Goal: Task Accomplishment & Management: Complete application form

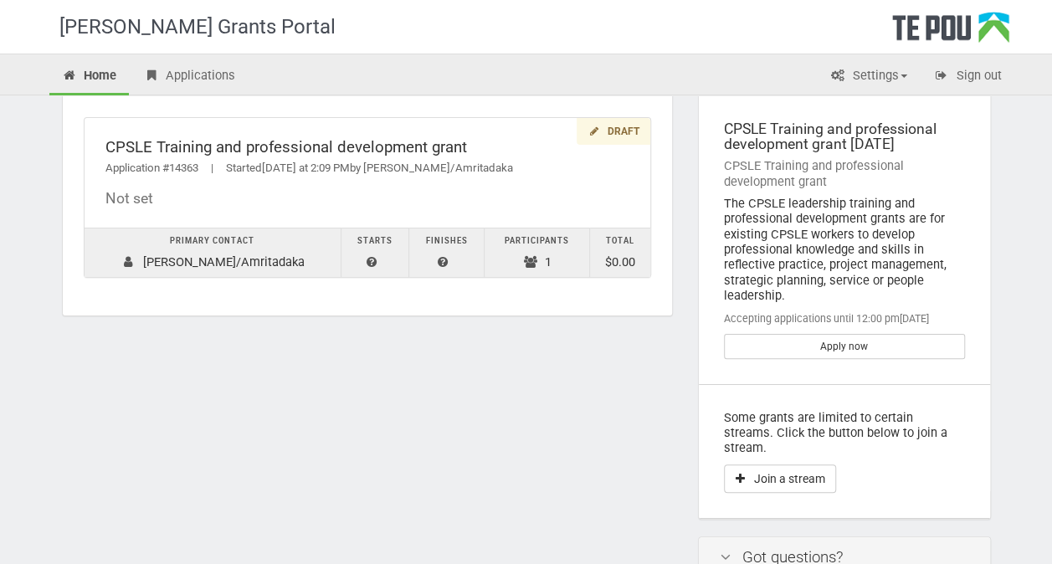
scroll to position [54, 0]
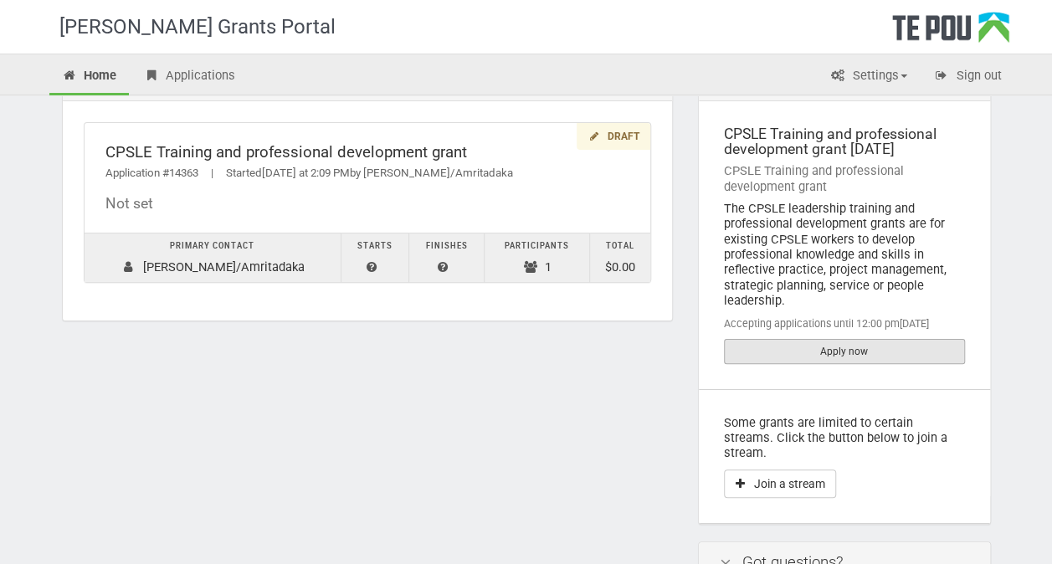
click at [843, 350] on link "Apply now" at bounding box center [844, 351] width 241 height 25
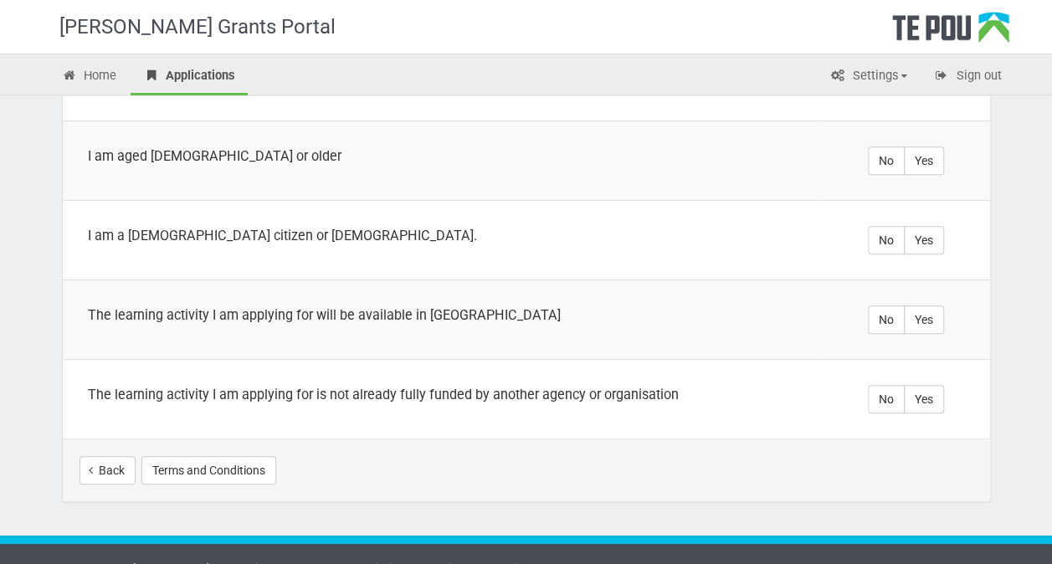
scroll to position [613, 0]
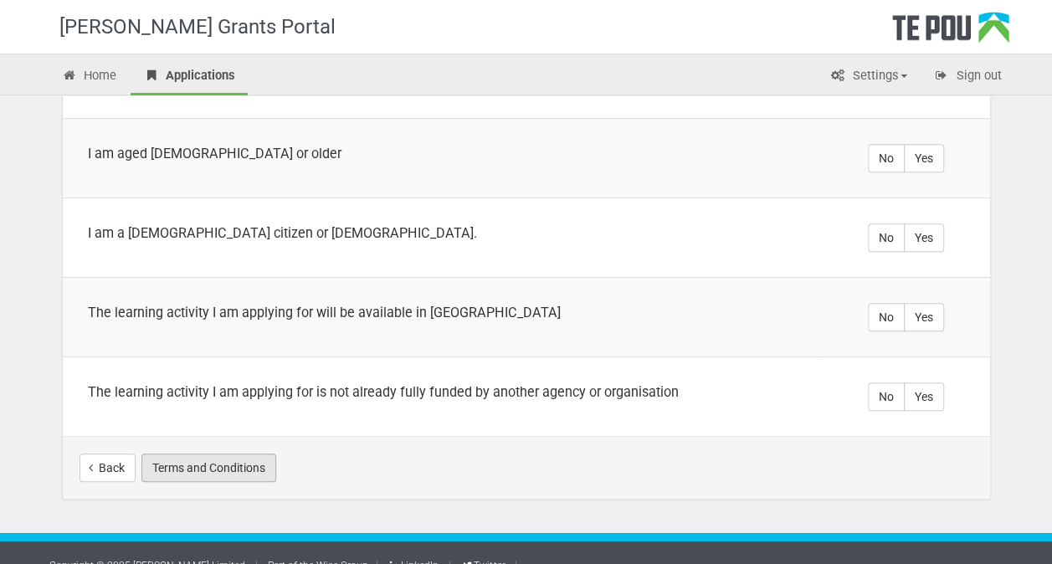
click at [236, 453] on button "Terms and Conditions" at bounding box center [208, 467] width 135 height 28
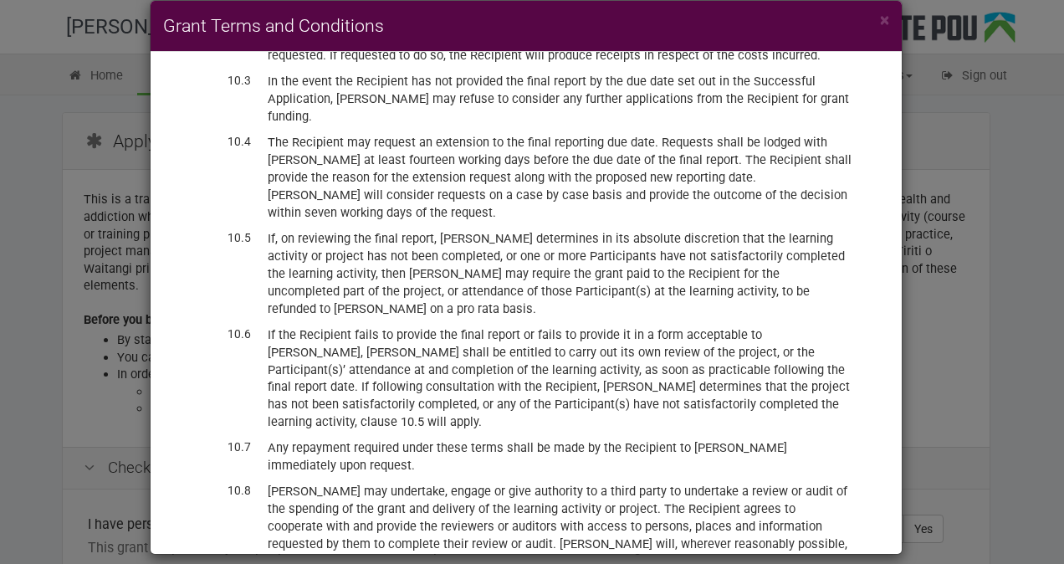
scroll to position [3910, 0]
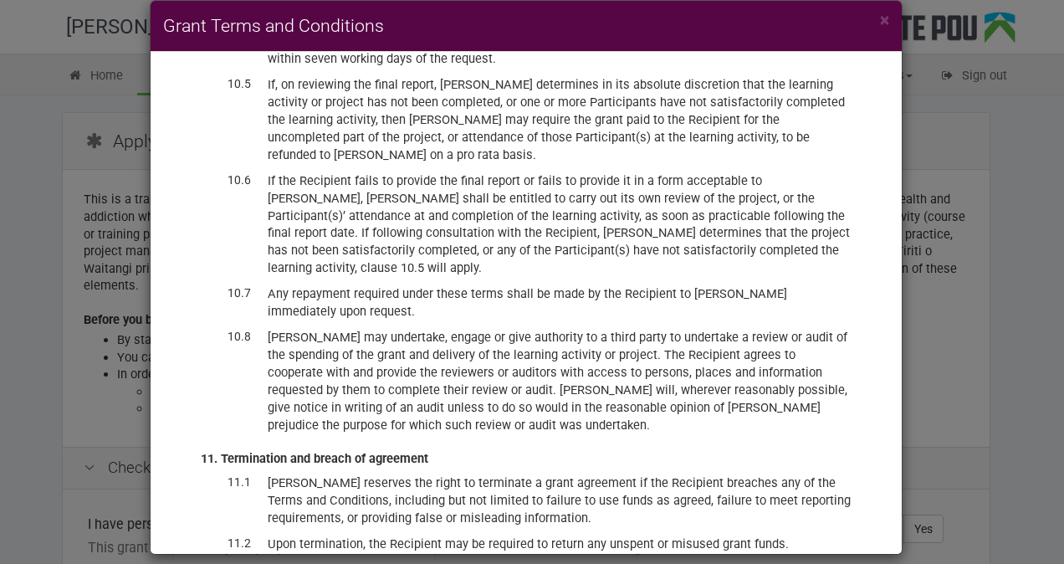
click at [961, 380] on div "× Grant Terms and Conditions BACKGROUND Te Pou Ltd (Te Pou) administers a range…" at bounding box center [532, 282] width 1064 height 564
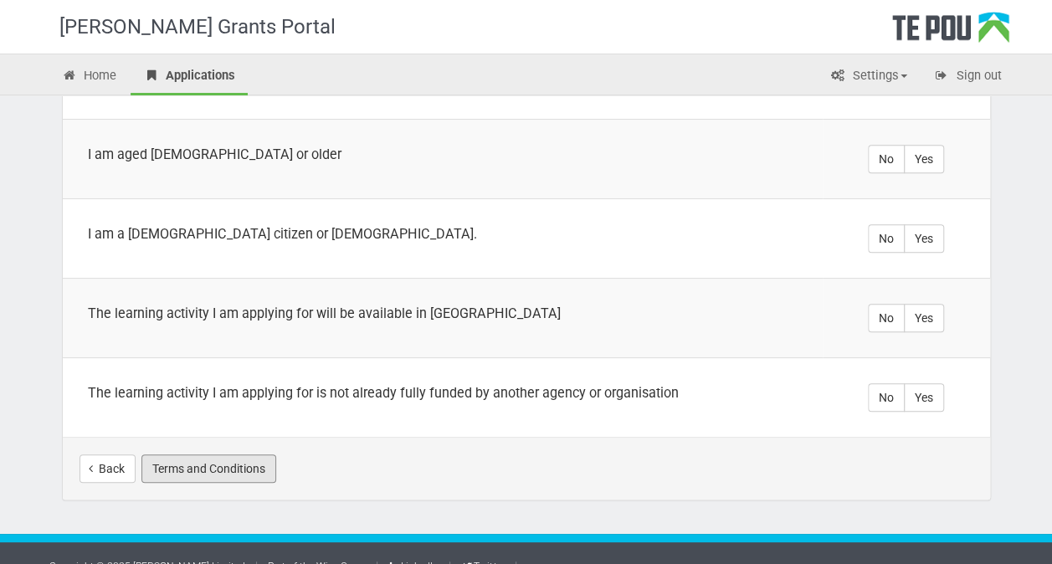
scroll to position [613, 0]
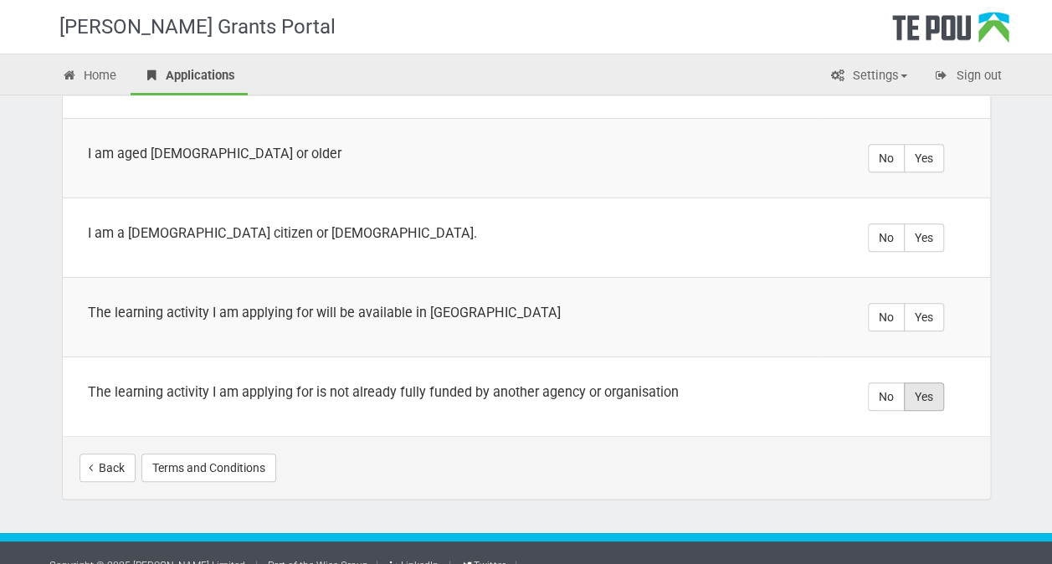
click at [932, 382] on label "Yes" at bounding box center [923, 396] width 40 height 28
radio input "true"
drag, startPoint x: 924, startPoint y: 299, endPoint x: 927, endPoint y: 278, distance: 21.9
click at [927, 303] on label "Yes" at bounding box center [923, 317] width 40 height 28
radio input "true"
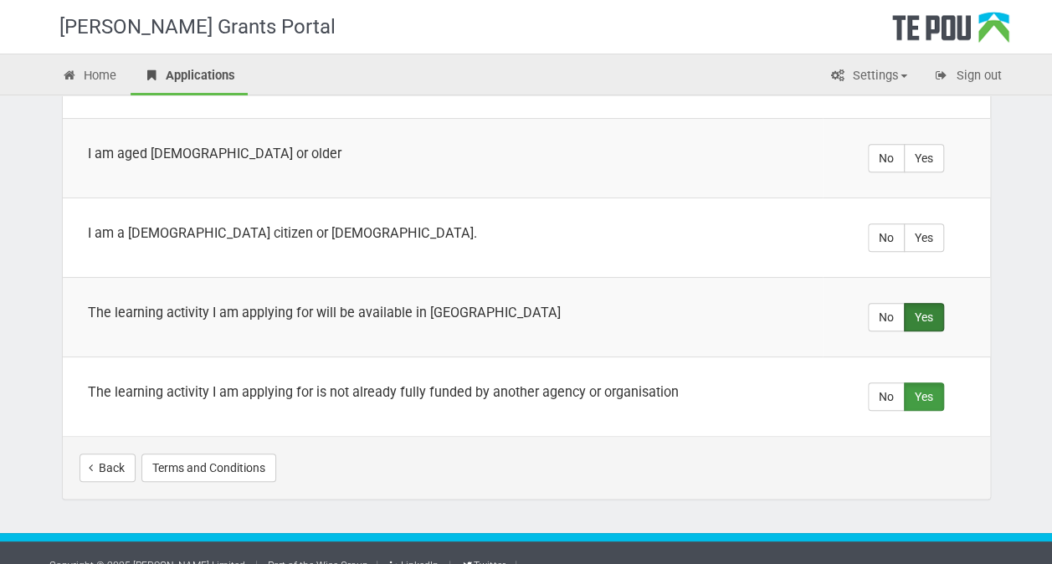
drag, startPoint x: 917, startPoint y: 217, endPoint x: 928, endPoint y: 188, distance: 31.2
click at [919, 223] on label "Yes" at bounding box center [923, 237] width 40 height 28
radio input "true"
click at [926, 144] on label "Yes" at bounding box center [923, 158] width 40 height 28
radio input "true"
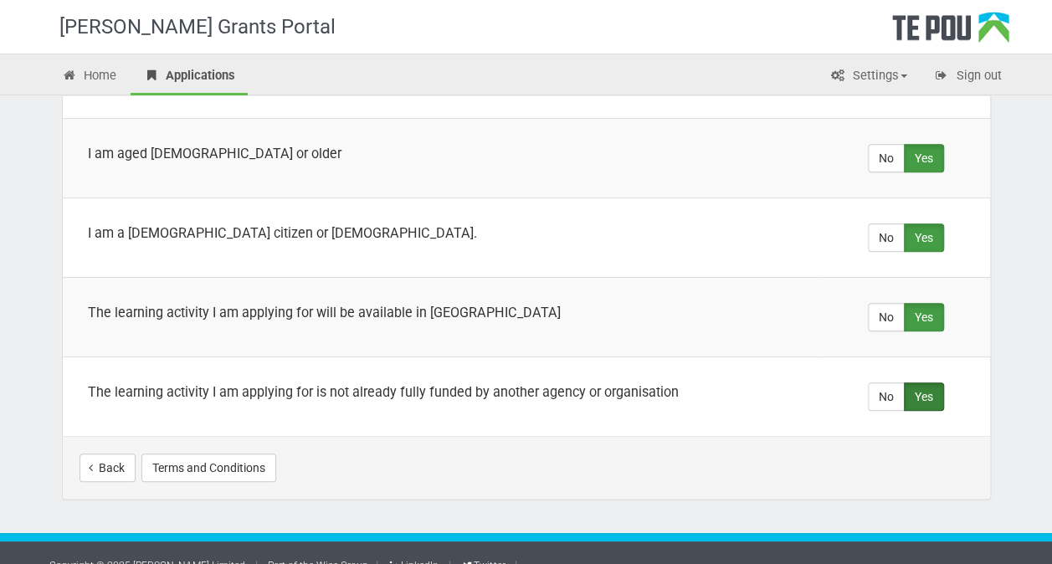
click at [922, 382] on label "Yes" at bounding box center [923, 396] width 40 height 28
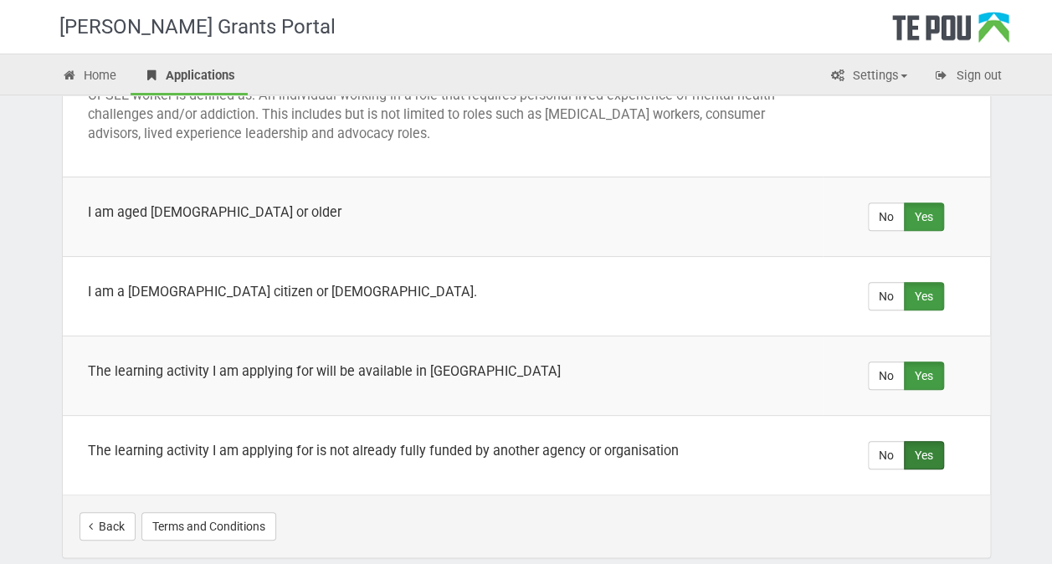
scroll to position [530, 0]
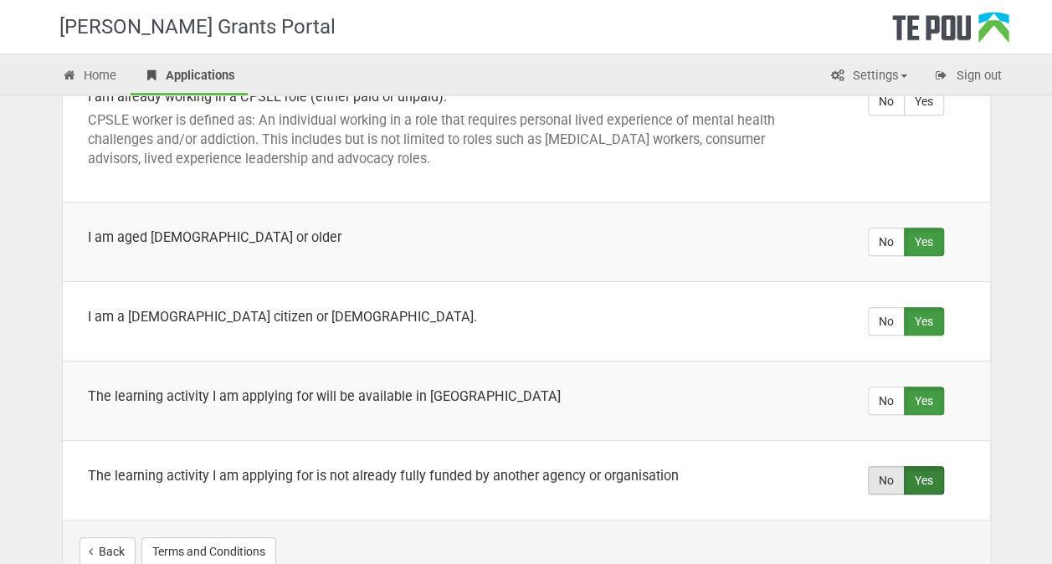
click at [890, 466] on label "No" at bounding box center [885, 480] width 37 height 28
radio input "true"
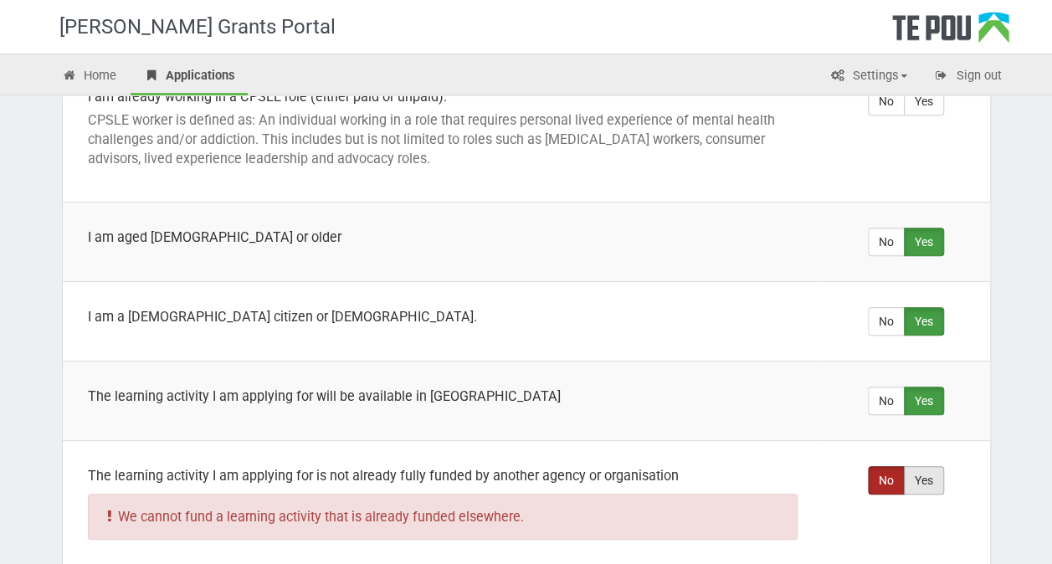
click at [919, 466] on label "Yes" at bounding box center [923, 480] width 40 height 28
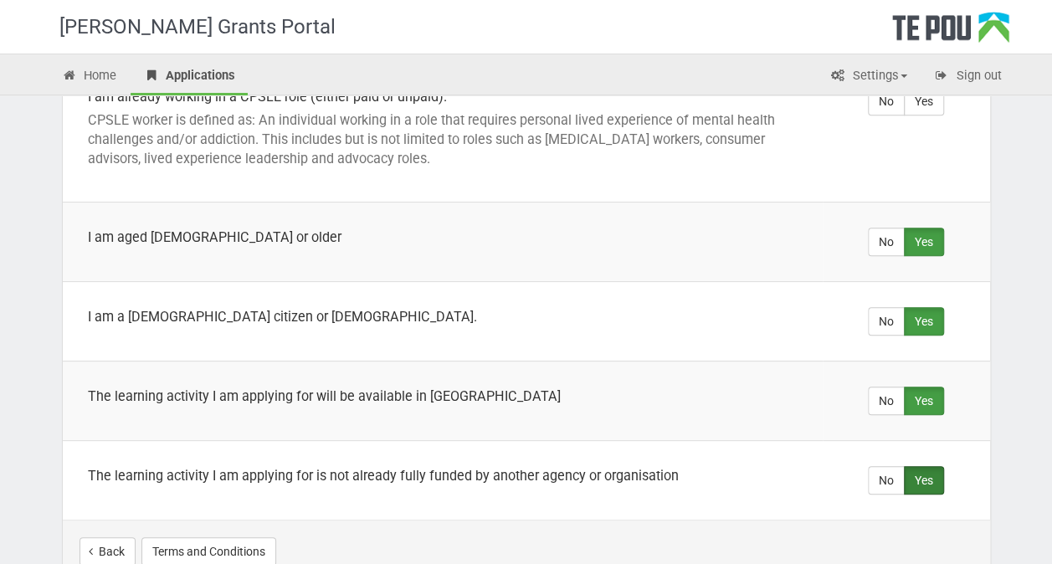
radio input "true"
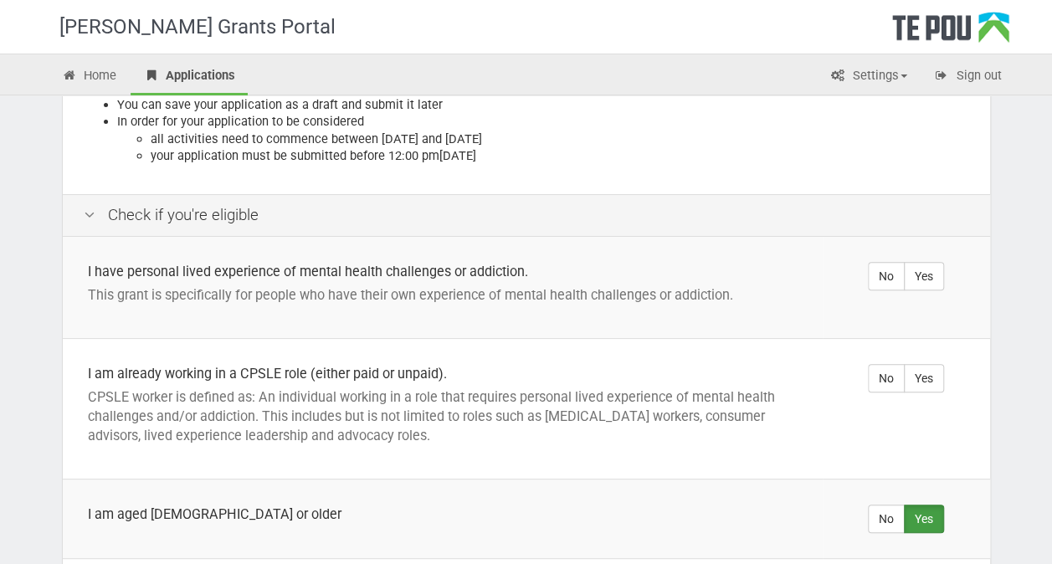
scroll to position [279, 0]
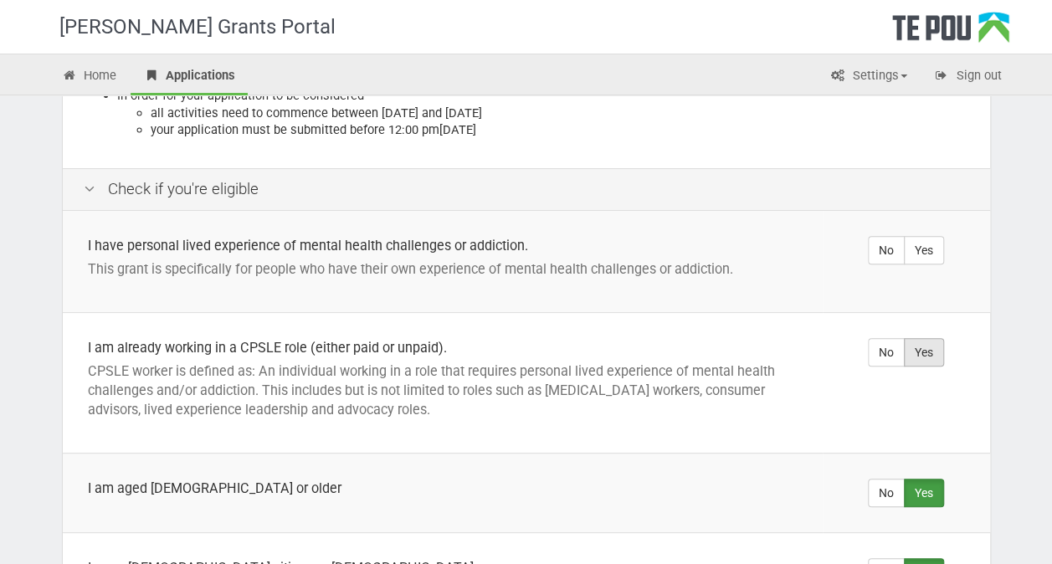
click at [920, 338] on label "Yes" at bounding box center [923, 352] width 40 height 28
radio input "true"
click at [922, 236] on label "Yes" at bounding box center [923, 250] width 40 height 28
radio input "true"
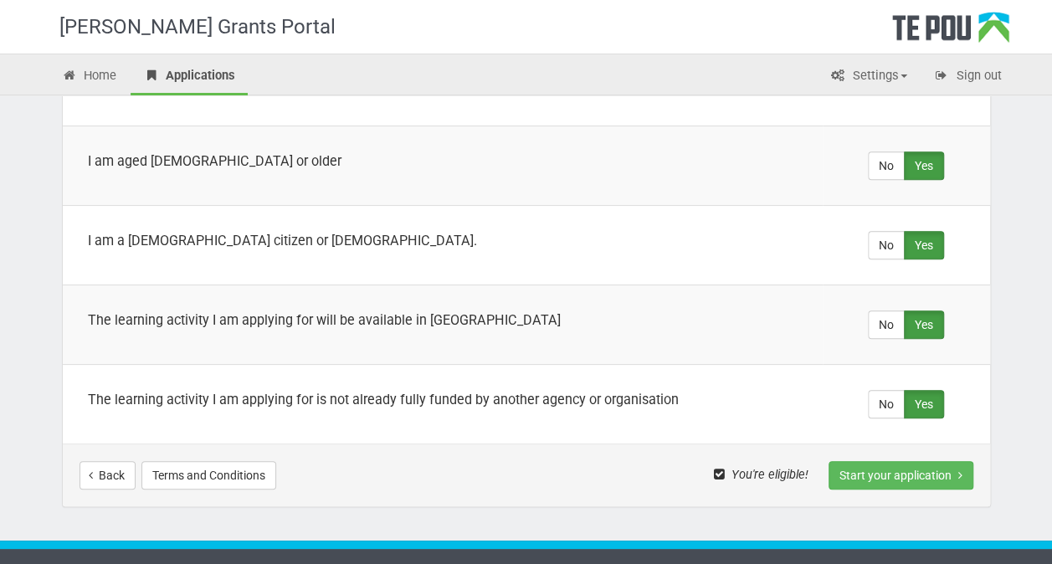
scroll to position [613, 0]
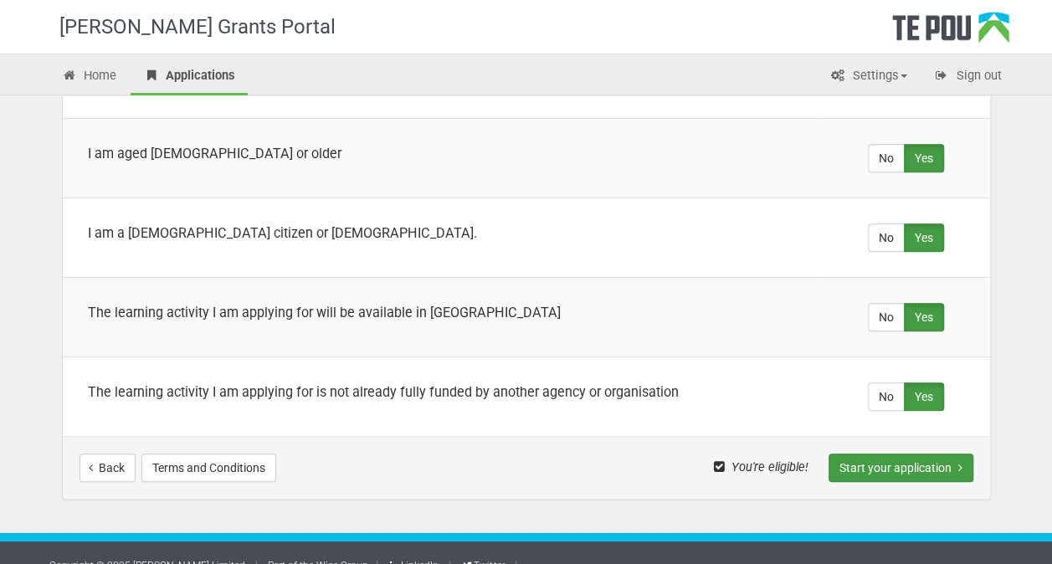
click at [888, 453] on button "Start your application" at bounding box center [900, 467] width 145 height 28
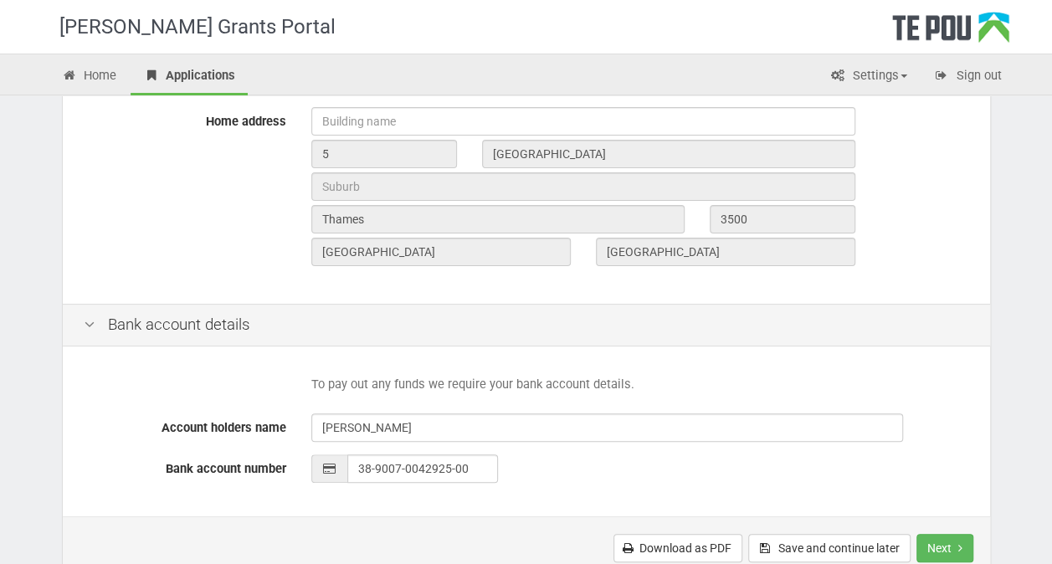
scroll to position [753, 0]
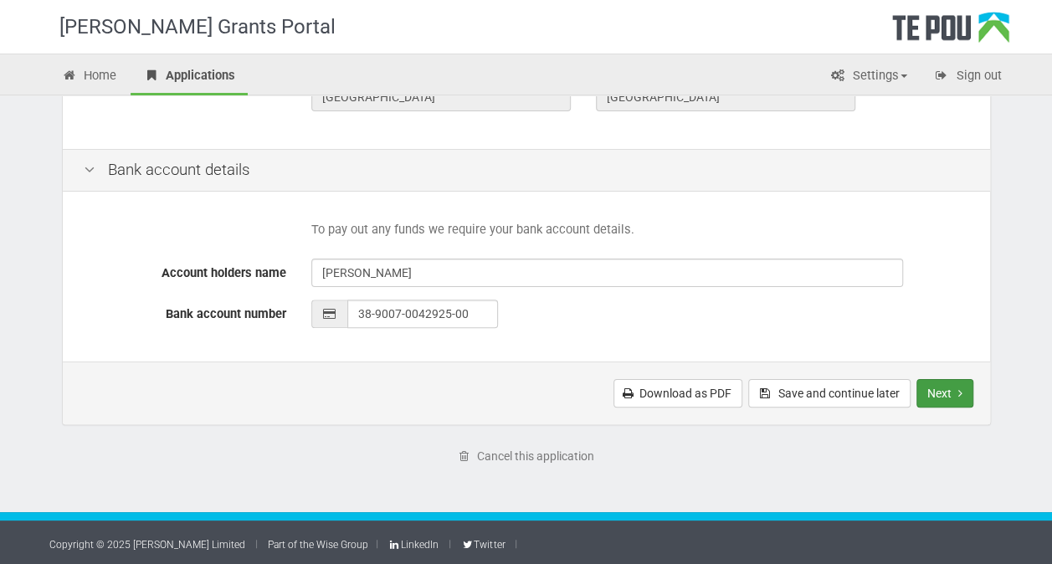
click at [948, 391] on button "Next" at bounding box center [944, 393] width 57 height 28
click at [954, 385] on button "Next" at bounding box center [944, 393] width 57 height 28
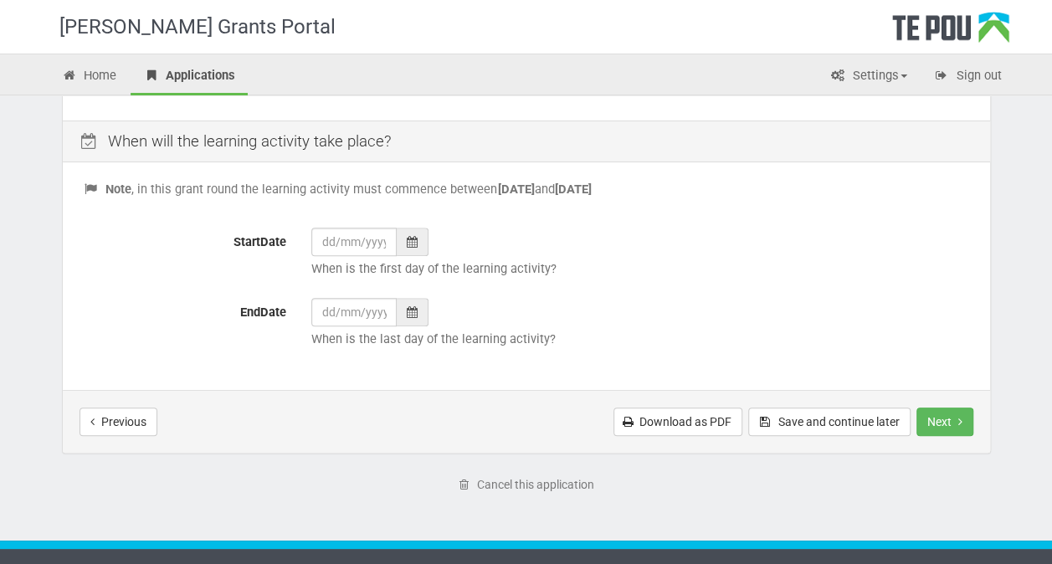
scroll to position [669, 0]
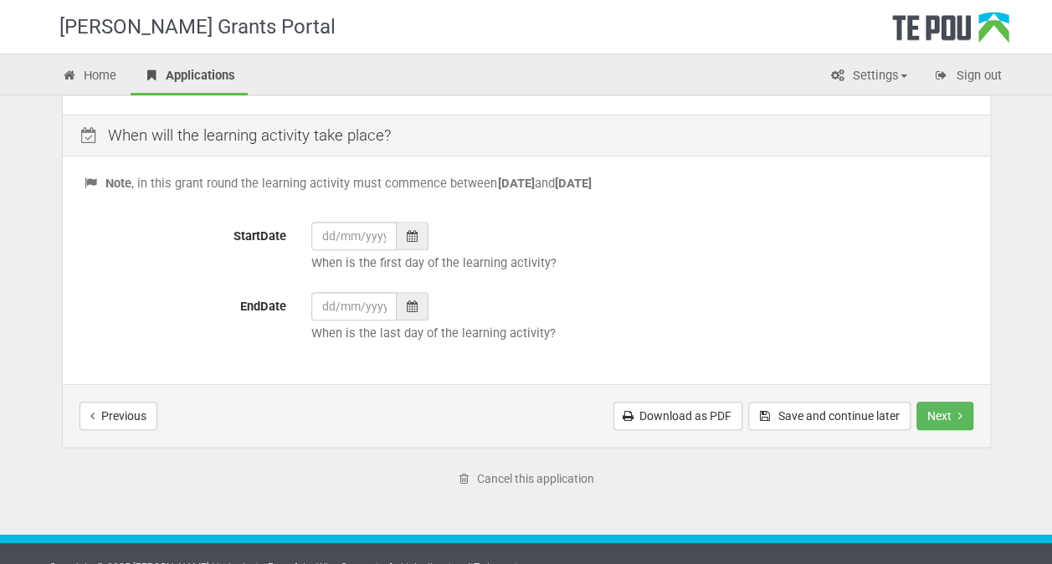
click at [408, 237] on icon at bounding box center [412, 236] width 11 height 12
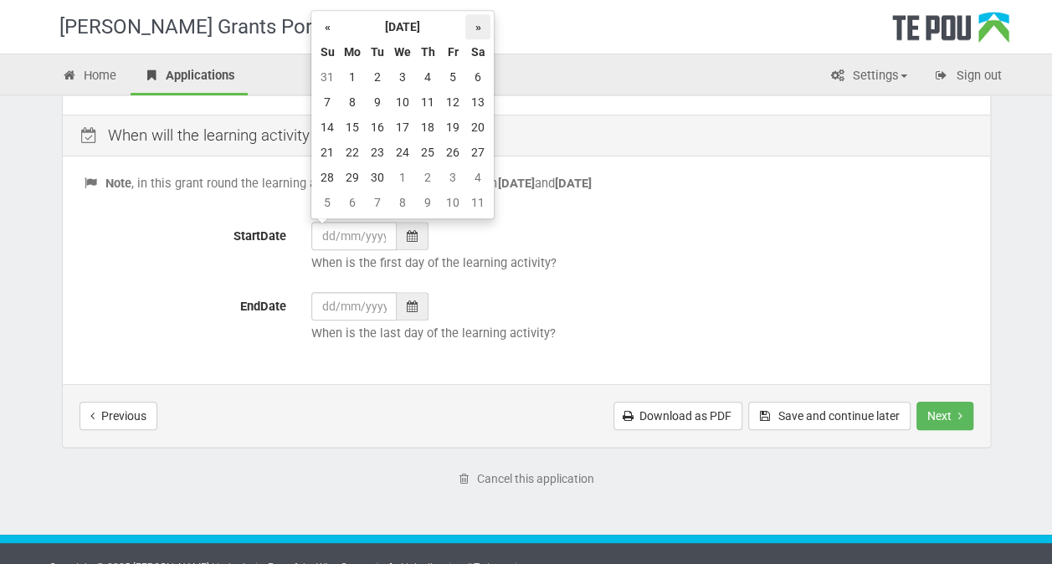
click at [477, 27] on th "»" at bounding box center [477, 26] width 25 height 25
click at [405, 123] on td "15" at bounding box center [402, 127] width 25 height 25
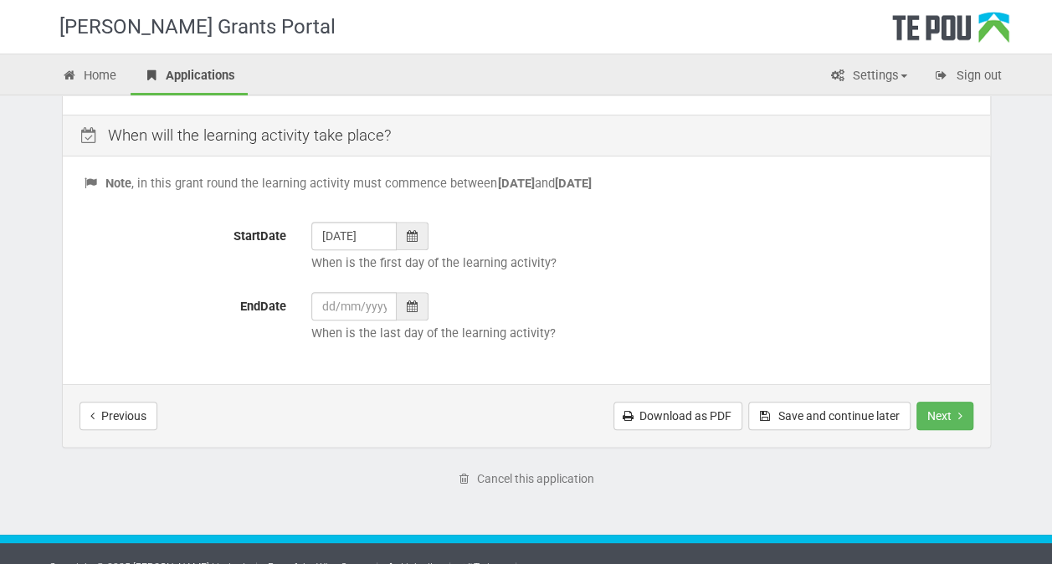
click at [408, 236] on icon at bounding box center [412, 236] width 11 height 12
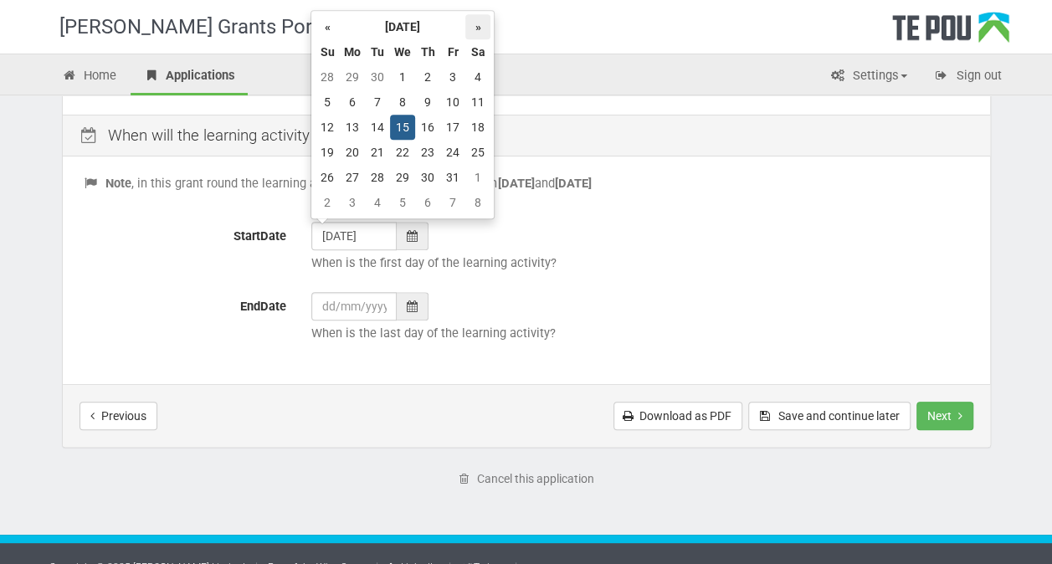
click at [476, 28] on th "»" at bounding box center [477, 26] width 25 height 25
click at [453, 125] on td "14" at bounding box center [452, 127] width 25 height 25
type input "[DATE]"
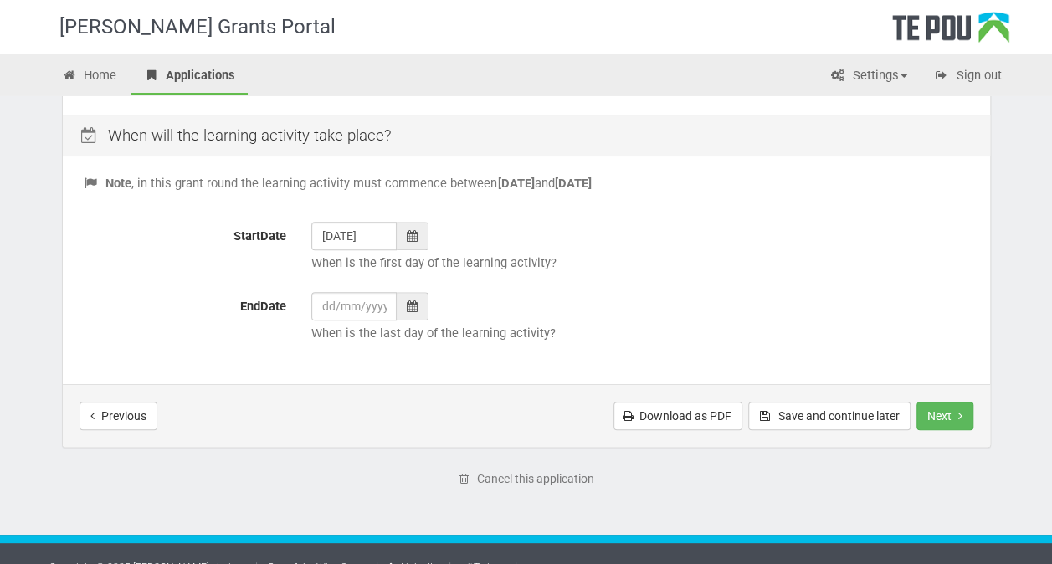
click at [409, 306] on icon at bounding box center [412, 306] width 11 height 12
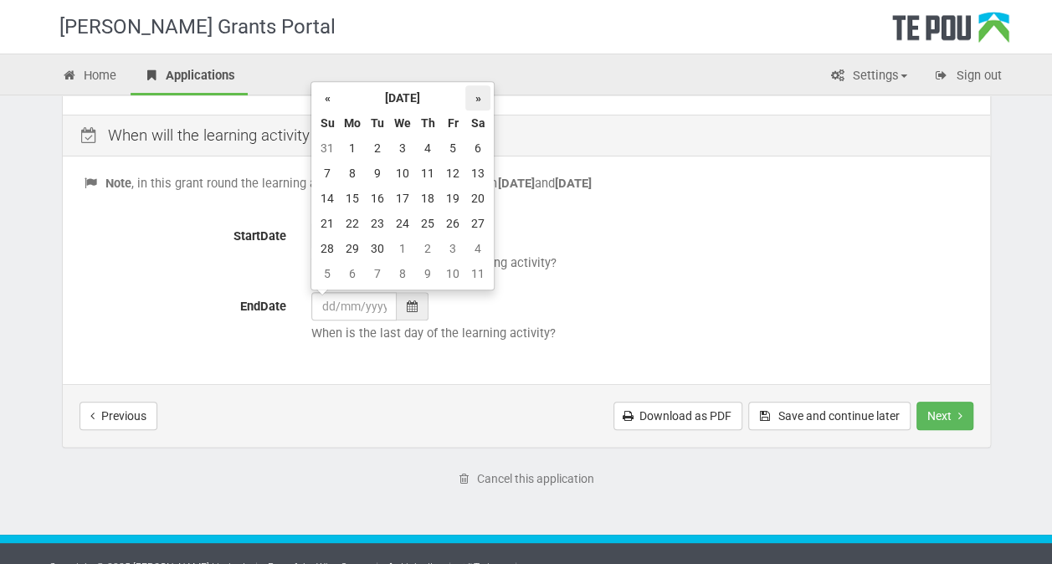
click at [480, 100] on th "»" at bounding box center [477, 97] width 25 height 25
click at [480, 101] on th "»" at bounding box center [477, 97] width 25 height 25
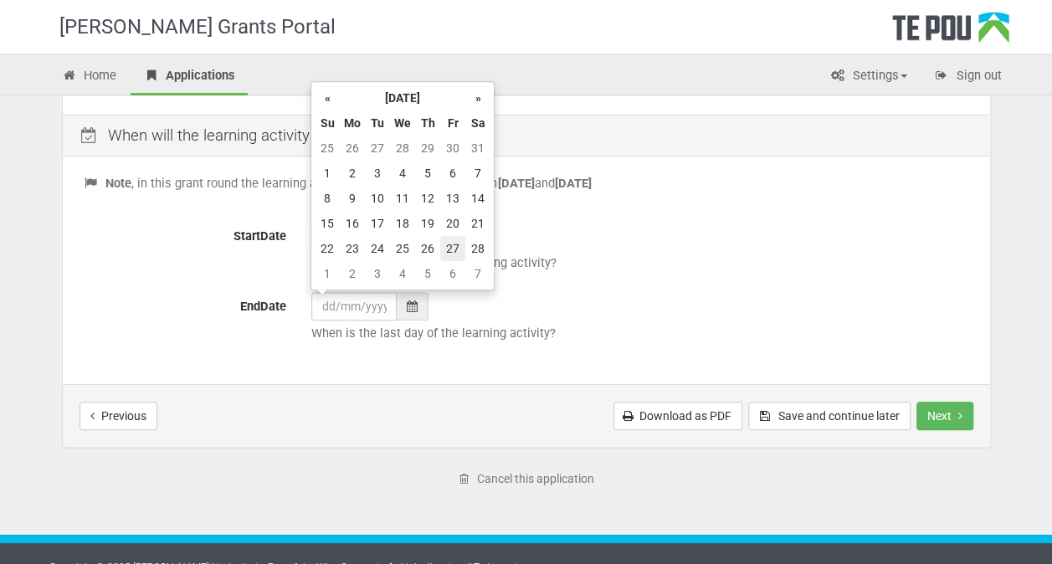
click at [452, 244] on td "27" at bounding box center [452, 248] width 25 height 25
type input "27/02/2026"
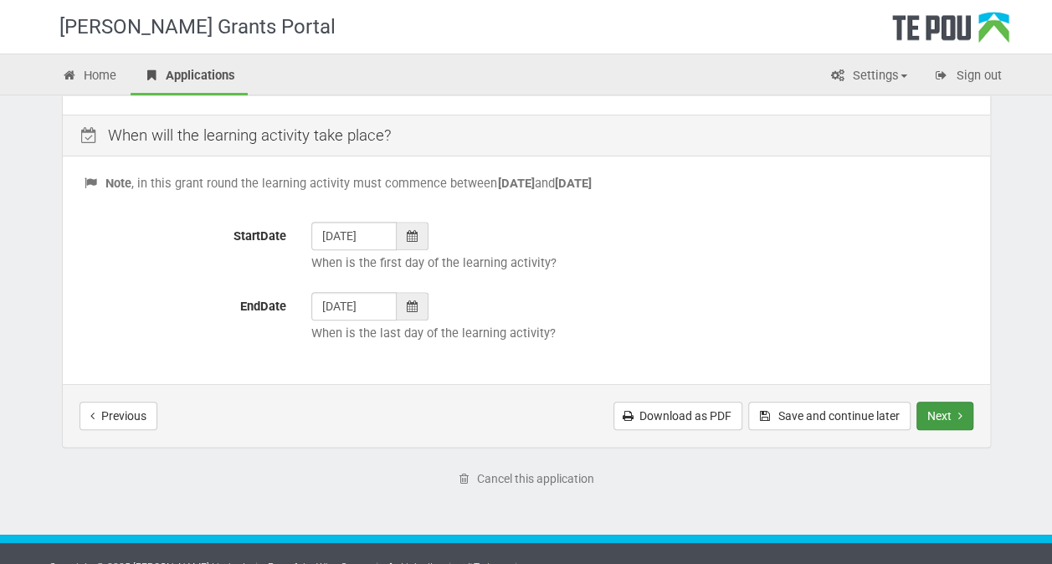
click at [942, 408] on button "Next" at bounding box center [944, 416] width 57 height 28
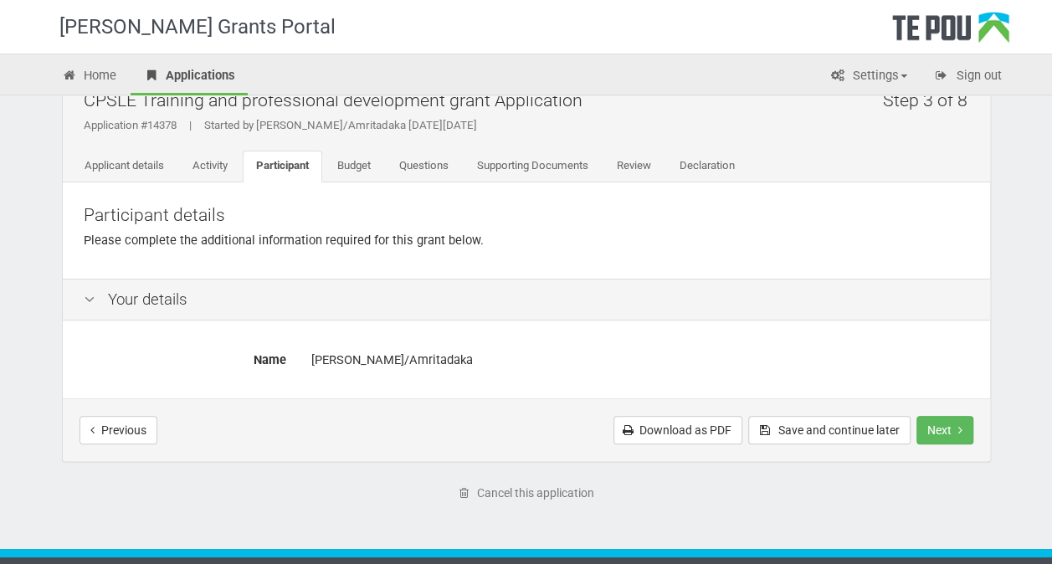
scroll to position [77, 0]
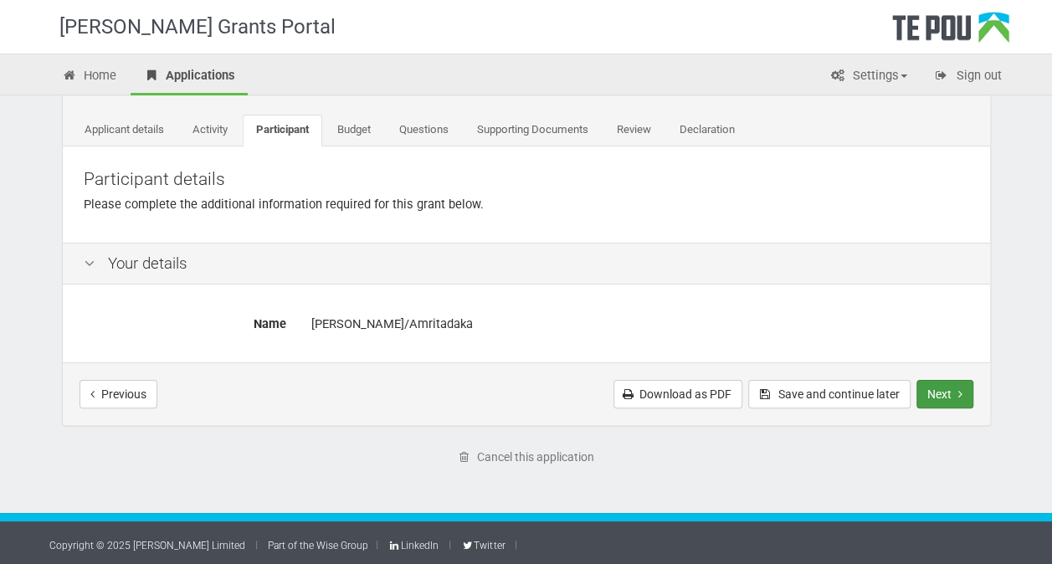
click at [937, 397] on button "Next" at bounding box center [944, 394] width 57 height 28
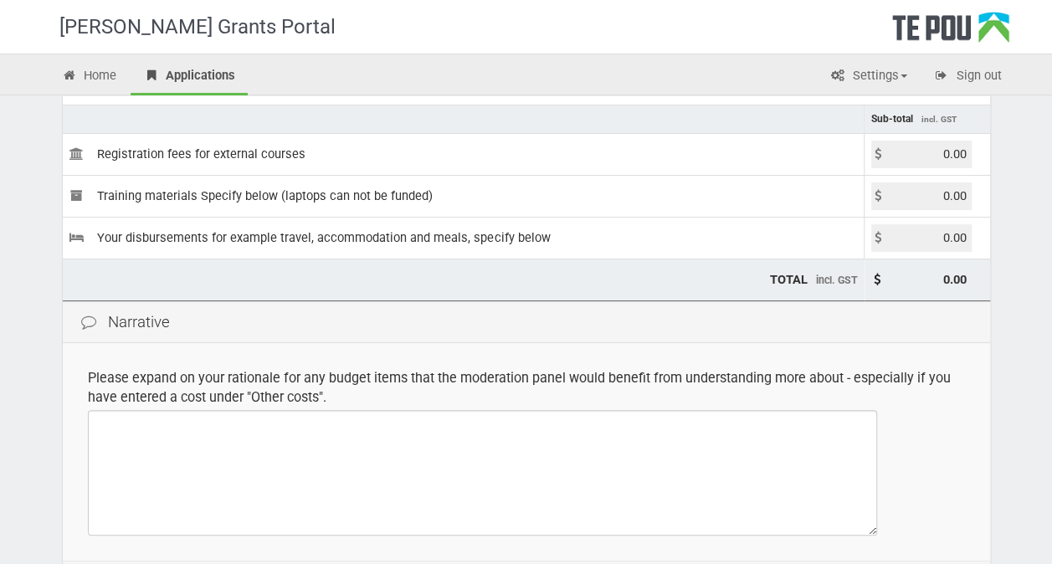
scroll to position [167, 0]
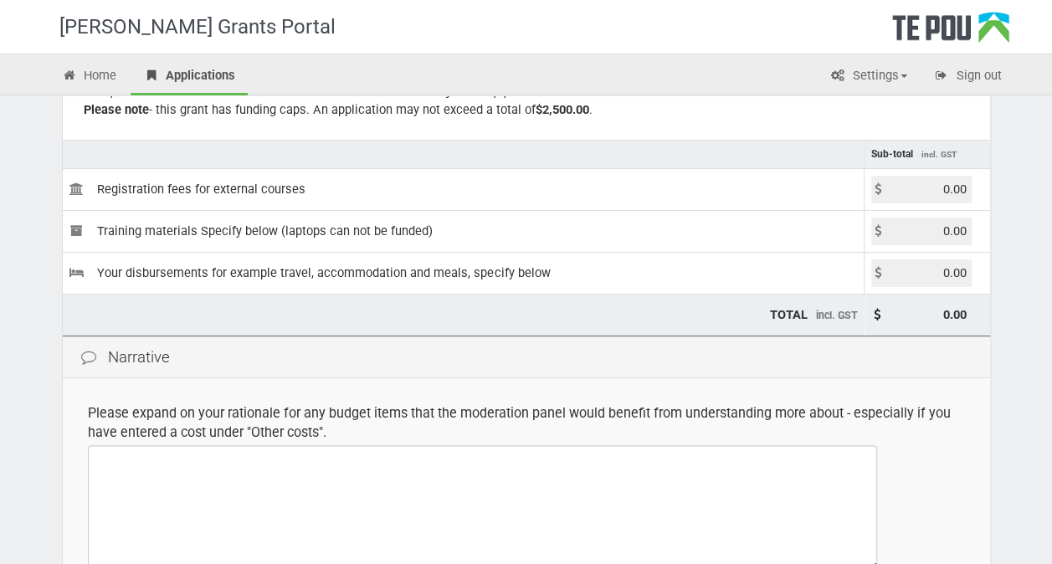
click at [946, 192] on input "0.00" at bounding box center [921, 190] width 100 height 28
click at [943, 186] on input "0.00" at bounding box center [921, 190] width 100 height 28
paste input "$197"
click at [950, 184] on input "$1970.00" at bounding box center [921, 190] width 100 height 28
click at [943, 187] on input "$1970.00" at bounding box center [921, 190] width 100 height 28
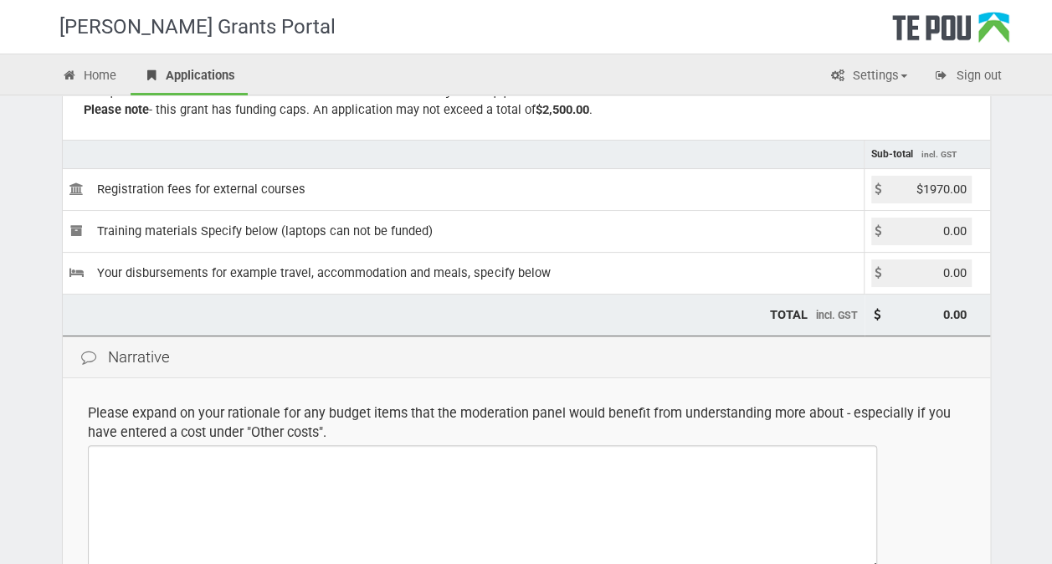
click at [949, 187] on input "$1970.00" at bounding box center [921, 190] width 100 height 28
type input "1970.00"
type input "1,970.00"
click at [950, 187] on input "1970.00" at bounding box center [921, 190] width 100 height 28
click at [912, 190] on input "197.00" at bounding box center [921, 190] width 100 height 28
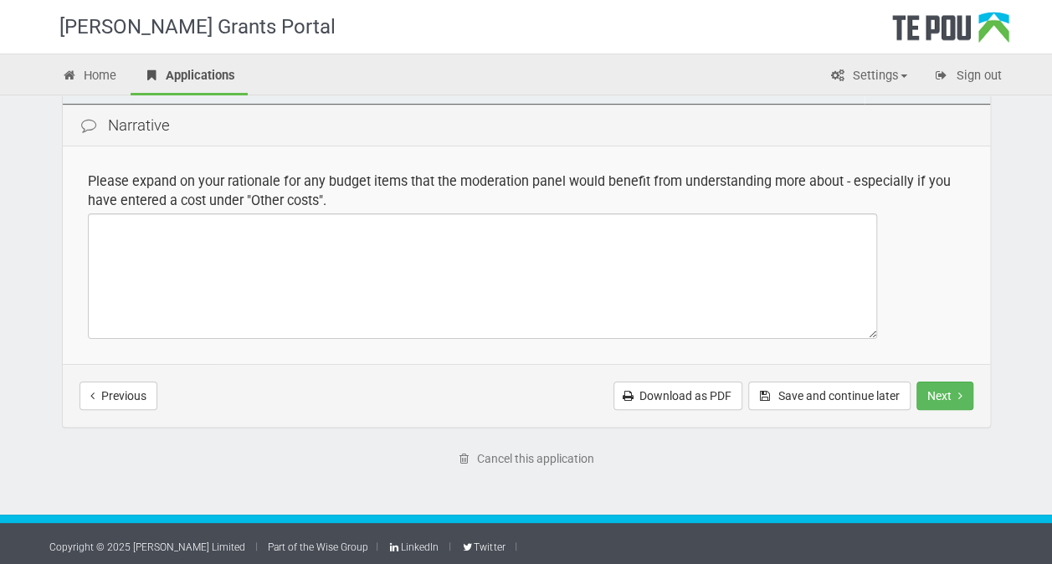
scroll to position [400, 0]
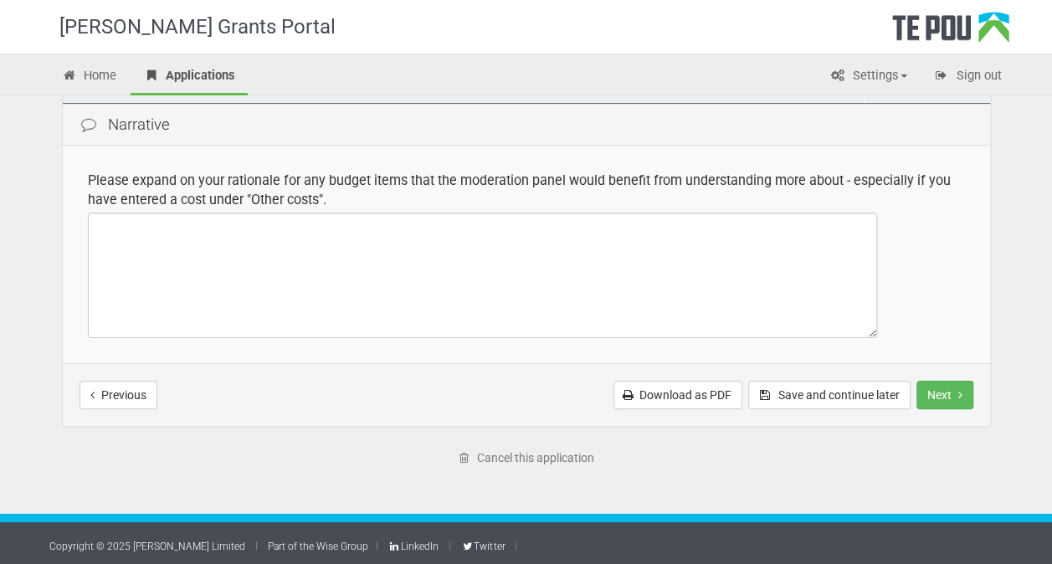
type input "197.00"
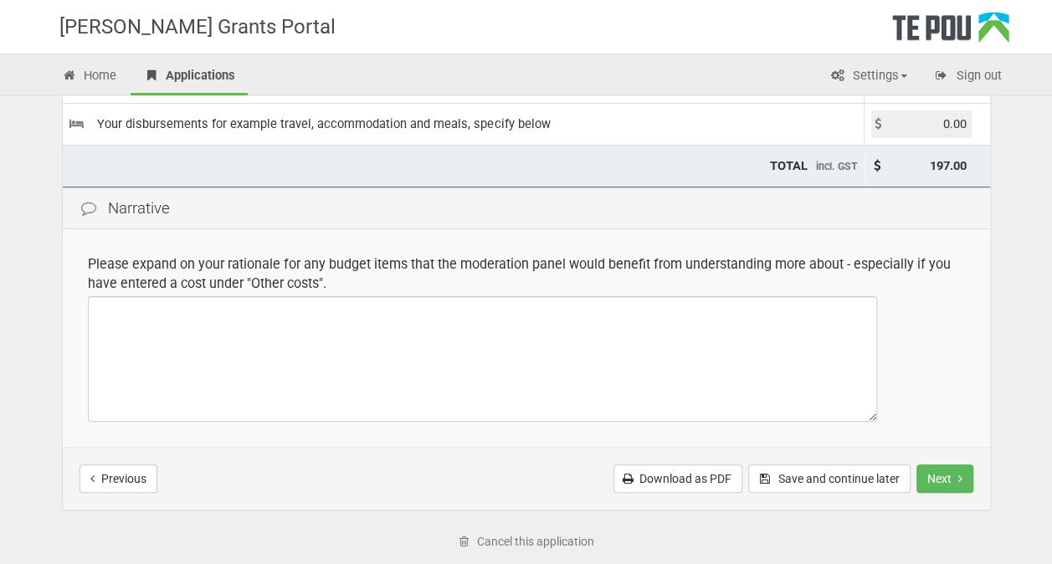
scroll to position [233, 0]
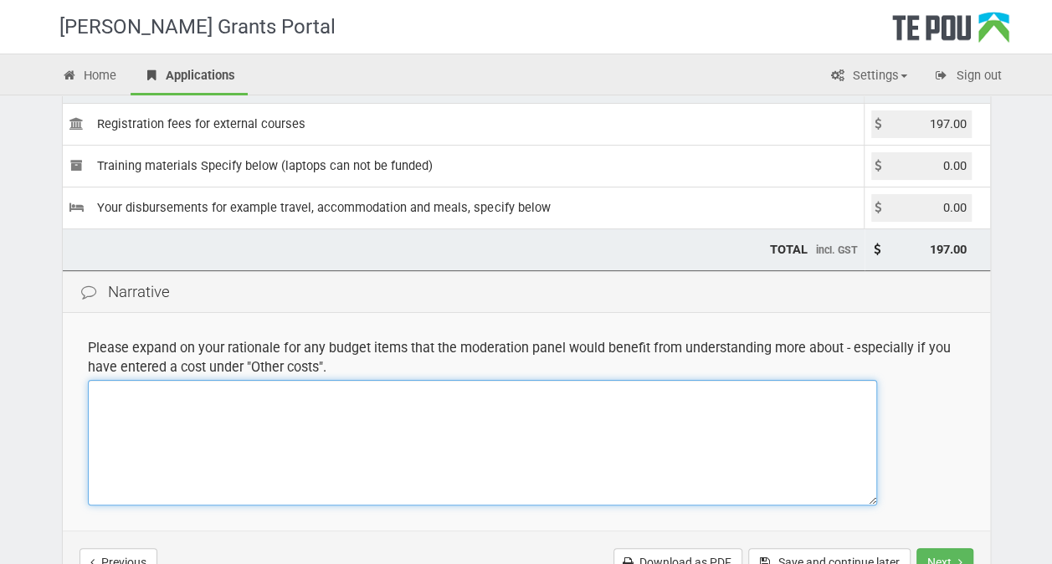
click at [110, 398] on textarea at bounding box center [482, 442] width 789 height 125
drag, startPoint x: 115, startPoint y: 391, endPoint x: 156, endPoint y: 438, distance: 61.6
click at [162, 447] on textarea "th eproic eof course USD dollars ," at bounding box center [482, 442] width 789 height 125
click at [115, 391] on textarea "th eproic eof course USD dollars ," at bounding box center [482, 442] width 789 height 125
drag, startPoint x: 122, startPoint y: 393, endPoint x: 201, endPoint y: 438, distance: 90.7
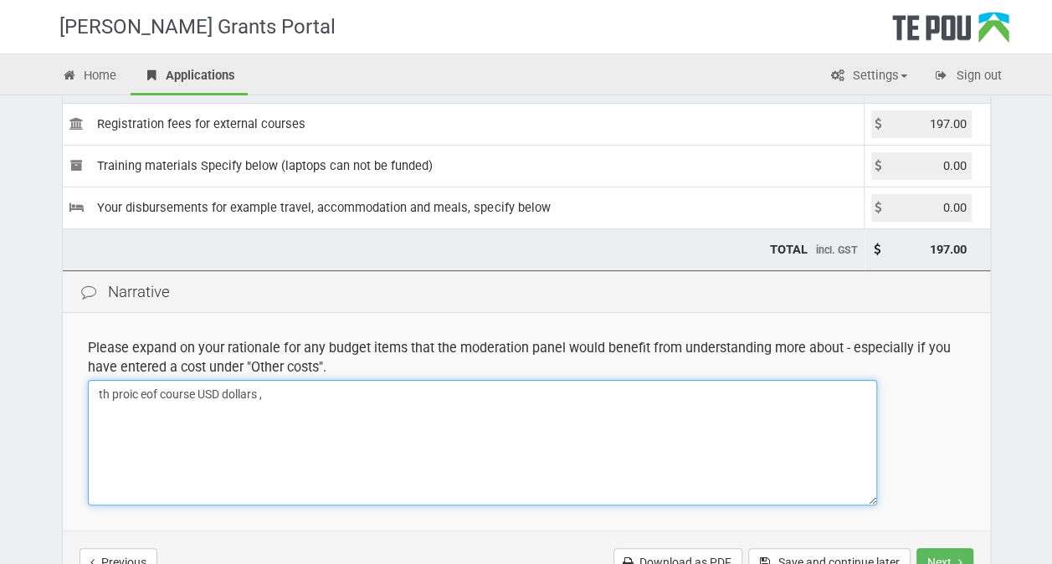
click at [241, 461] on textarea "th proic eof course USD dollars ," at bounding box center [482, 442] width 789 height 125
click at [145, 391] on textarea "th proic eof course USD dollars ," at bounding box center [482, 442] width 789 height 125
drag, startPoint x: 115, startPoint y: 393, endPoint x: 215, endPoint y: 425, distance: 105.3
click at [215, 425] on textarea "th proic of course USD dollars ," at bounding box center [482, 442] width 789 height 125
drag, startPoint x: 137, startPoint y: 393, endPoint x: 90, endPoint y: 387, distance: 47.2
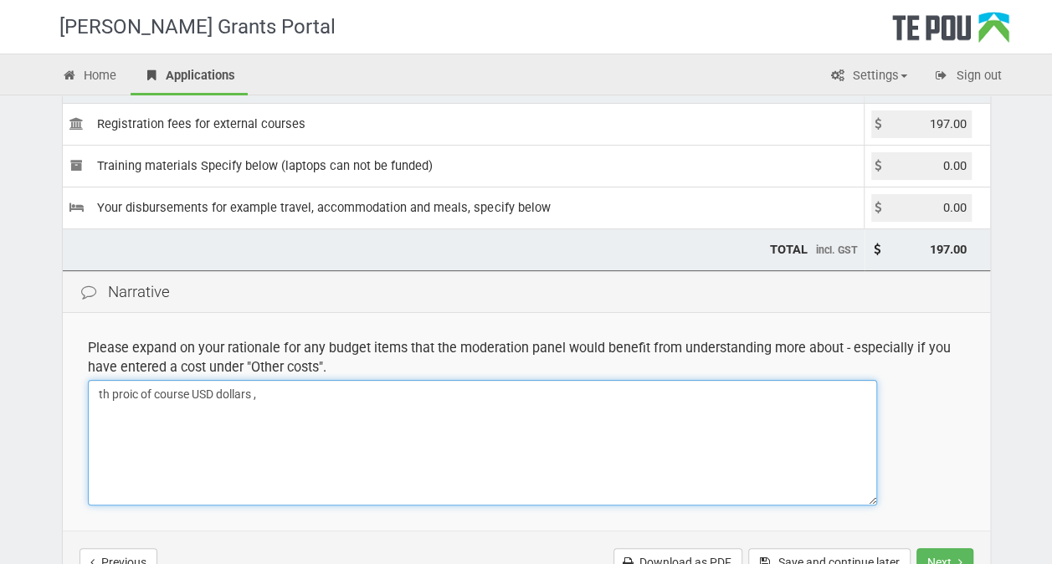
click at [90, 387] on textarea "th proic of course USD dollars ," at bounding box center [482, 442] width 789 height 125
click at [266, 395] on textarea "the price of course USD dollars ," at bounding box center [482, 442] width 789 height 125
click at [274, 393] on textarea "the price of course USD dollars ," at bounding box center [482, 442] width 789 height 125
click at [309, 390] on textarea "the price of course USD dollars , 335.95" at bounding box center [482, 442] width 789 height 125
click at [318, 389] on textarea "the price of course USD dollars , 335.95" at bounding box center [482, 442] width 789 height 125
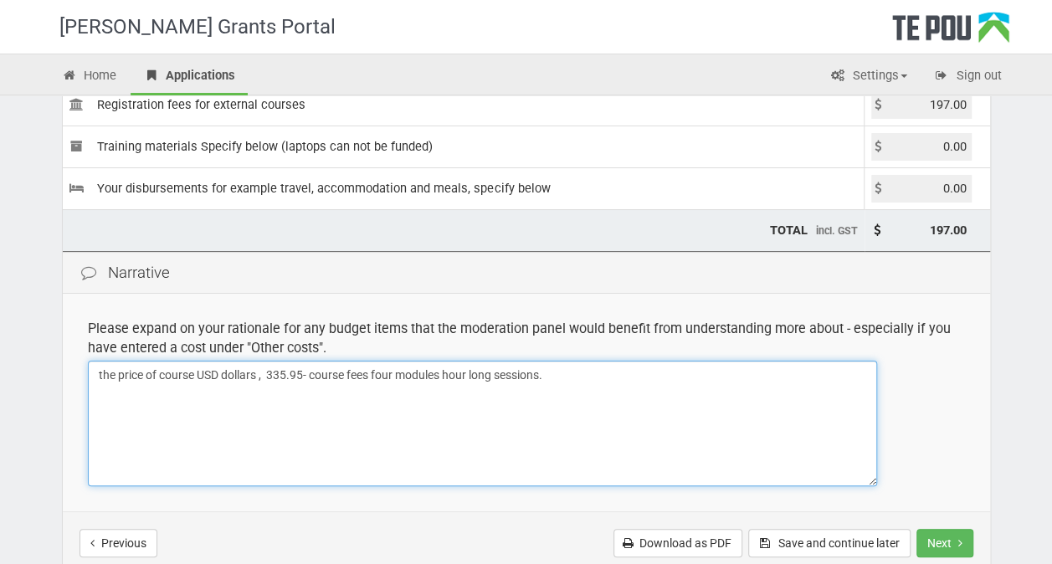
scroll to position [400, 0]
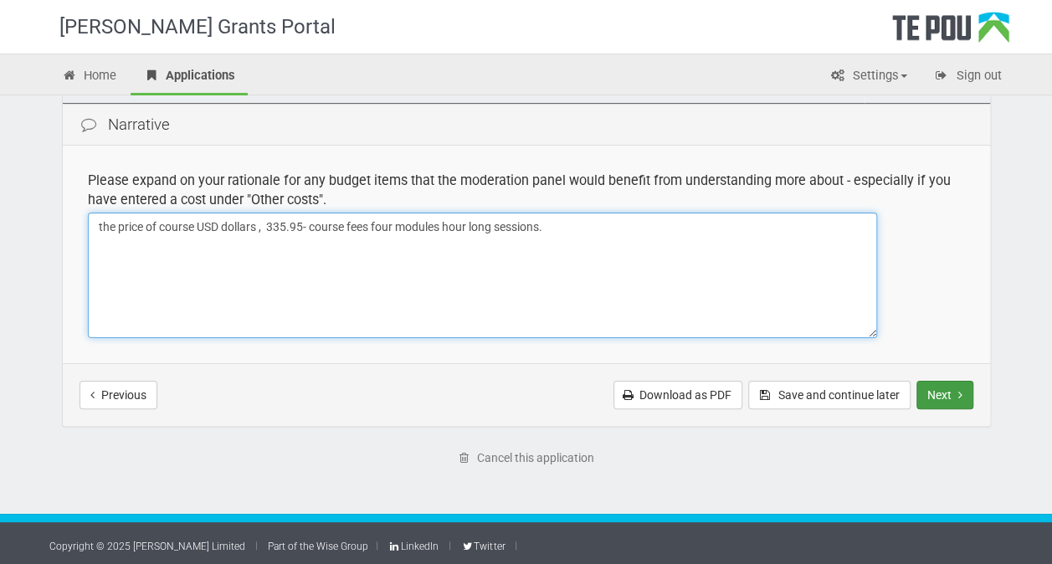
type textarea "the price of course USD dollars , 335.95- course fees four modules hour long se…"
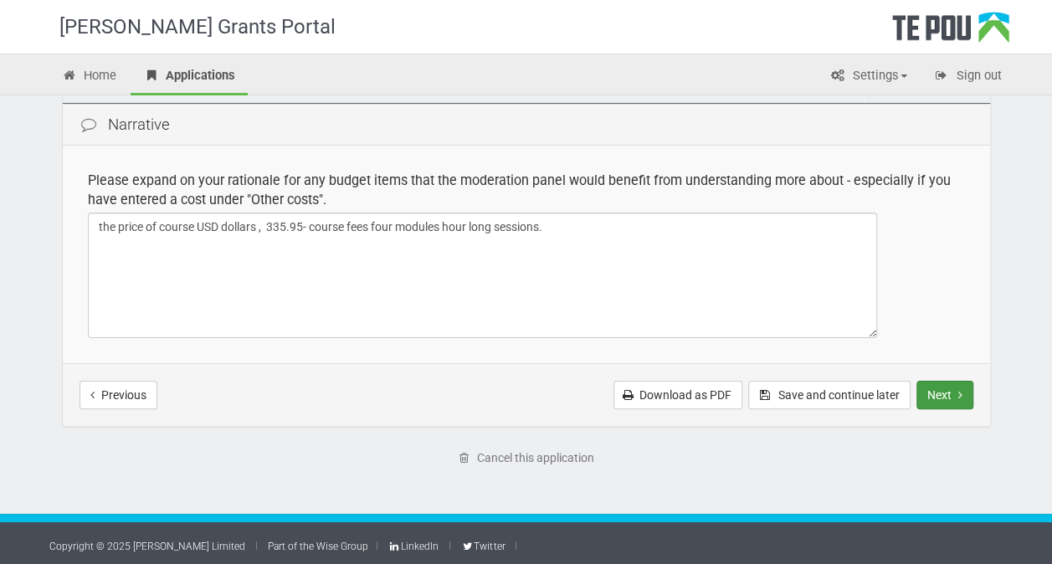
click at [953, 391] on button "Next" at bounding box center [944, 395] width 57 height 28
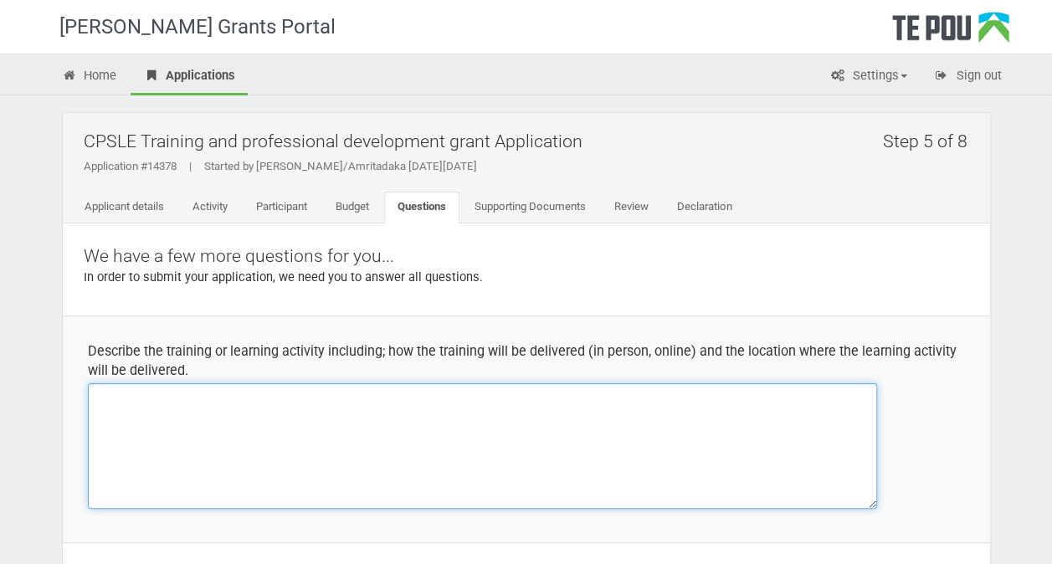
paste textarea "Target Audience This program has been designed for medical and mental healthcar…"
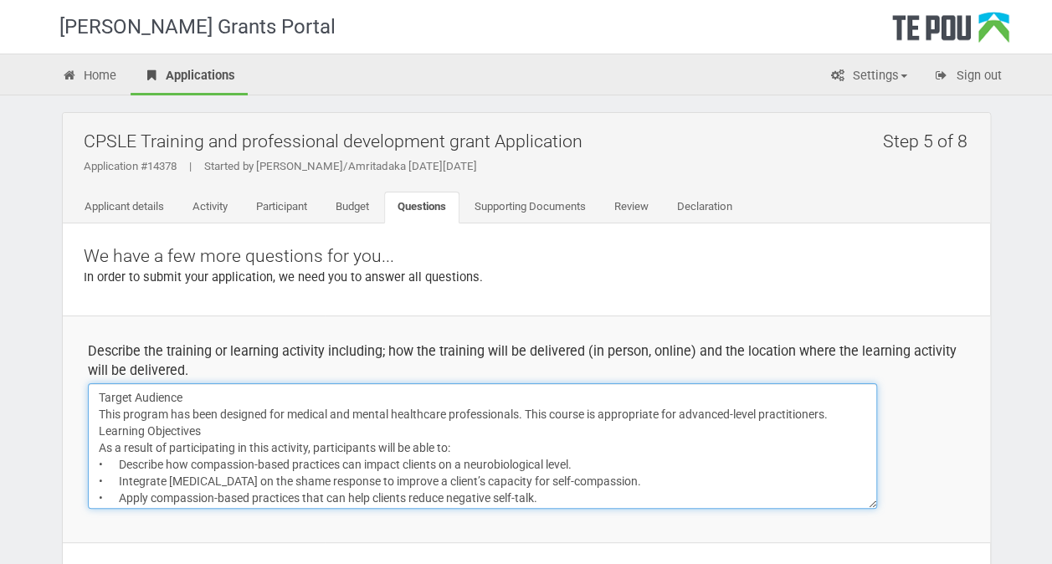
click at [95, 397] on textarea "Target Audience This program has been designed for medical and mental healthcar…" at bounding box center [482, 445] width 789 height 125
click at [211, 395] on textarea "compassion foucsedTarget Audience This program has been designed for medical an…" at bounding box center [482, 445] width 789 height 125
drag, startPoint x: 211, startPoint y: 398, endPoint x: 165, endPoint y: 393, distance: 46.3
click at [166, 393] on textarea "compassion foucsed Target Audience This program has been designed for medical a…" at bounding box center [482, 445] width 789 height 125
click at [164, 397] on textarea "compassionfocused Threapy Target Audience This program has been designed for me…" at bounding box center [482, 445] width 789 height 125
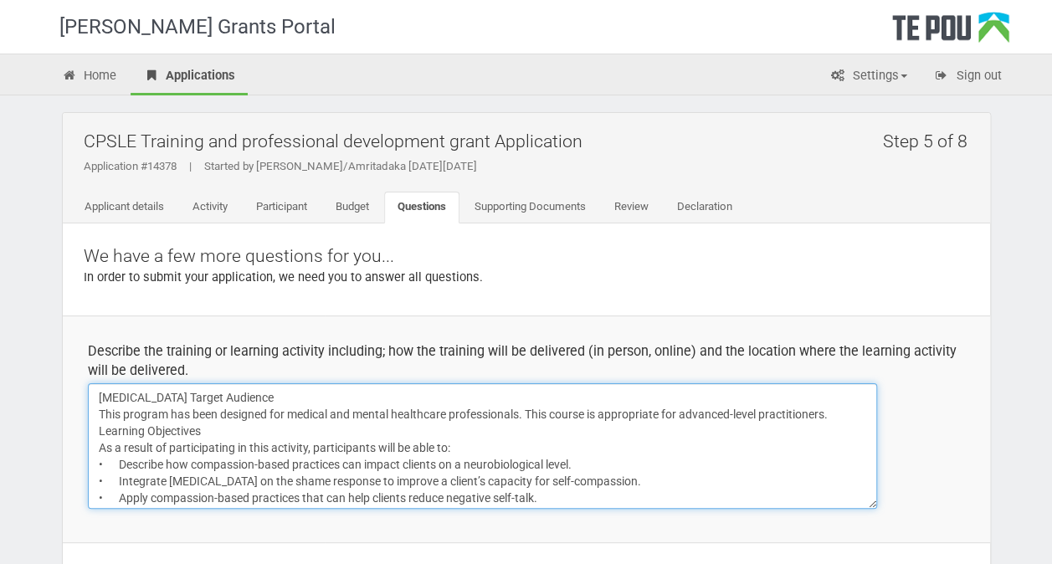
click at [216, 396] on textarea "[MEDICAL_DATA] Target Audience This program has been designed for medical and m…" at bounding box center [482, 445] width 789 height 125
click at [256, 396] on textarea "[MEDICAL_DATA] Target Audience This program has been designed for medical and m…" at bounding box center [482, 445] width 789 height 125
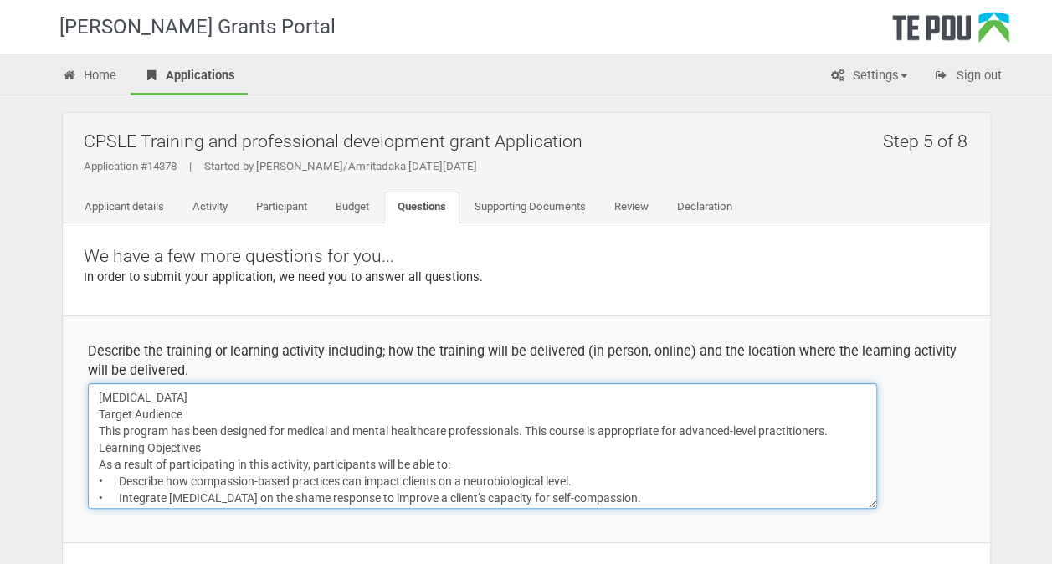
click at [258, 397] on textarea "[MEDICAL_DATA] Target Audience This program has been designed for medical and m…" at bounding box center [482, 445] width 789 height 125
click at [258, 397] on textarea "[MEDICAL_DATA] online four one hour sessions. Target Audience This program has …" at bounding box center [482, 445] width 789 height 125
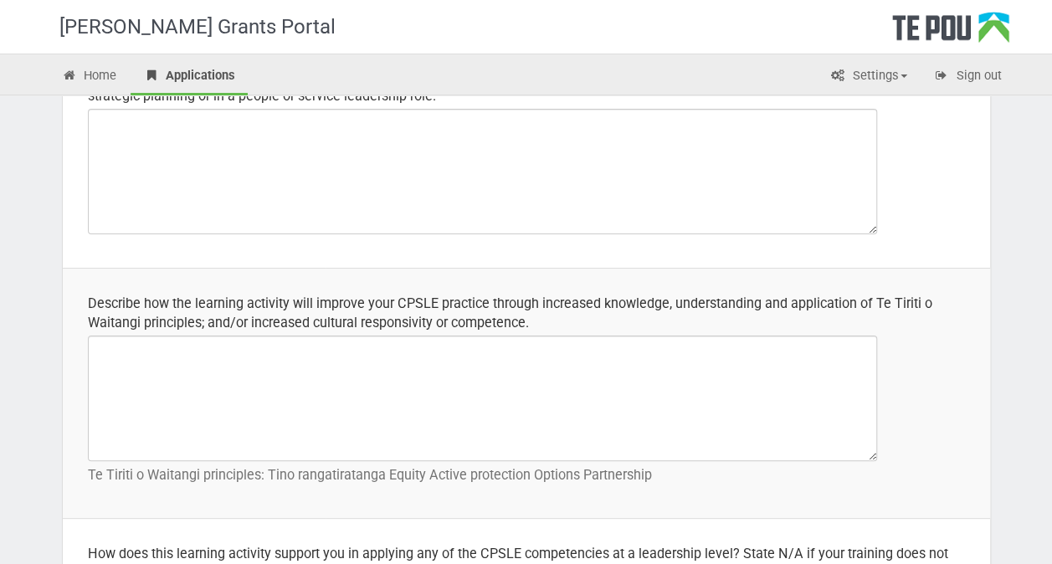
scroll to position [502, 0]
type textarea "[MEDICAL_DATA] - online four one hour sessions. Target Audience This program ha…"
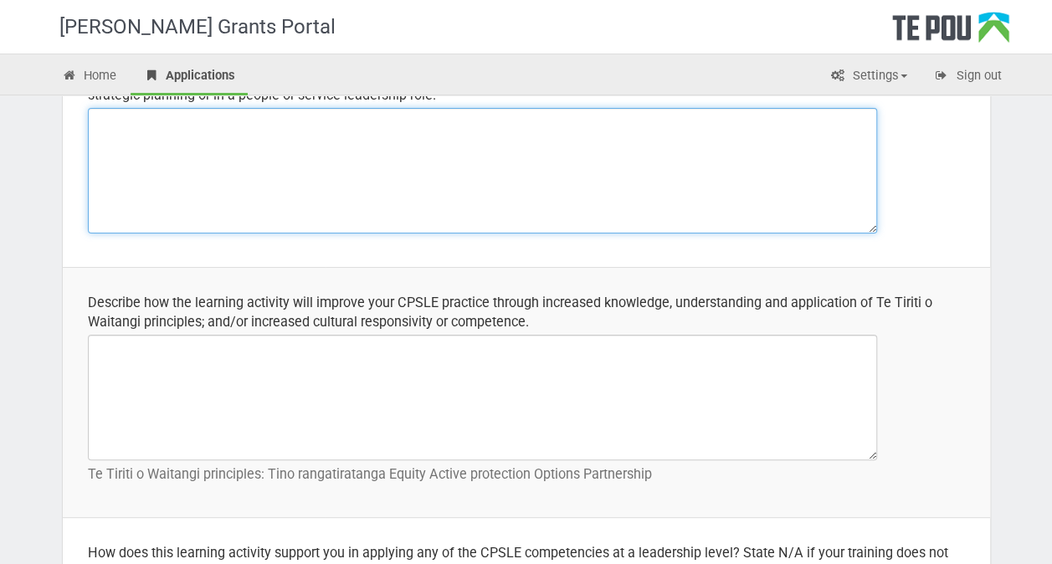
paste textarea "What do we do when our go-to strategies – the strategies we rely on most to wor…"
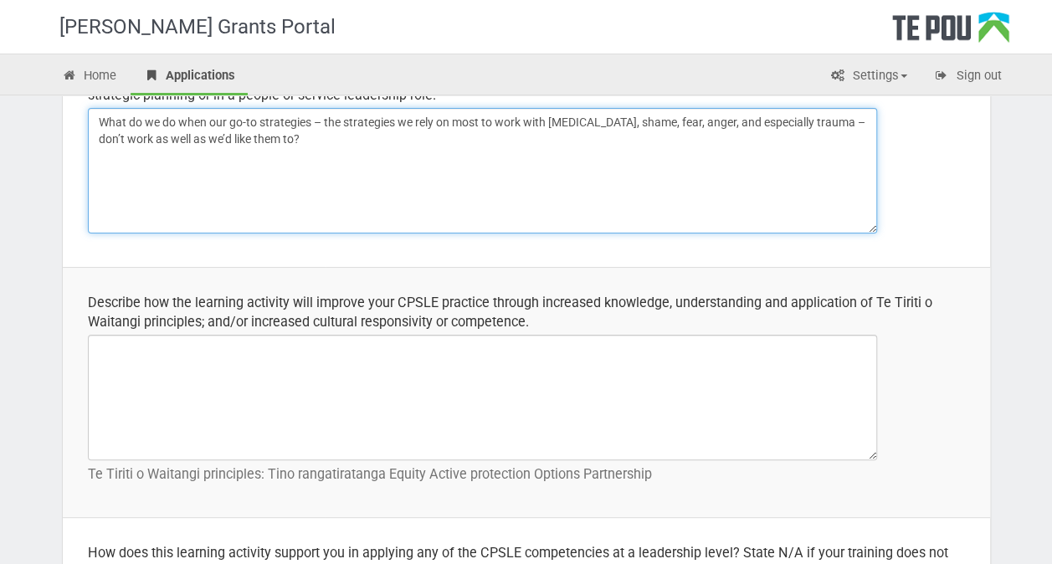
click at [363, 138] on textarea "What do we do when our go-to strategies – the strategies we rely on most to wor…" at bounding box center [482, 170] width 789 height 125
paste textarea "I’m talking about compassion. You see, the way we now understand how compassion…"
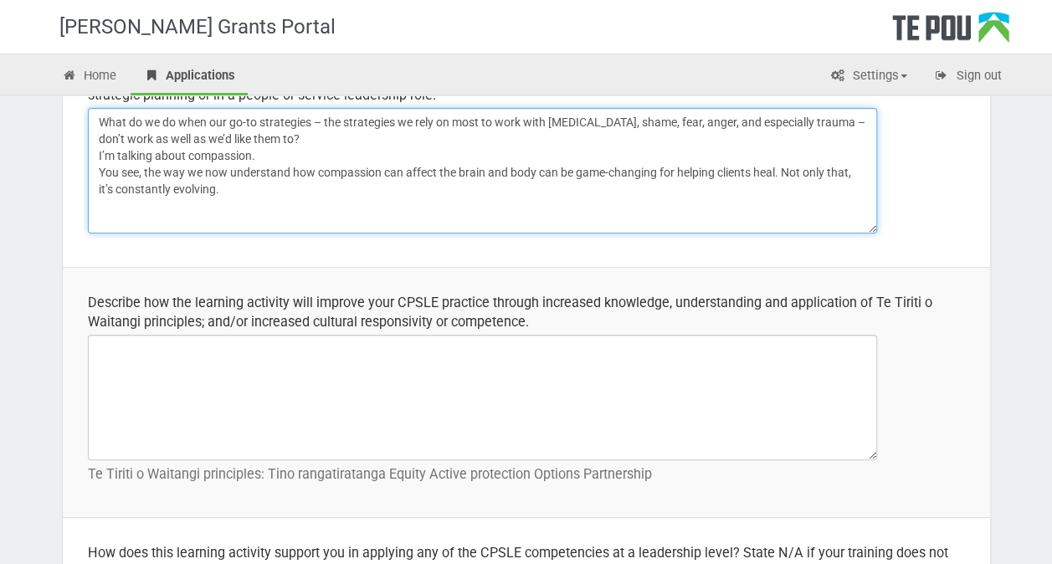
paste textarea "Researchers studying compassion now have insights into what might be happening …"
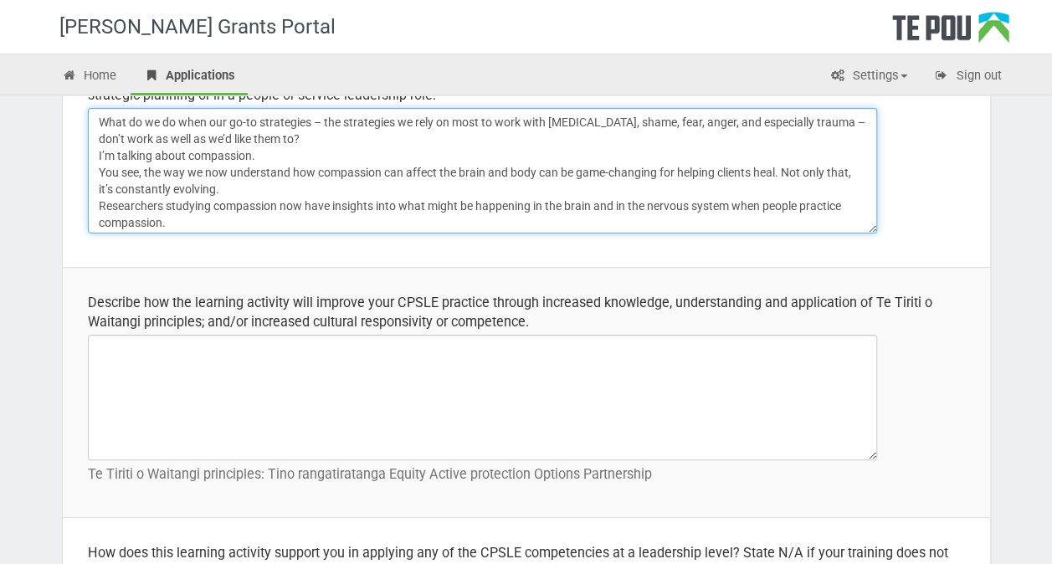
click at [175, 220] on textarea "What do we do when our go-to strategies – the strategies we rely on most to wor…" at bounding box center [482, 170] width 789 height 125
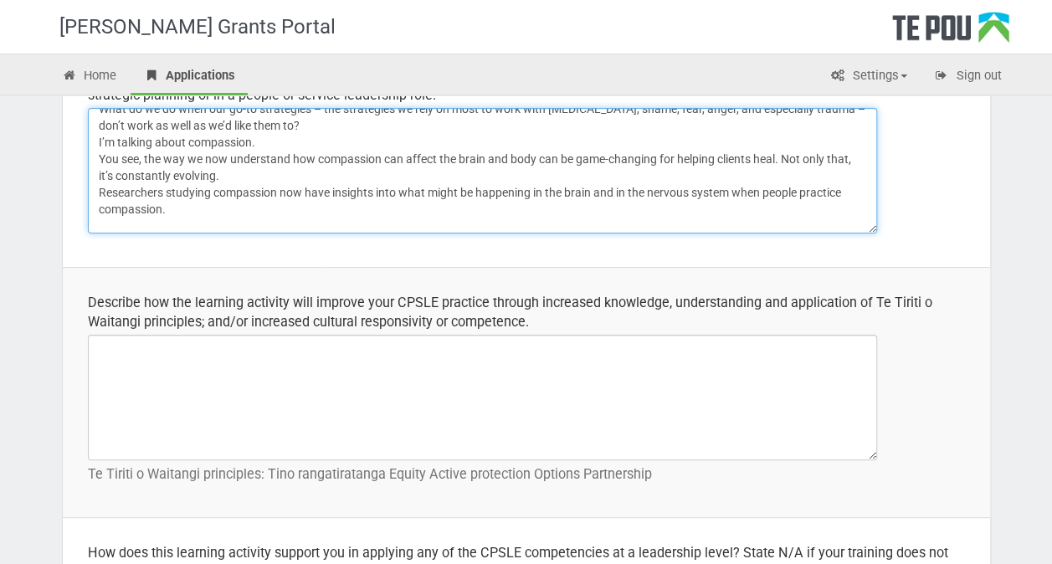
paste textarea "In each one-hour module, the experts unpack the most important ideas, strategie…"
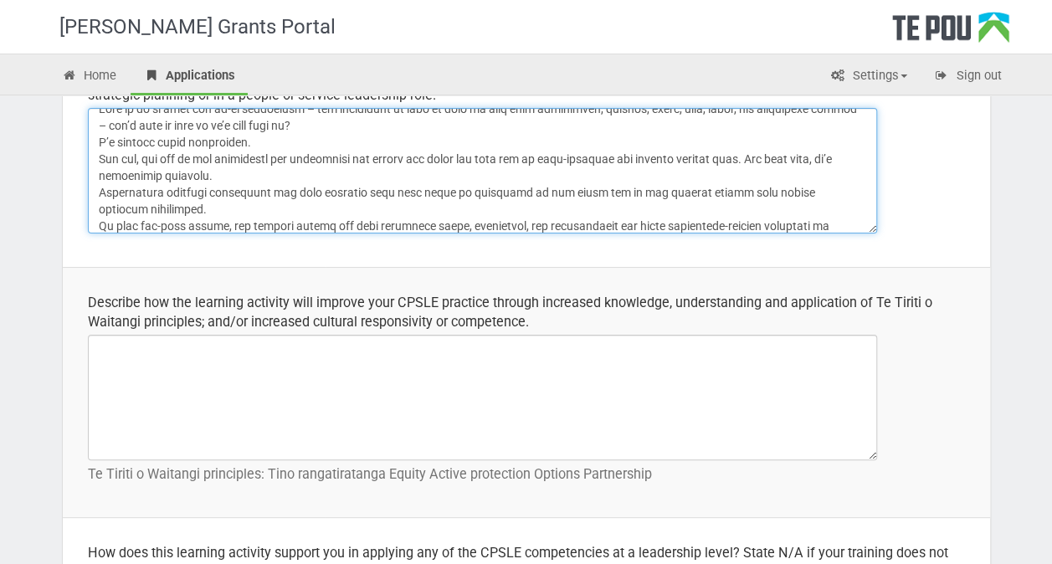
scroll to position [30, 0]
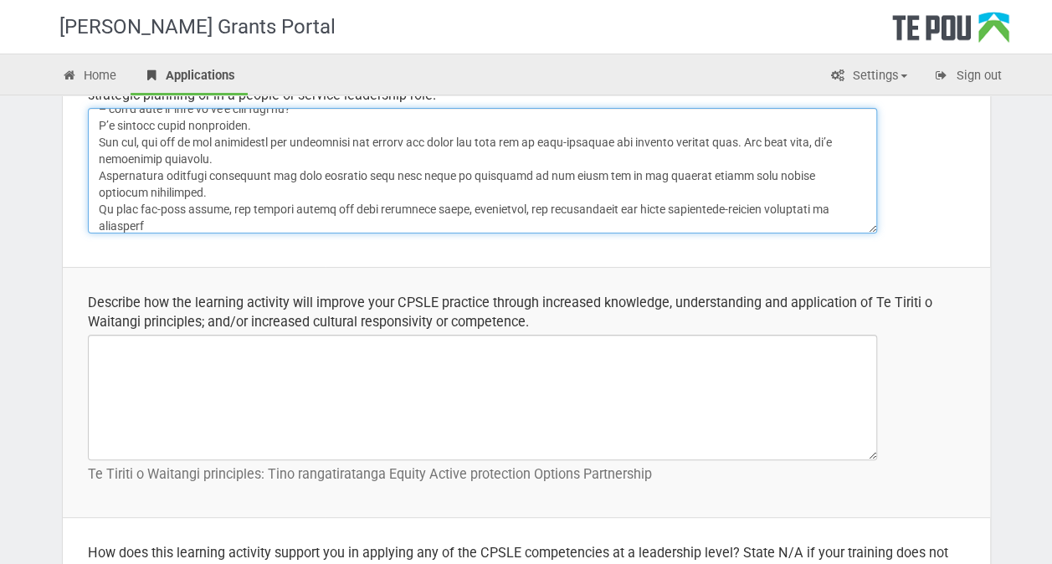
type textarea "Lore ip do si amet con ad-el seddoeiusm – tem incididunt ut labo et dolo ma ali…"
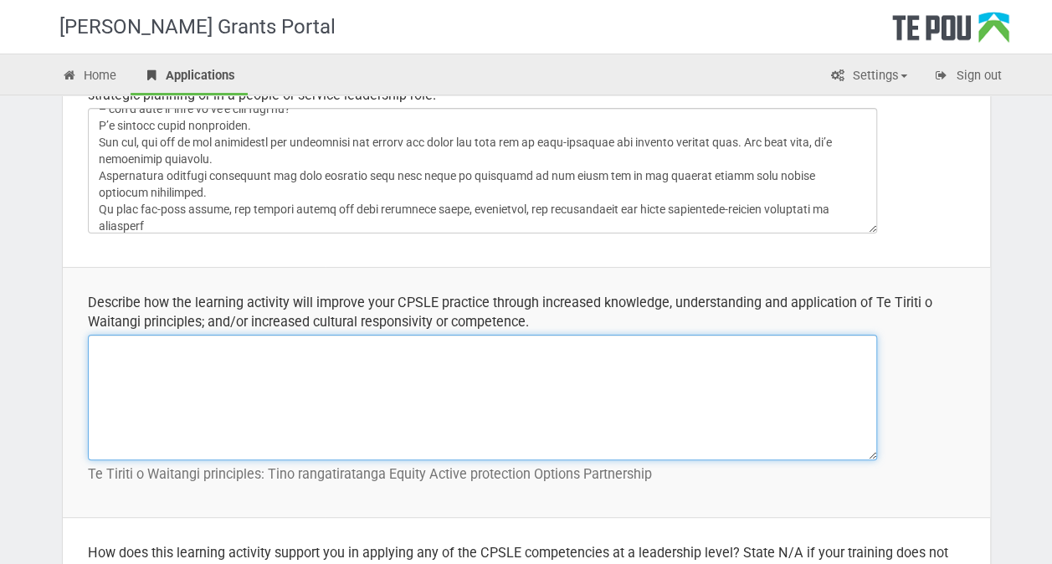
paste textarea "• Loremipsu dolorsitam-conse adipiscing elit Seddoe’t incid ut lab etdolo ma al…"
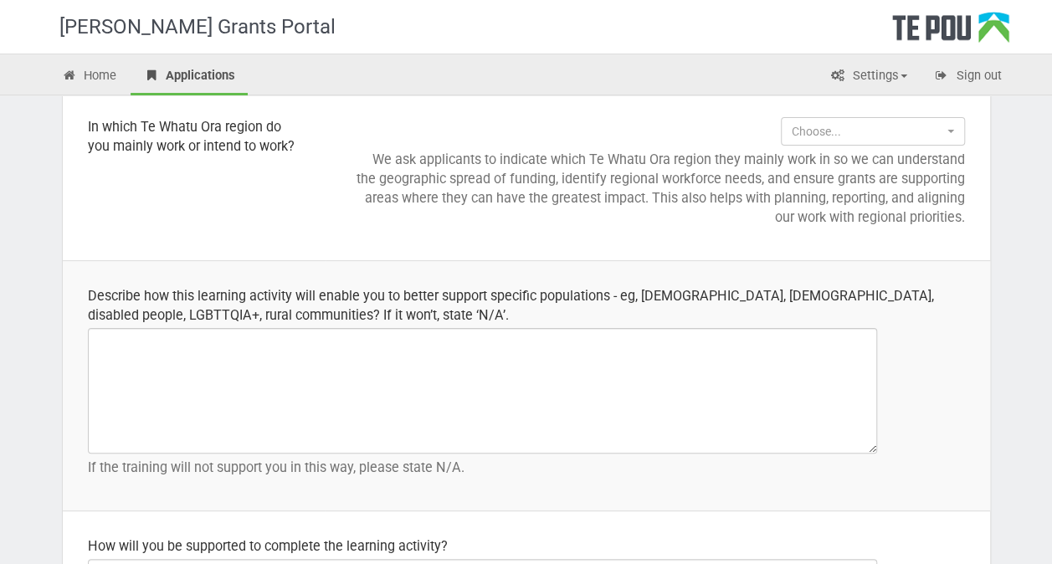
scroll to position [2175, 0]
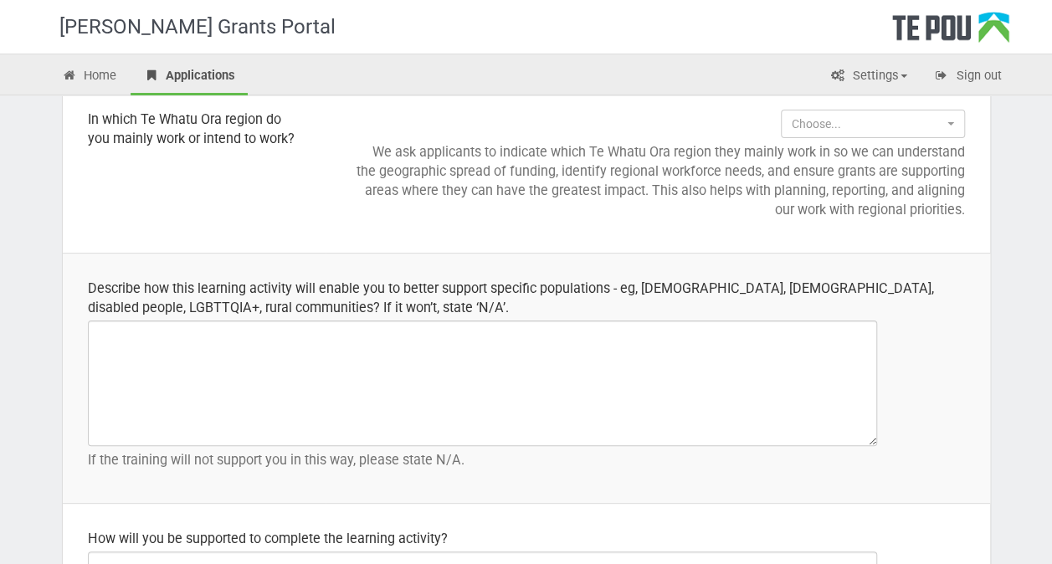
type textarea "• Loremipsu dolorsitam-conse adipiscing elit Seddoe’t incid ut lab etdolo ma al…"
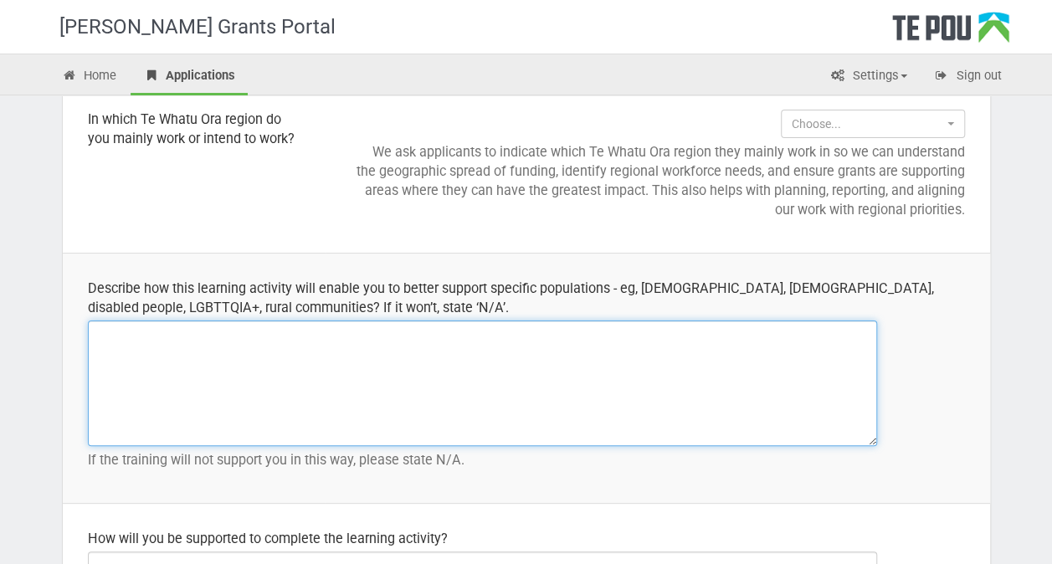
paste textarea "Learning Objectives As a result of participating in this activity, participants…"
type textarea "Learning Objectives As a result of participating in this activity, participants…"
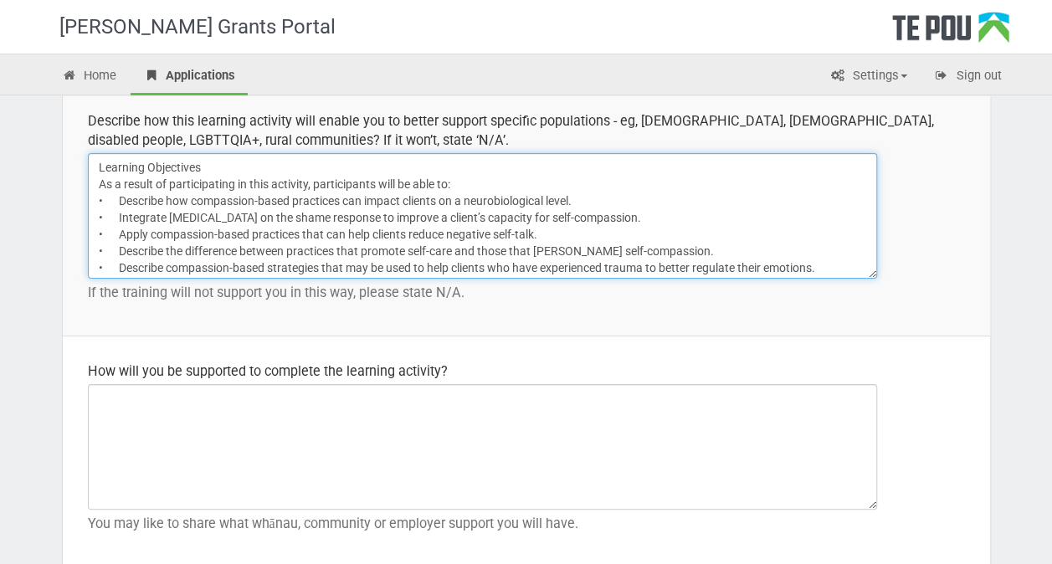
scroll to position [19, 0]
drag, startPoint x: 95, startPoint y: 162, endPoint x: 565, endPoint y: 233, distance: 474.5
click at [795, 266] on textarea "Learning Objectives As a result of participating in this activity, participants…" at bounding box center [482, 215] width 789 height 125
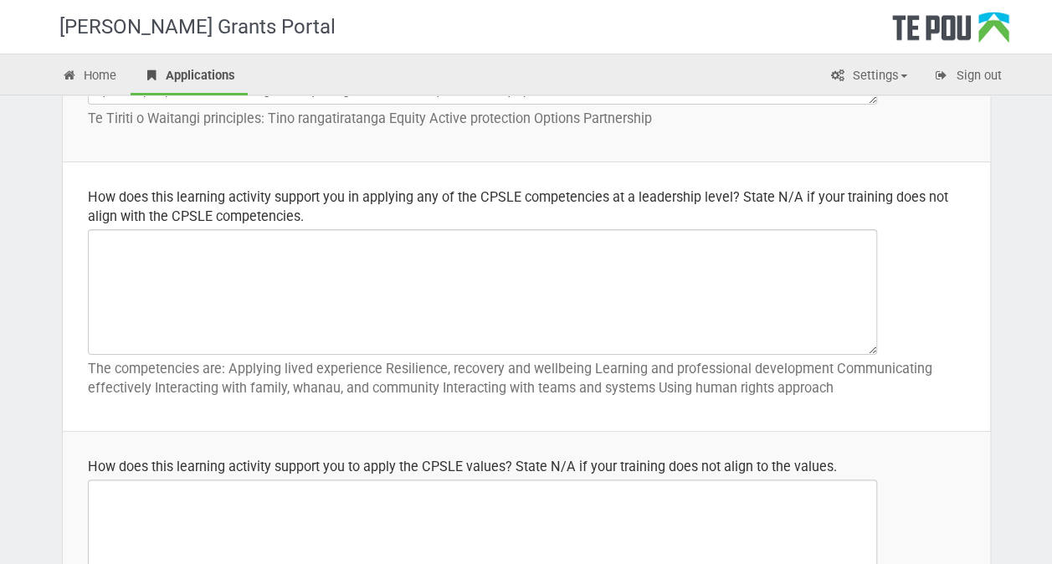
scroll to position [837, 0]
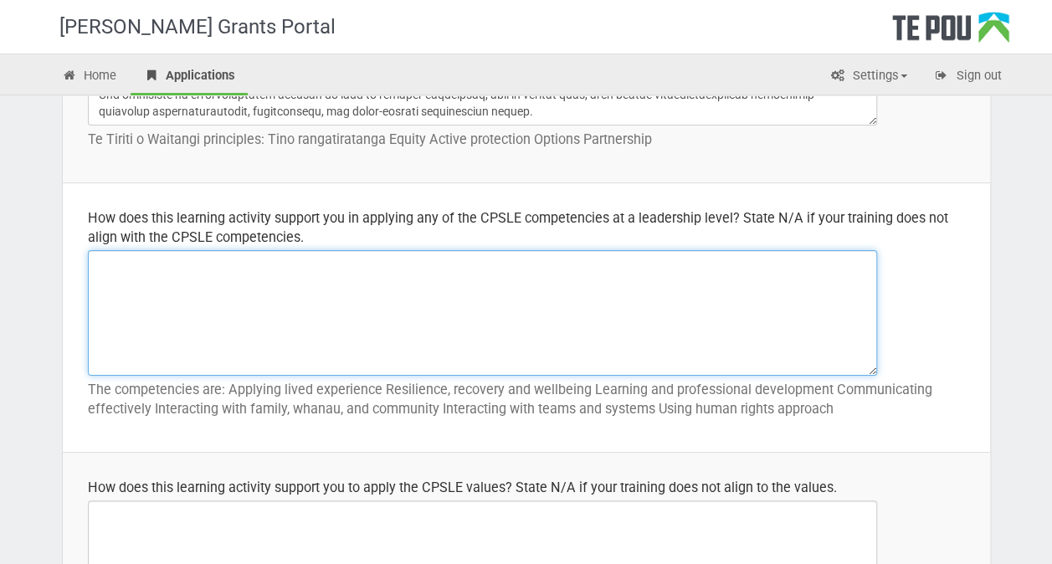
paste textarea "Learning Objectives As a result of participating in this activity, participants…"
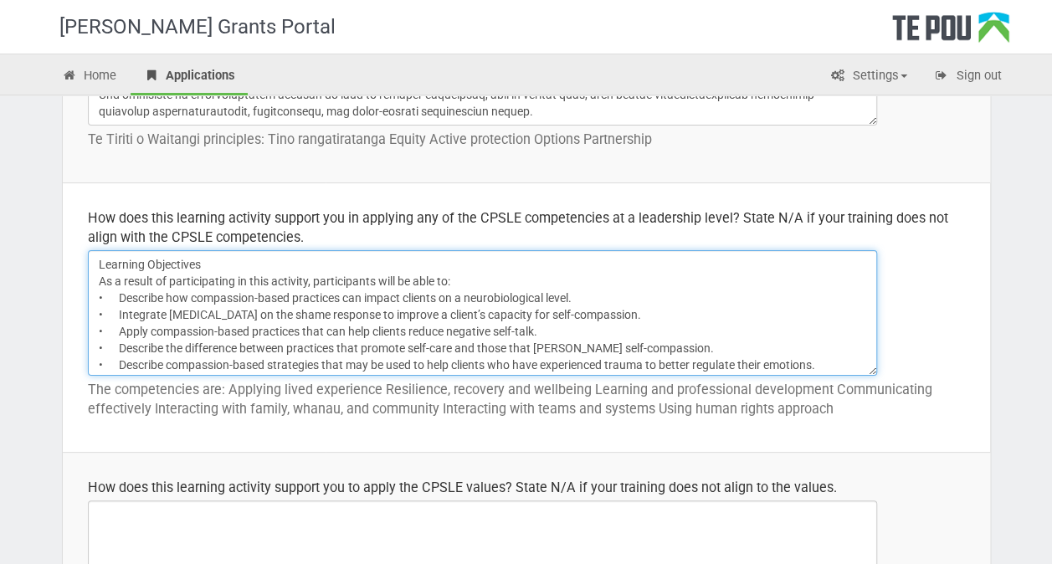
scroll to position [13, 0]
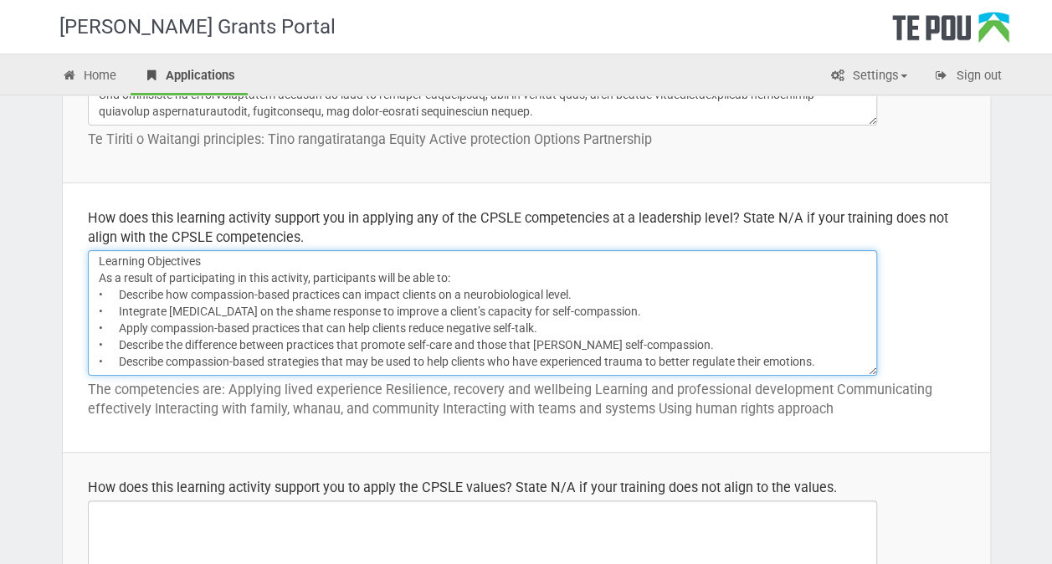
drag, startPoint x: 335, startPoint y: 317, endPoint x: 540, endPoint y: 314, distance: 205.0
click at [540, 315] on textarea "Learning Objectives As a result of participating in this activity, participants…" at bounding box center [482, 312] width 789 height 125
drag, startPoint x: 533, startPoint y: 315, endPoint x: 729, endPoint y: 328, distance: 197.0
click at [729, 328] on textarea "Learning Objectives As a result of participating in this activity, participants…" at bounding box center [482, 312] width 789 height 125
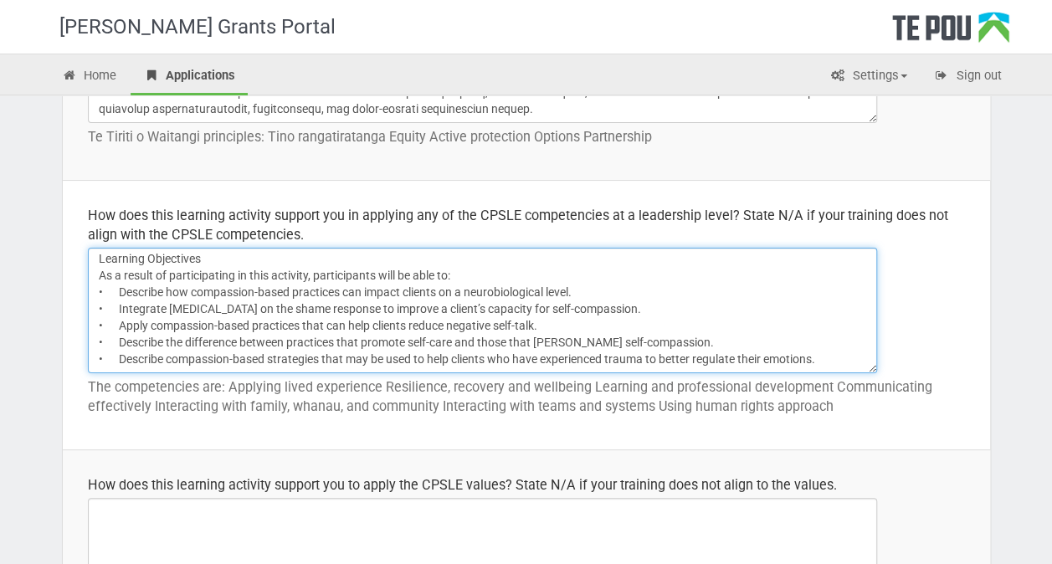
scroll to position [837, 0]
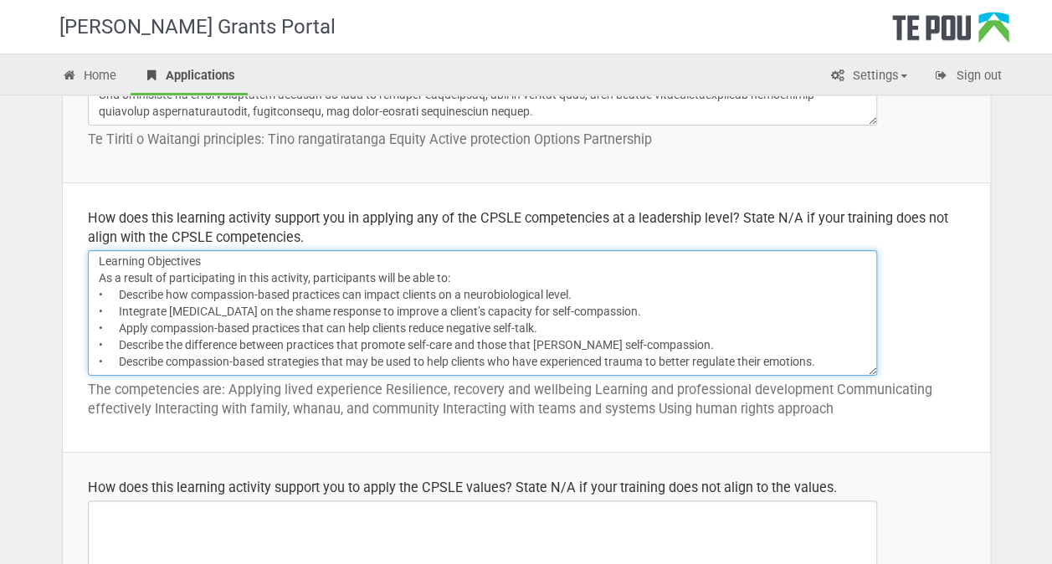
click at [460, 259] on textarea "Learning Objectives As a result of participating in this activity, participants…" at bounding box center [482, 312] width 789 height 125
click at [825, 346] on textarea "Learning Objectives As a result of participating in this activity, participants…" at bounding box center [482, 312] width 789 height 125
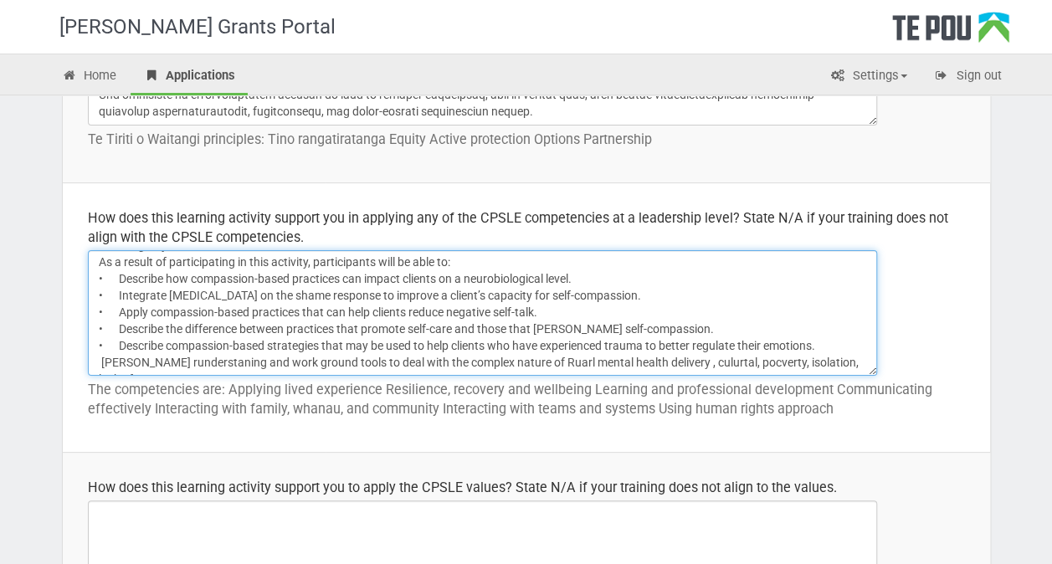
scroll to position [29, 0]
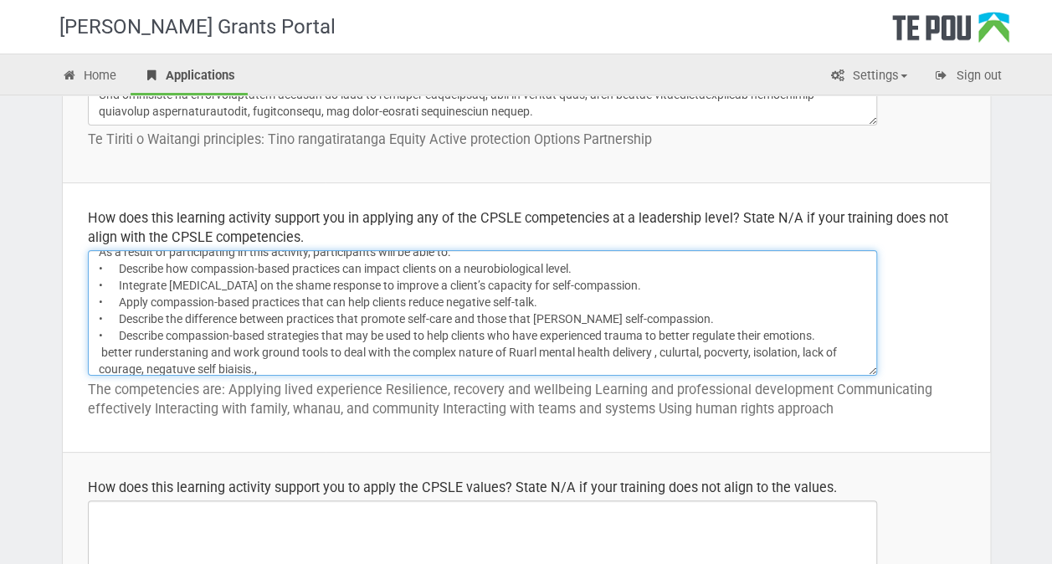
click at [107, 350] on textarea "Learning Objectives As a result of participating in this activity, participants…" at bounding box center [482, 312] width 789 height 125
drag, startPoint x: 223, startPoint y: 347, endPoint x: 415, endPoint y: 361, distance: 192.9
click at [415, 361] on textarea "Learning Objectives As a result of participating in this activity, participants…" at bounding box center [482, 312] width 789 height 125
click at [216, 351] on textarea "Learning Objectives As a result of participating in this activity, participants…" at bounding box center [482, 312] width 789 height 125
click at [239, 351] on textarea "Learning Objectives As a result of participating in this activity, participants…" at bounding box center [482, 312] width 789 height 125
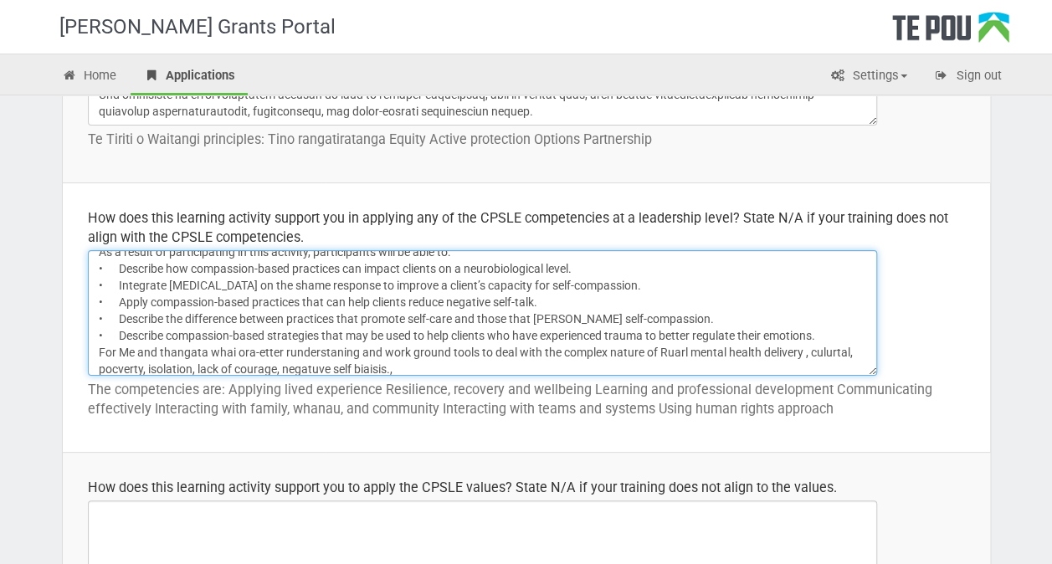
drag, startPoint x: 244, startPoint y: 349, endPoint x: 441, endPoint y: 366, distance: 197.4
click at [450, 362] on textarea "Learning Objectives As a result of participating in this activity, participants…" at bounding box center [482, 312] width 789 height 125
click at [241, 351] on textarea "Learning Objectives As a result of participating in this activity, participants…" at bounding box center [482, 312] width 789 height 125
click at [214, 353] on textarea "Learning Objectives As a result of participating in this activity, participants…" at bounding box center [482, 312] width 789 height 125
drag, startPoint x: 207, startPoint y: 351, endPoint x: 157, endPoint y: 353, distance: 49.4
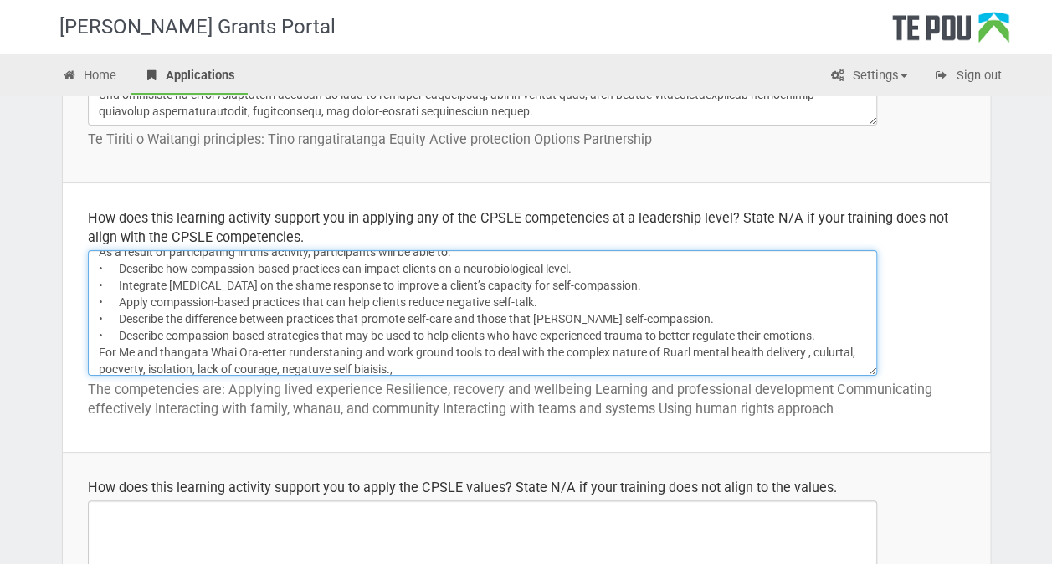
click at [157, 353] on textarea "Learning Objectives As a result of participating in this activity, participants…" at bounding box center [482, 312] width 789 height 125
click at [156, 351] on textarea "Learning Objectives As a result of participating in this activity, participants…" at bounding box center [482, 312] width 789 height 125
click at [229, 353] on textarea "Learning Objectives As a result of participating in this activity, participants…" at bounding box center [482, 312] width 789 height 125
click at [276, 348] on textarea "Learning Objectives As a result of participating in this activity, participants…" at bounding box center [482, 312] width 789 height 125
drag, startPoint x: 203, startPoint y: 349, endPoint x: 243, endPoint y: 357, distance: 40.2
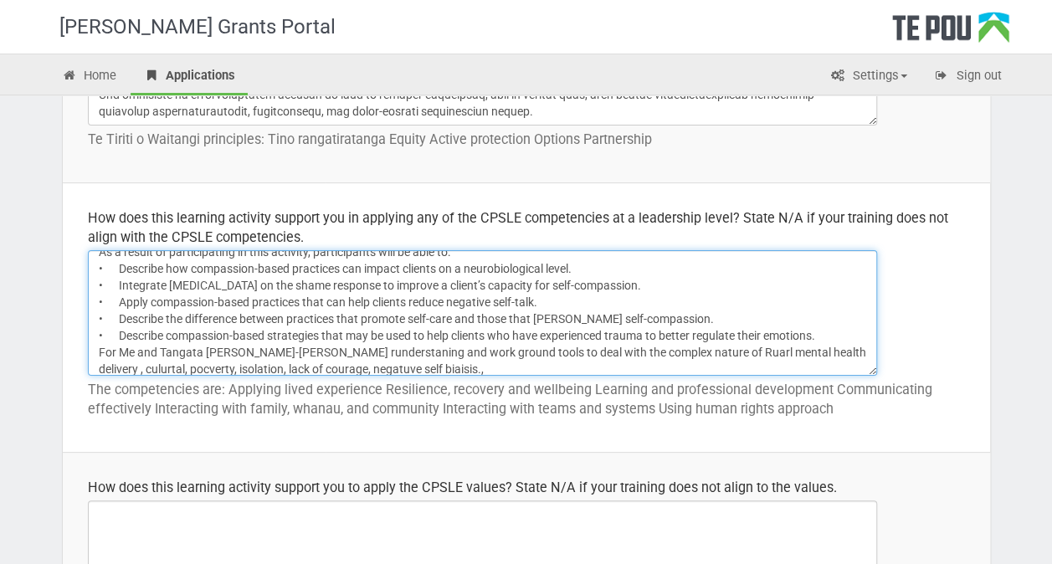
click at [243, 356] on textarea "Learning Objectives As a result of participating in this activity, participants…" at bounding box center [482, 312] width 789 height 125
click at [256, 350] on textarea "Learning Objectives As a result of participating in this activity, participants…" at bounding box center [482, 312] width 789 height 125
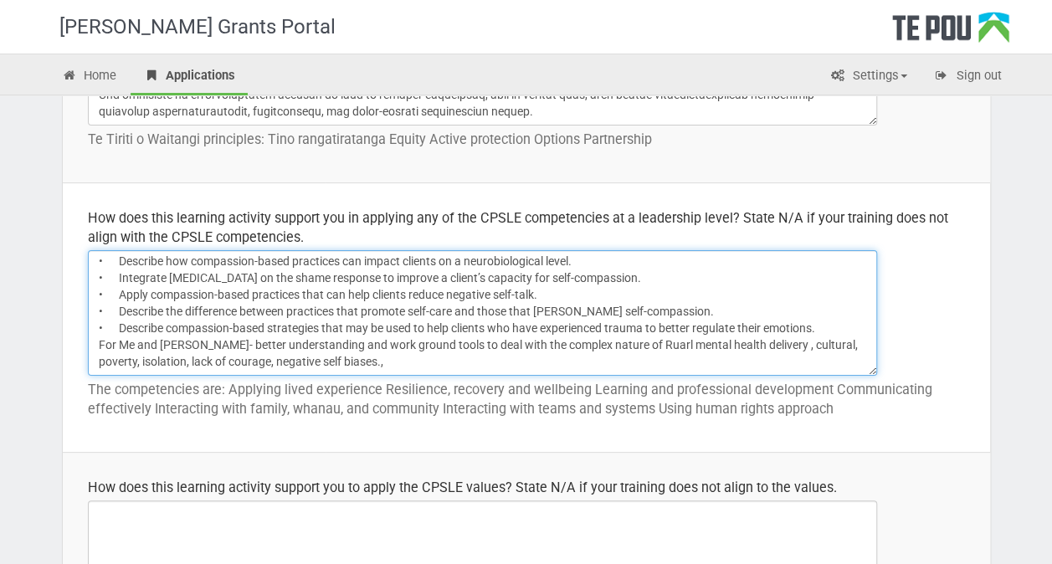
scroll to position [53, 0]
drag, startPoint x: 422, startPoint y: 366, endPoint x: 412, endPoint y: 345, distance: 24.0
click at [412, 345] on textarea "Learning Objectives As a result of participating in this activity, participants…" at bounding box center [482, 312] width 789 height 125
click at [692, 325] on textarea "Learning Objectives As a result of participating in this activity, participants…" at bounding box center [482, 312] width 789 height 125
click at [721, 328] on textarea "Learning Objectives As a result of participating in this activity, participants…" at bounding box center [482, 312] width 789 height 125
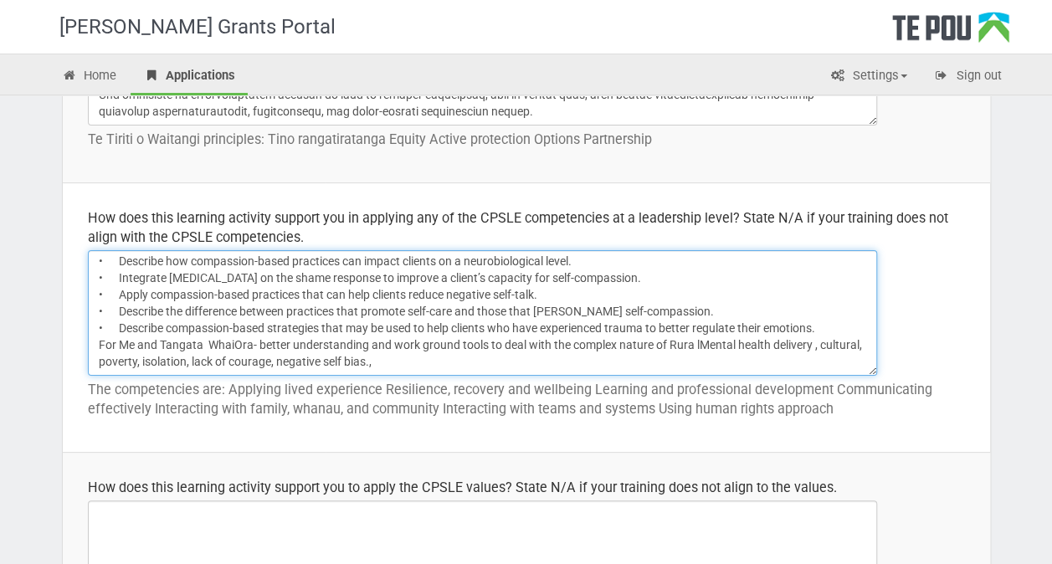
click at [691, 327] on textarea "Learning Objectives As a result of participating in this activity, participants…" at bounding box center [482, 312] width 789 height 125
click at [96, 325] on textarea "Learning Objectives As a result of participating in this activity, participants…" at bounding box center [482, 312] width 789 height 125
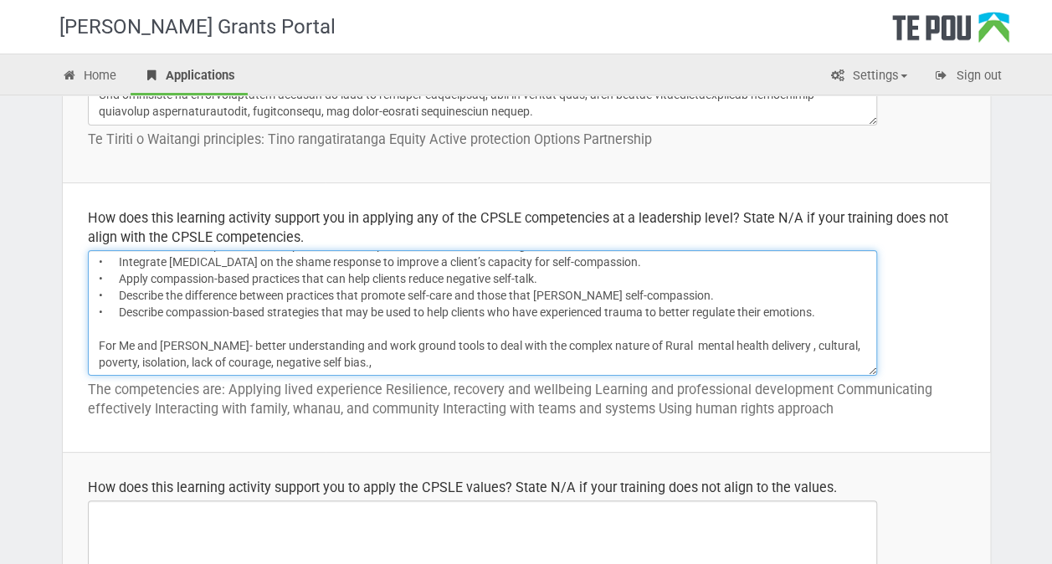
click at [204, 343] on textarea "Learning Objectives As a result of participating in this activity, participants…" at bounding box center [482, 312] width 789 height 125
click at [238, 345] on textarea "Learning Objectives As a result of participating in this activity, participants…" at bounding box center [482, 312] width 789 height 125
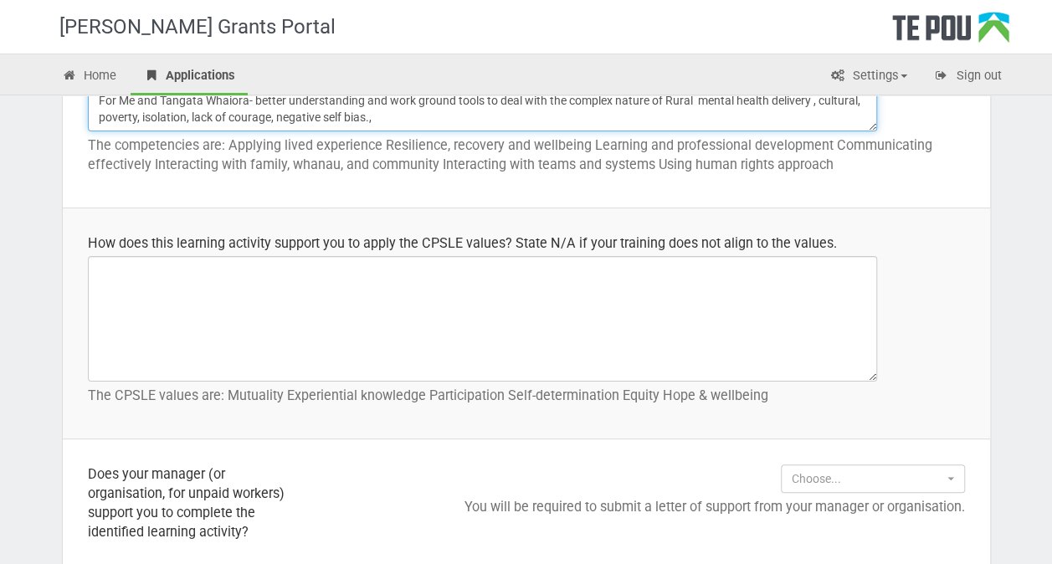
scroll to position [1087, 0]
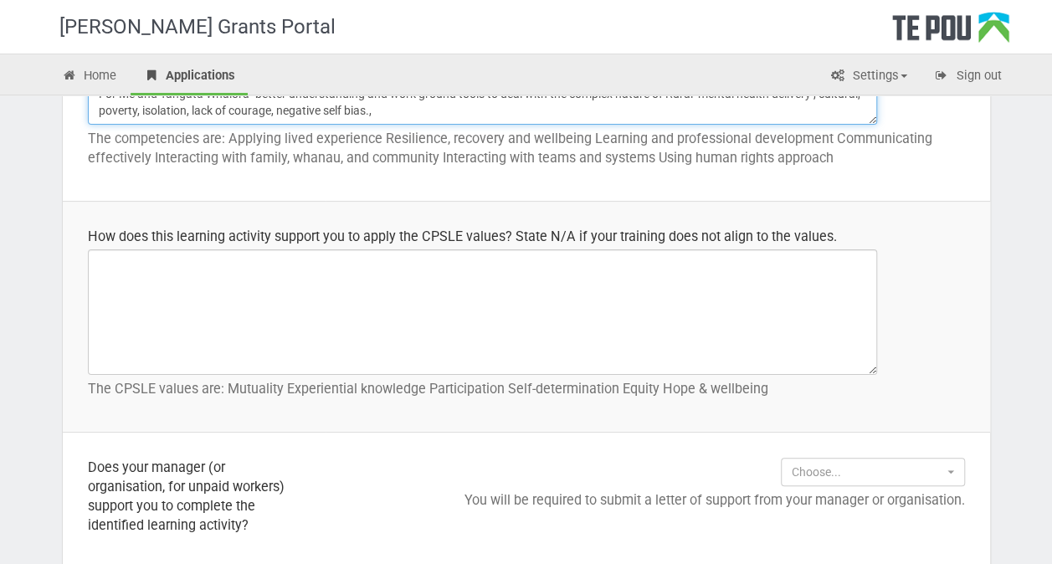
type textarea "Learning Objectives As a result of participating in this activity, participants…"
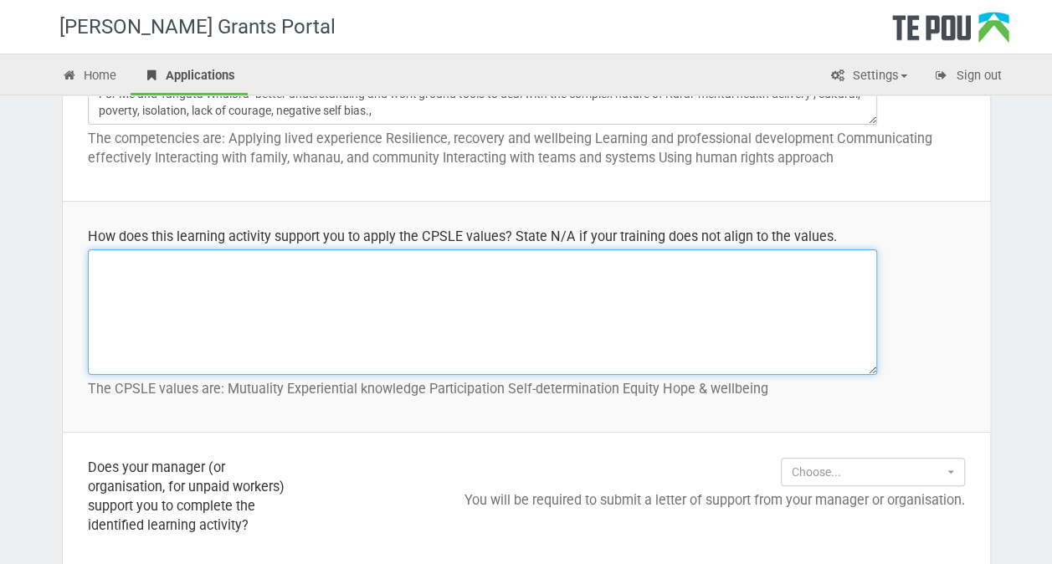
click at [115, 264] on textarea at bounding box center [482, 311] width 789 height 125
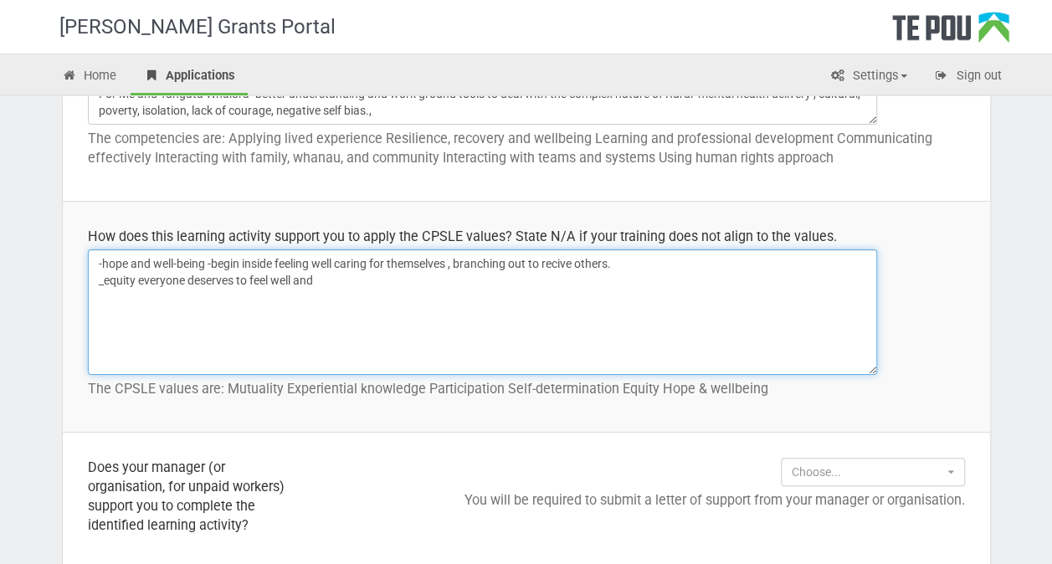
drag, startPoint x: 560, startPoint y: 262, endPoint x: 567, endPoint y: 301, distance: 40.0
click at [567, 301] on textarea "-hope and well-being -begin inside feeling well caring for themselves , branchi…" at bounding box center [482, 311] width 789 height 125
drag, startPoint x: 560, startPoint y: 259, endPoint x: 508, endPoint y: 289, distance: 60.0
click at [508, 289] on textarea "-hope and well-being -begin inside feeling well caring for themselves , branchi…" at bounding box center [482, 311] width 789 height 125
click at [453, 264] on textarea "-hope and well-being -begin inside feeling well caring for themselves , branchi…" at bounding box center [482, 311] width 789 height 125
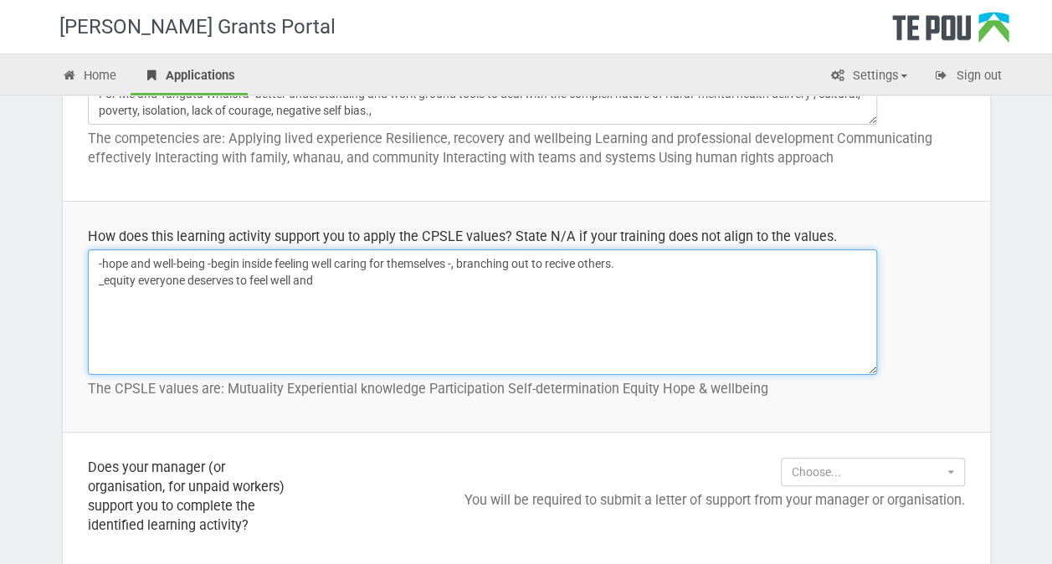
click at [240, 262] on textarea "-hope and well-being -begin inside feeling well caring for themselves -, branch…" at bounding box center [482, 311] width 789 height 125
click at [317, 260] on textarea "-hope and well-being -begin feeling inside feeling well caring for themselves -…" at bounding box center [482, 311] width 789 height 125
click at [381, 259] on textarea "-hope and well-being -begin feeling inside -feeling well caring for themselves …" at bounding box center [482, 311] width 789 height 125
click at [440, 261] on textarea "-hope and well-being -begin feeling inside -feeling well self caring for themse…" at bounding box center [482, 311] width 789 height 125
click at [318, 281] on textarea "-hope and well-being -begin feeling inside -feeling well self caring- for thems…" at bounding box center [482, 311] width 789 height 125
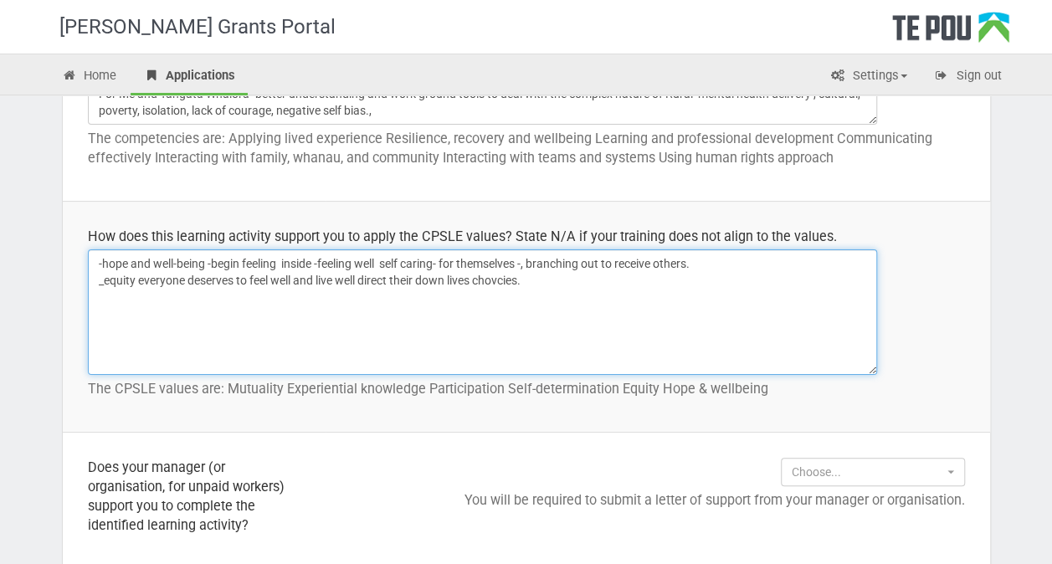
click at [428, 278] on textarea "-hope and well-being -begin feeling inside -feeling well self caring- for thems…" at bounding box center [482, 311] width 789 height 125
click at [528, 281] on textarea "-hope and well-being -begin feeling inside -feeling well self caring- for thems…" at bounding box center [482, 311] width 789 height 125
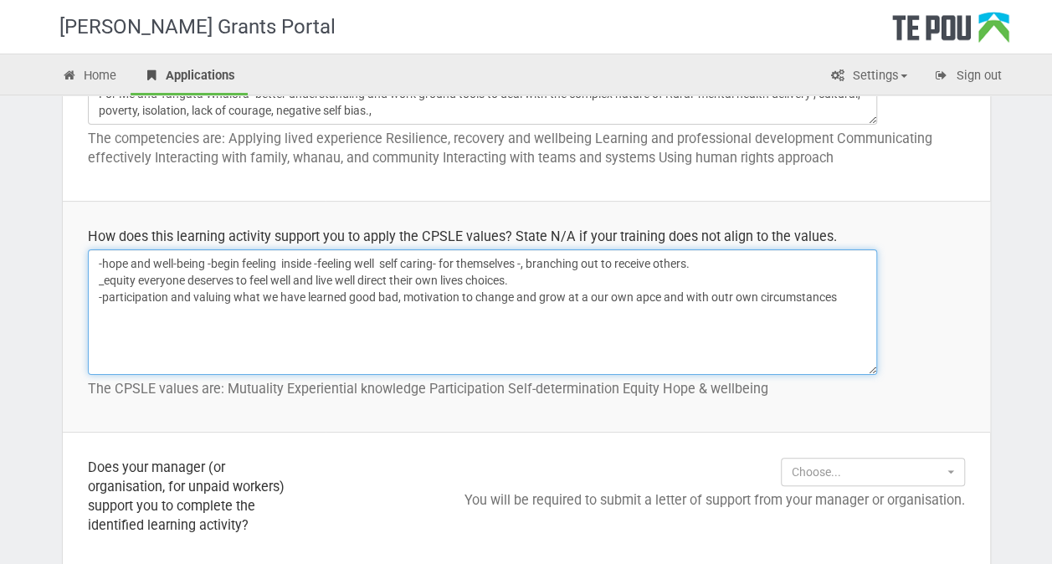
click at [583, 298] on textarea "-hope and well-being -begin feeling inside -feeling well self caring- for thems…" at bounding box center [482, 311] width 789 height 125
drag, startPoint x: 716, startPoint y: 298, endPoint x: 720, endPoint y: 338, distance: 40.4
click at [720, 338] on textarea "-hope and well-being -begin feeling inside -feeling well self caring- for thems…" at bounding box center [482, 311] width 789 height 125
click at [722, 295] on textarea "-hope and well-being -begin feeling inside -feeling well self caring- for thems…" at bounding box center [482, 311] width 789 height 125
click at [717, 296] on textarea "-hope and well-being -begin feeling inside -feeling well self caring- for thems…" at bounding box center [482, 311] width 789 height 125
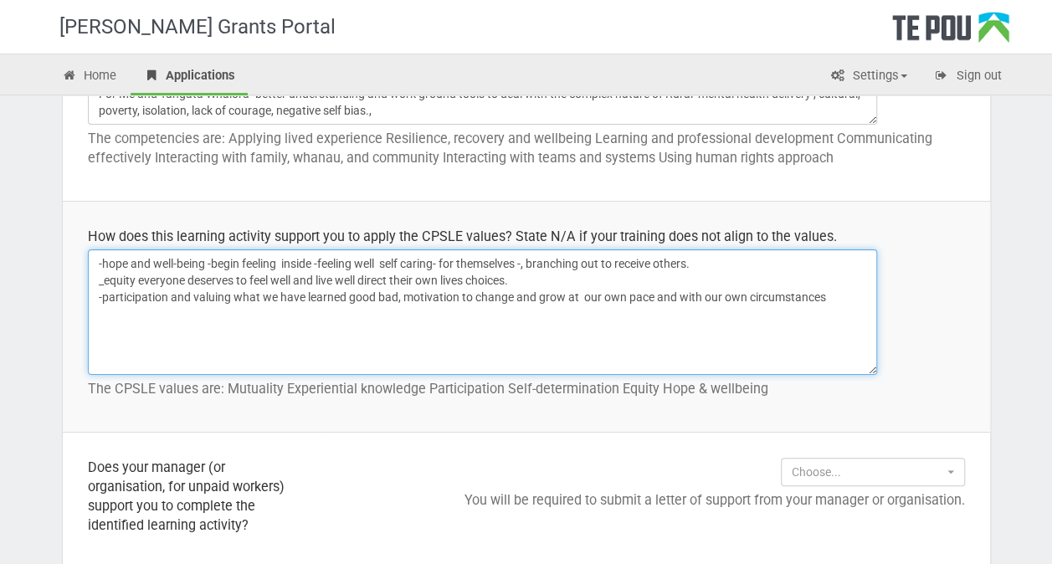
click at [829, 296] on textarea "-hope and well-being -begin feeling inside -feeling well self caring- for thems…" at bounding box center [482, 311] width 789 height 125
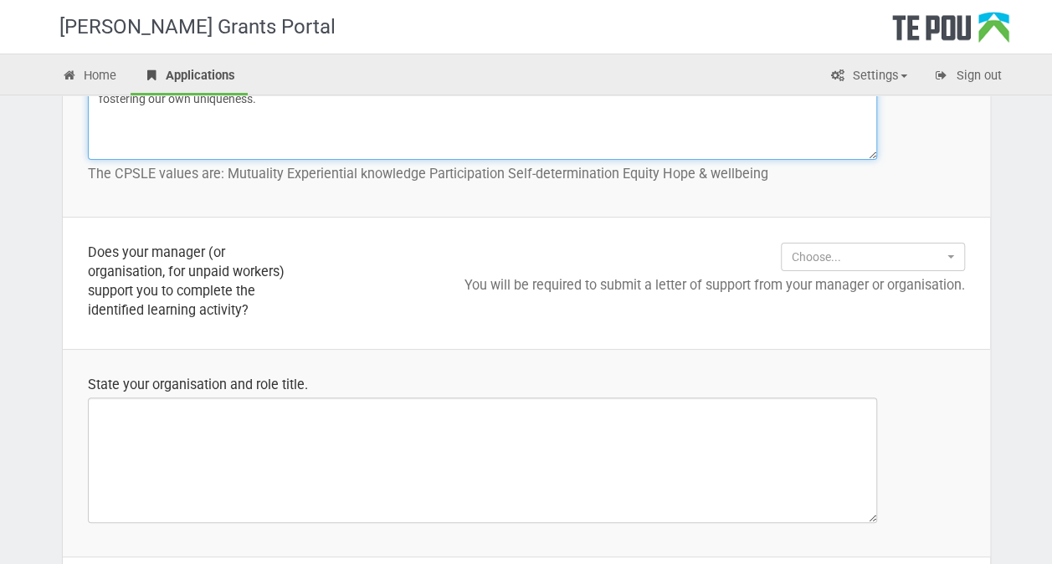
scroll to position [1338, 0]
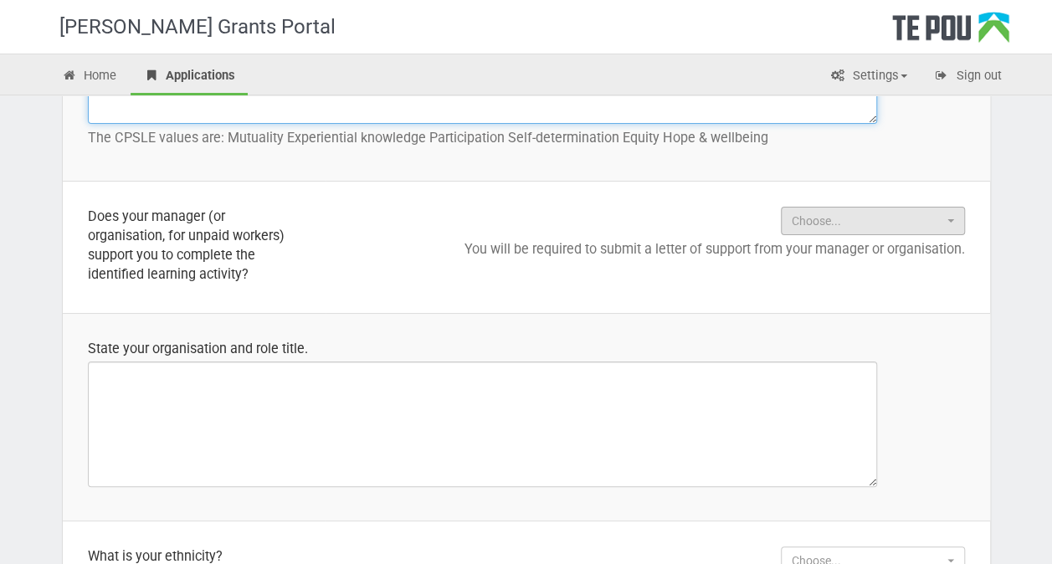
type textarea "-hope and well-being -begin feeling inside -feeling well self caring- for thems…"
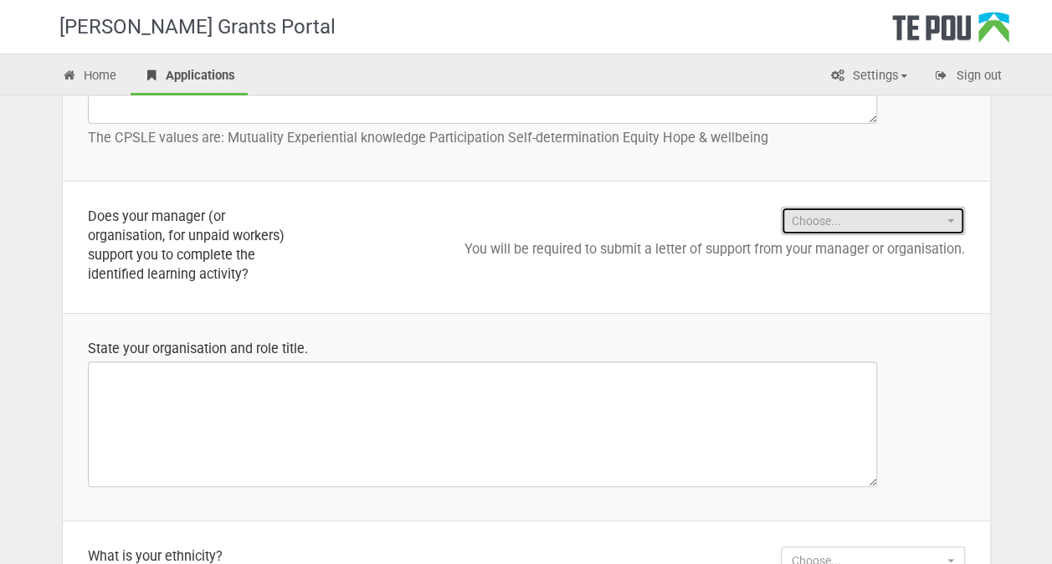
click at [954, 218] on button "Choose..." at bounding box center [872, 221] width 184 height 28
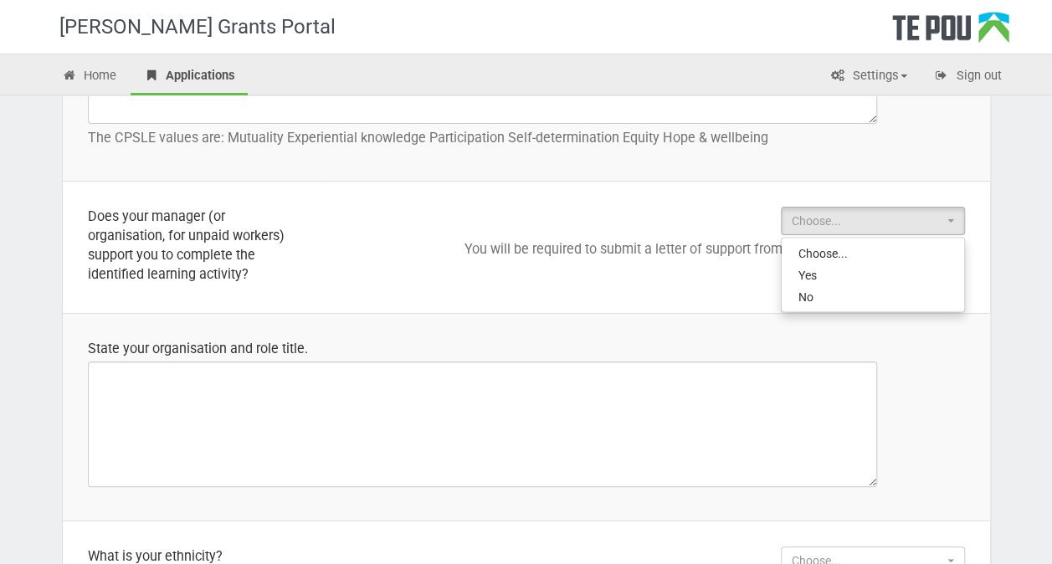
click at [632, 277] on td "Choose... Choose... Yes No Choose... Yes No You will be required to submit a le…" at bounding box center [657, 247] width 664 height 131
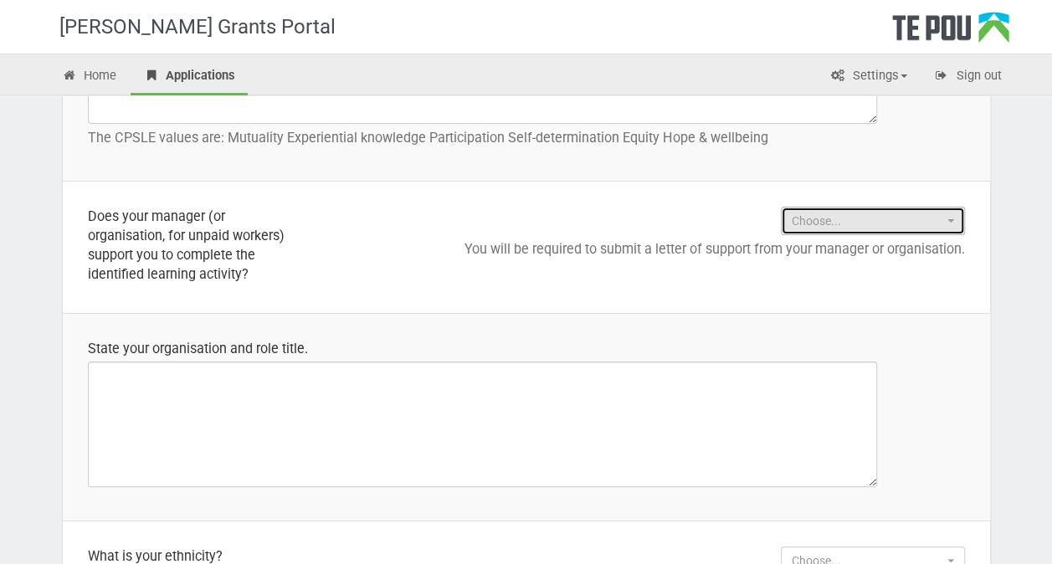
click at [950, 219] on span "button" at bounding box center [950, 220] width 7 height 3
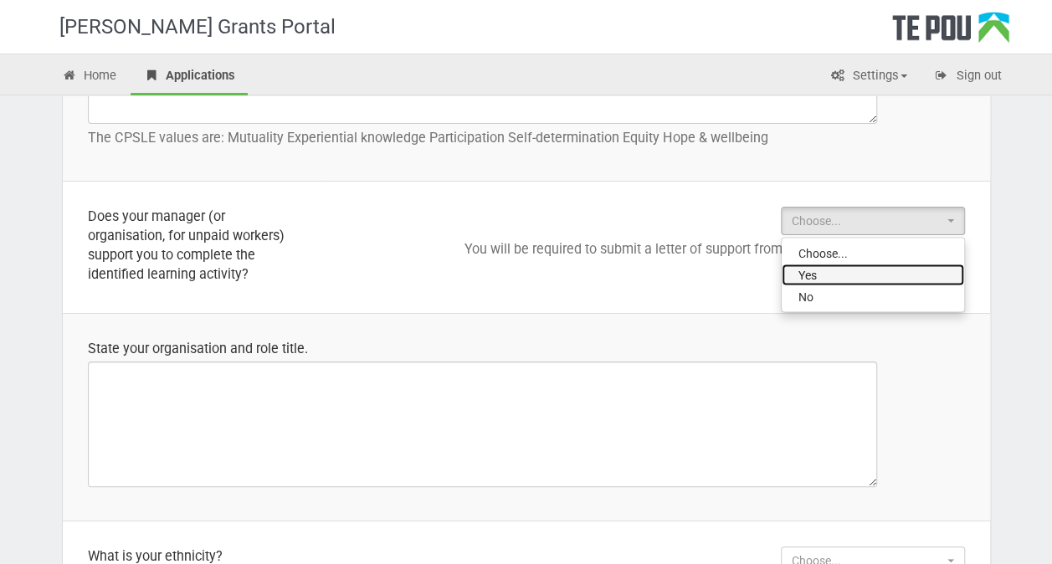
click at [830, 273] on link "Yes" at bounding box center [872, 275] width 182 height 22
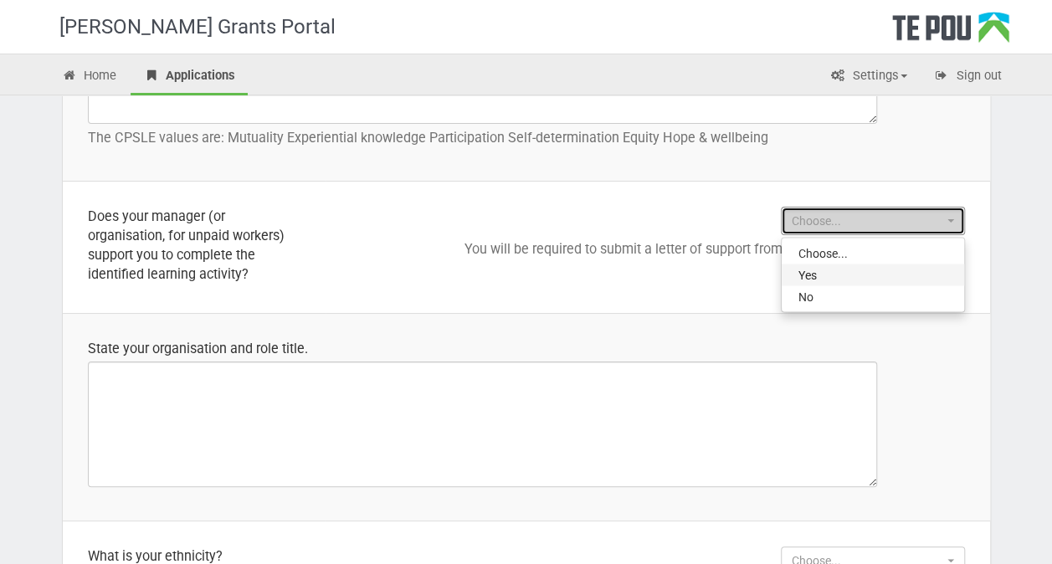
select select "Yes"
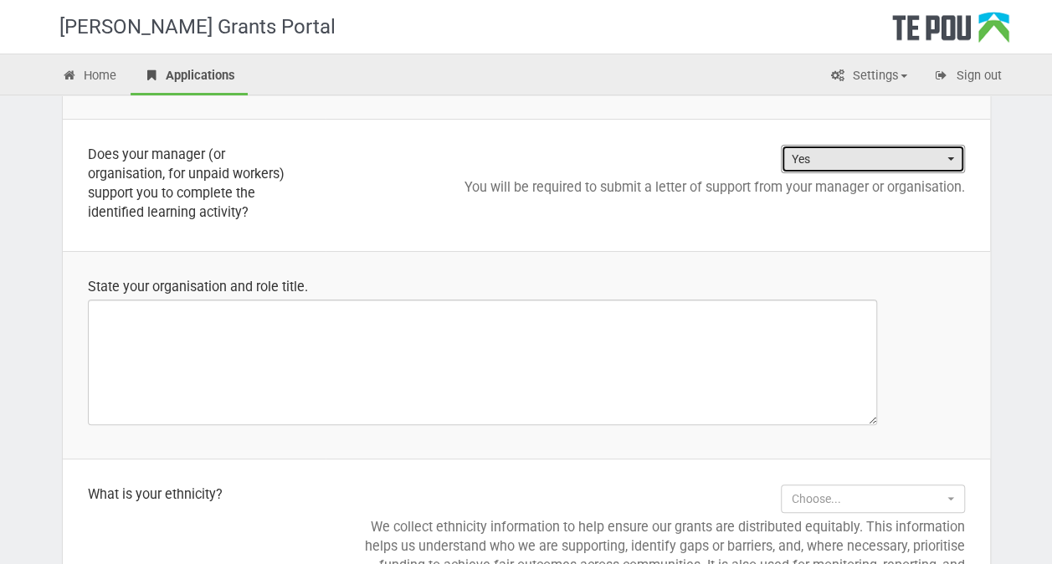
scroll to position [1422, 0]
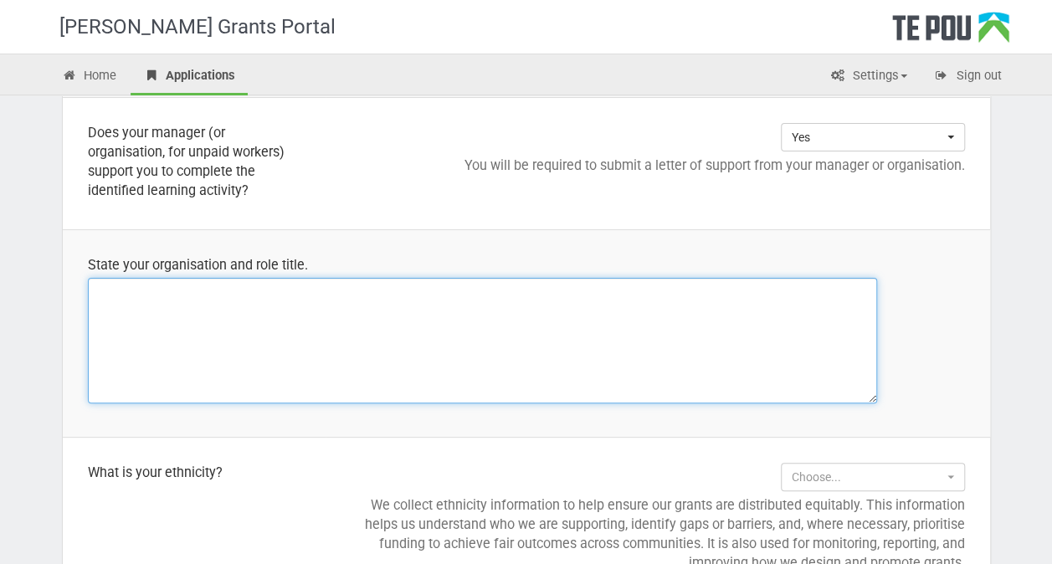
click at [108, 298] on textarea at bounding box center [482, 340] width 789 height 125
click at [388, 293] on textarea "Peer specialist, 13years delivery of service , rural setting" at bounding box center [482, 340] width 789 height 125
click at [94, 288] on textarea "Peer specialist, 13years delivery of service , rural setting-mobile" at bounding box center [482, 340] width 789 height 125
click at [269, 285] on textarea "Pathways Mobile team, Haruaki, Peer specialist, 13years delivery of service , r…" at bounding box center [482, 340] width 789 height 125
click at [345, 289] on textarea "Pathways Mobile team, Haruaki, Peer specialist, 13years delivery of service , r…" at bounding box center [482, 340] width 789 height 125
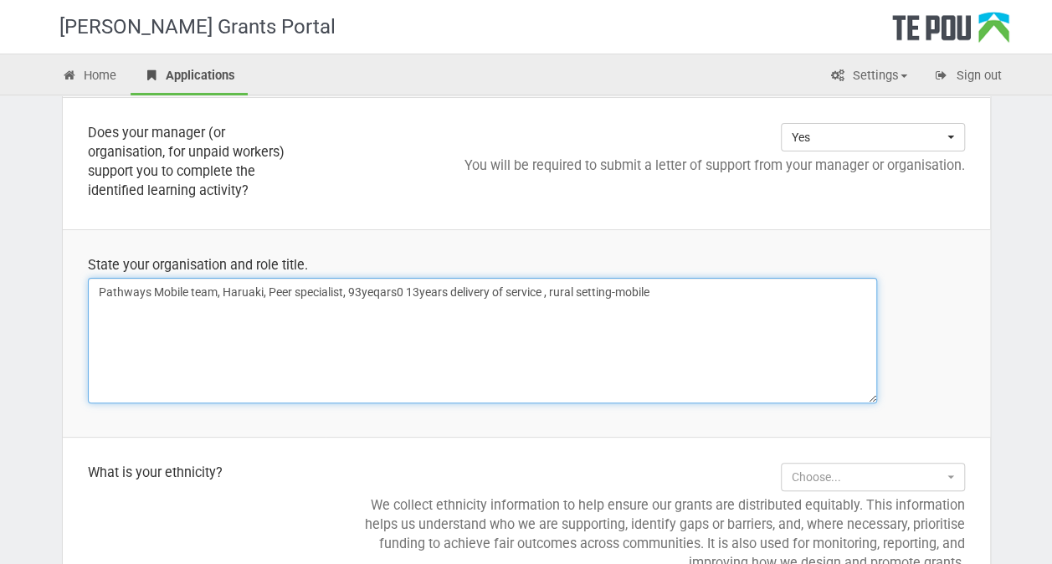
click at [353, 288] on textarea "Pathways Mobile team, Haruaki, Peer specialist, 93yeqars0 13years delivery of s…" at bounding box center [482, 340] width 789 height 125
click at [358, 291] on textarea "Pathways Mobile team, Haruaki, Peer specialist, (3yeqars0 13years delivery of s…" at bounding box center [482, 340] width 789 height 125
click at [407, 289] on textarea "Pathways Mobile team, Haruaki, Peer specialist, (3 -yeqars0 13years delivery of…" at bounding box center [482, 340] width 789 height 125
click at [443, 288] on textarea "Pathways Mobile team, Haruaki, Peer specialist, (3 -years) 13years delivery of …" at bounding box center [482, 340] width 789 height 125
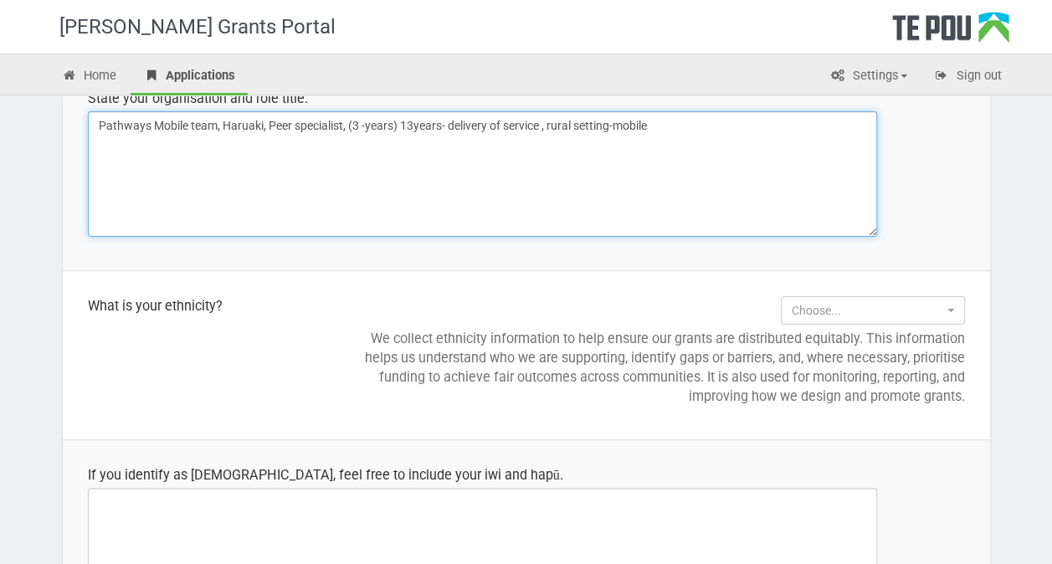
scroll to position [1589, 0]
type textarea "Pathways Mobile team, Haruaki, Peer specialist, (3 -years) 13years- delivery of…"
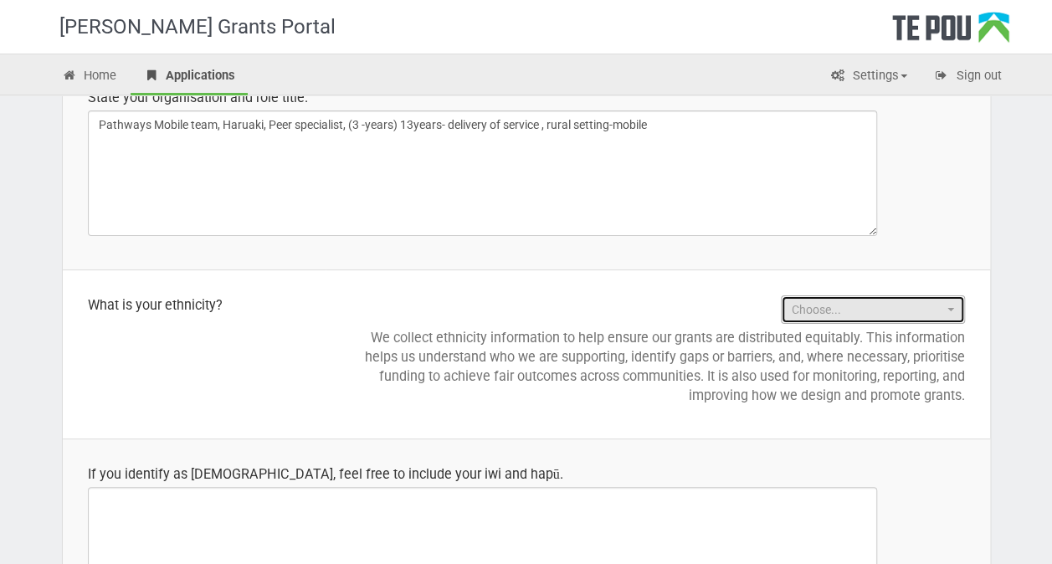
click at [952, 309] on button "Choose..." at bounding box center [872, 309] width 184 height 28
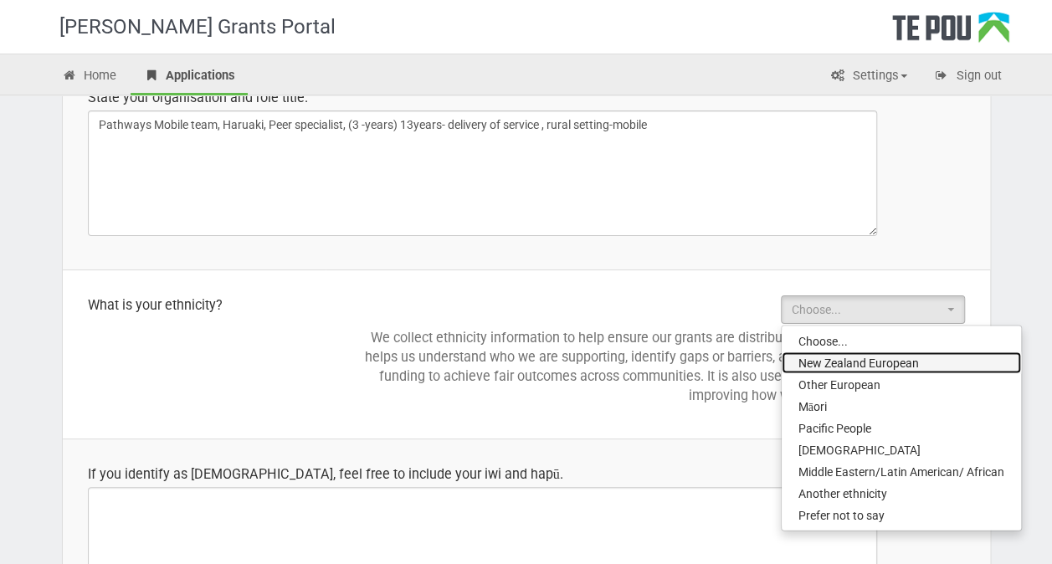
click at [895, 363] on span "New Zealand European" at bounding box center [858, 363] width 120 height 17
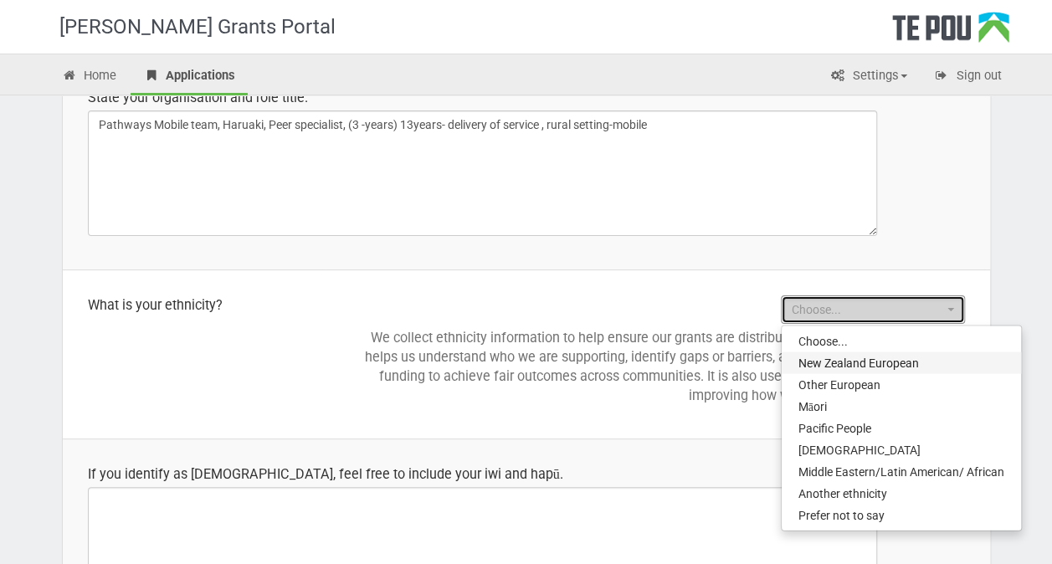
select select "New Zealand European"
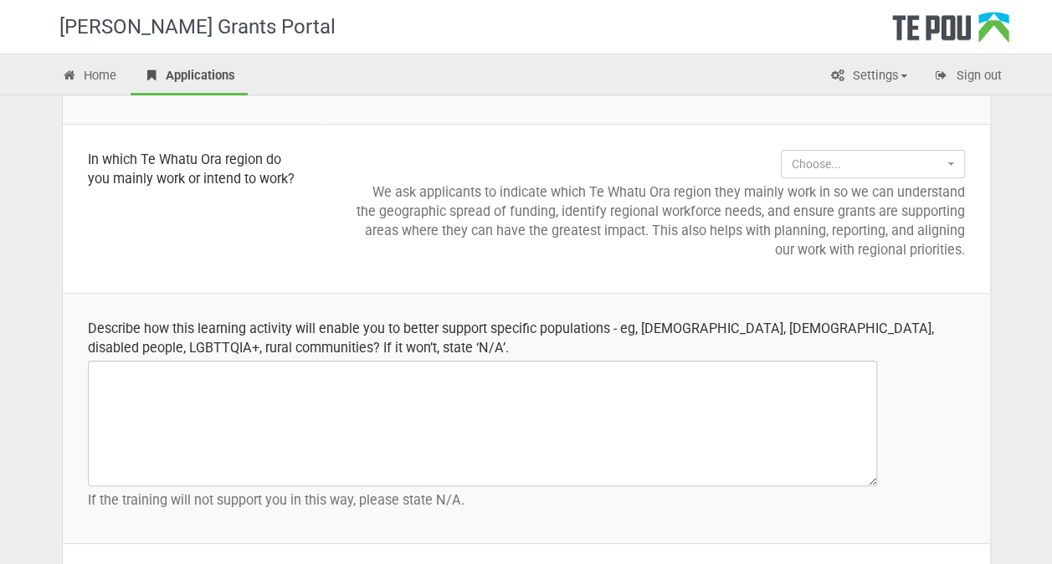
scroll to position [2175, 0]
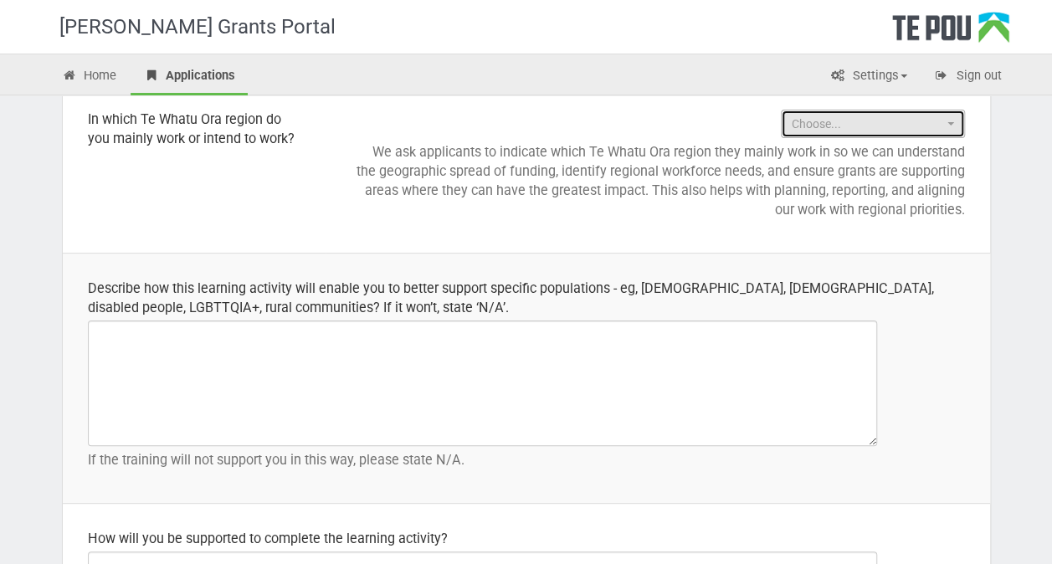
click at [957, 121] on button "Choose..." at bounding box center [872, 124] width 184 height 28
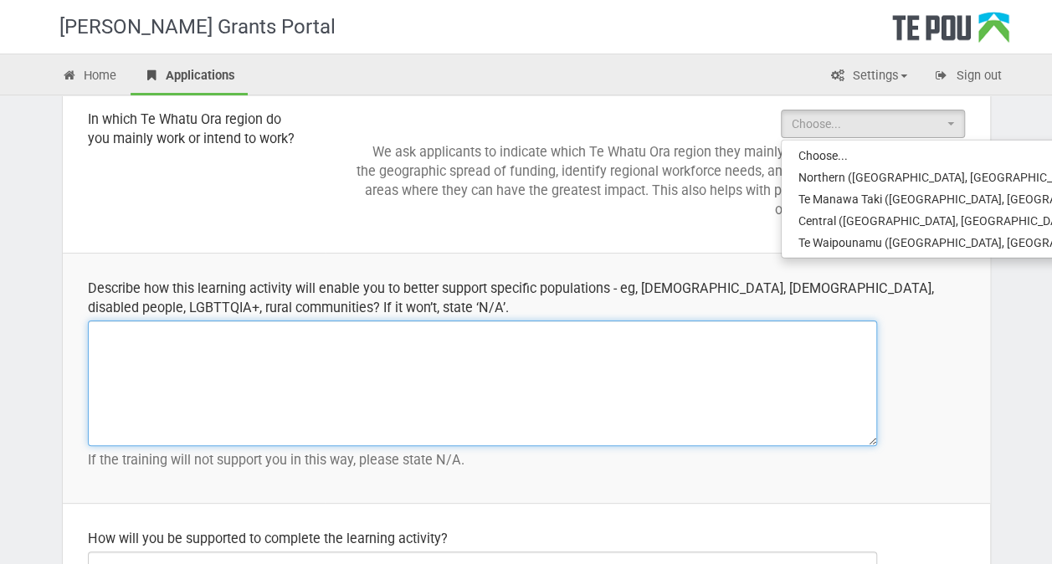
click at [492, 376] on textarea at bounding box center [482, 382] width 789 height 125
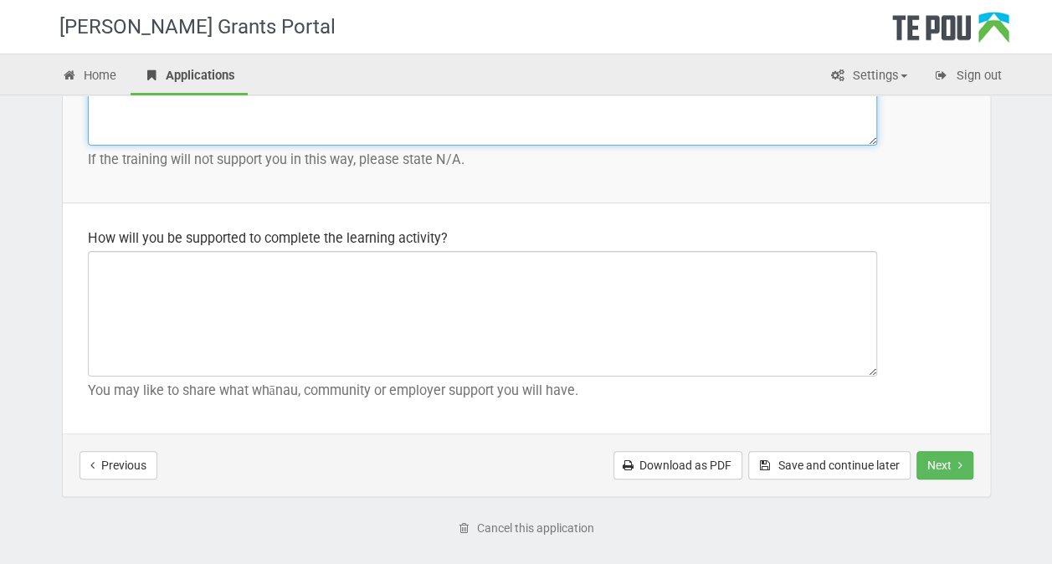
scroll to position [2208, 0]
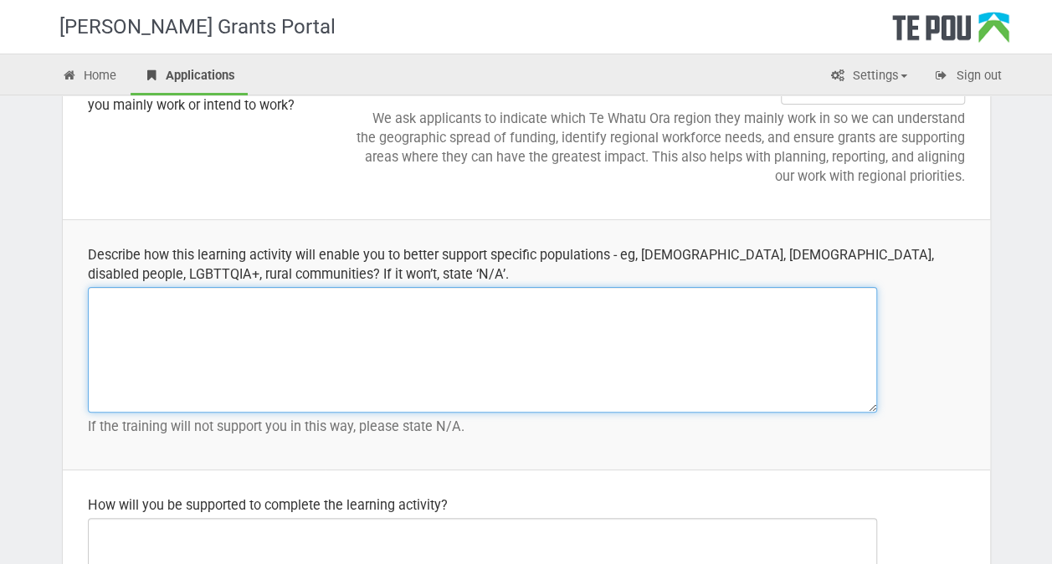
paste textarea "Researchers studying compassion now have insights into what might be happening …"
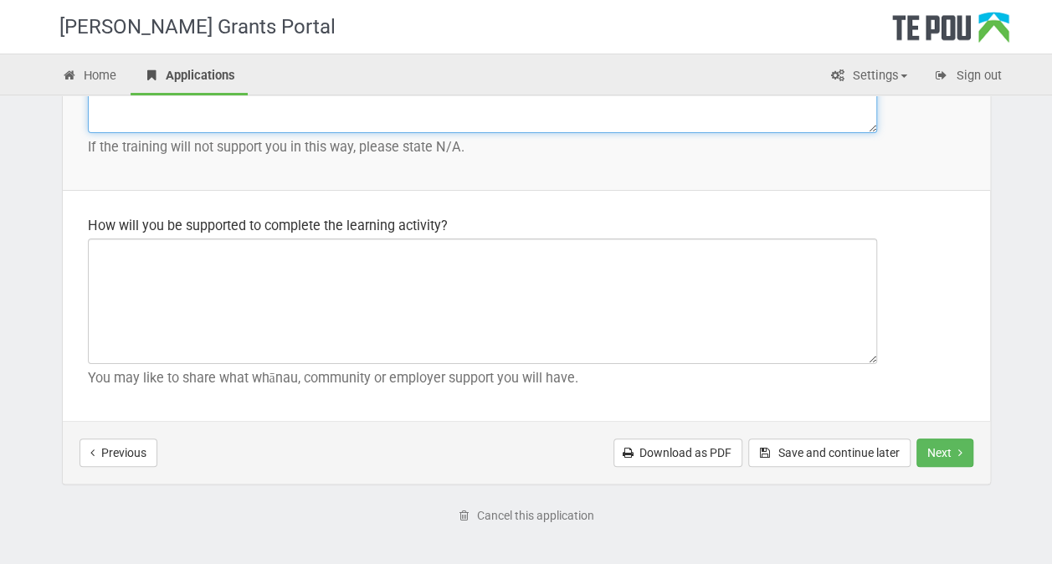
scroll to position [2543, 0]
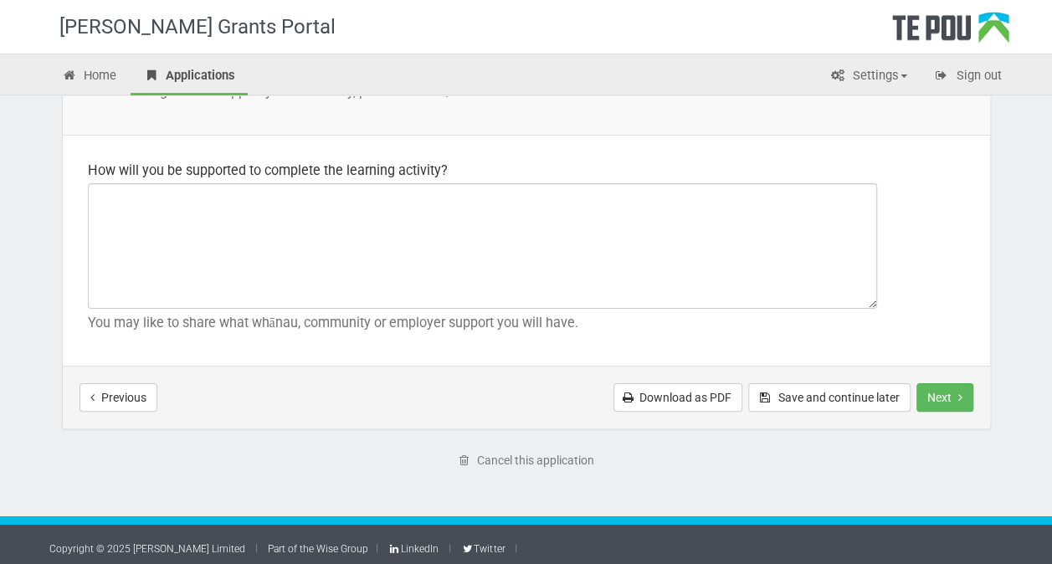
type textarea "Researchers studying compassion now have insights into what might be happening …"
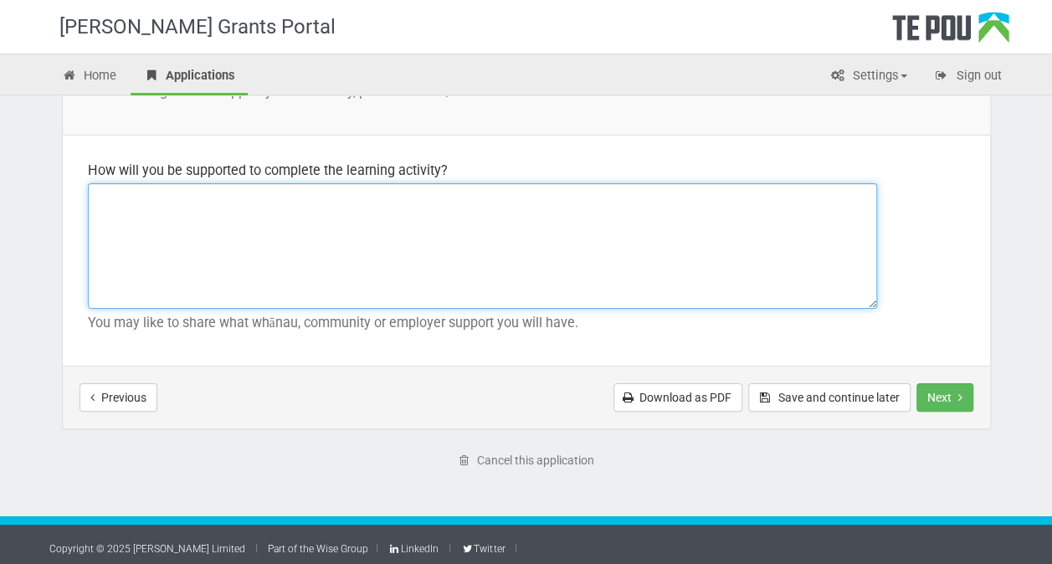
click at [141, 204] on textarea at bounding box center [482, 245] width 789 height 125
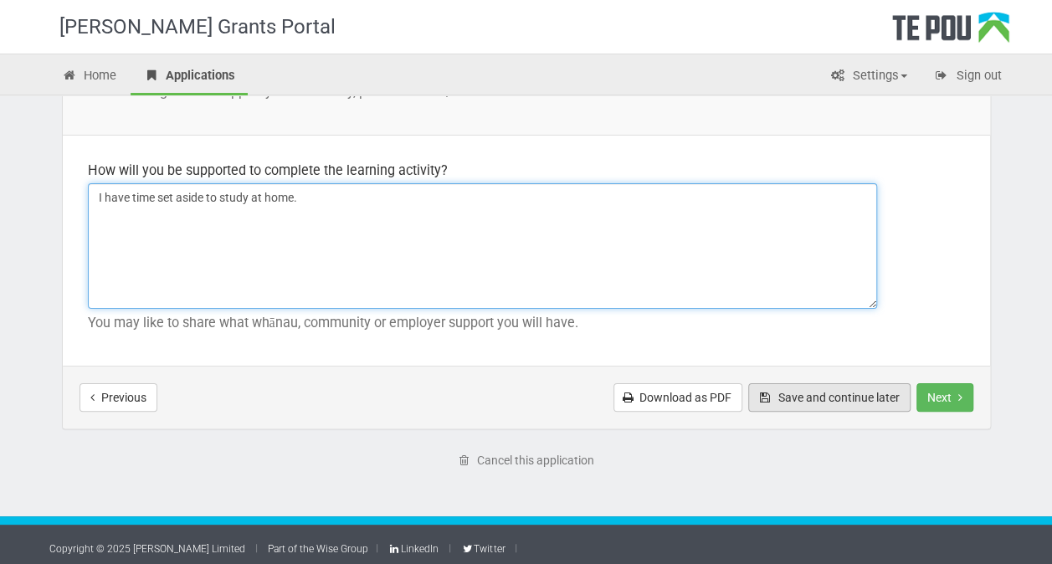
type textarea "I have time set aside to study at home."
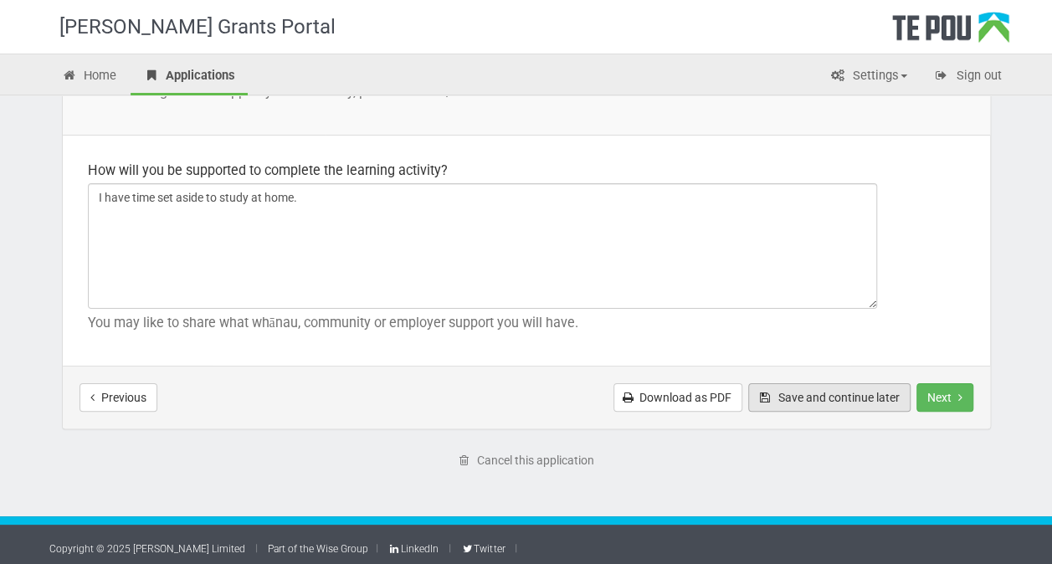
click at [827, 398] on button "Save and continue later" at bounding box center [829, 397] width 162 height 28
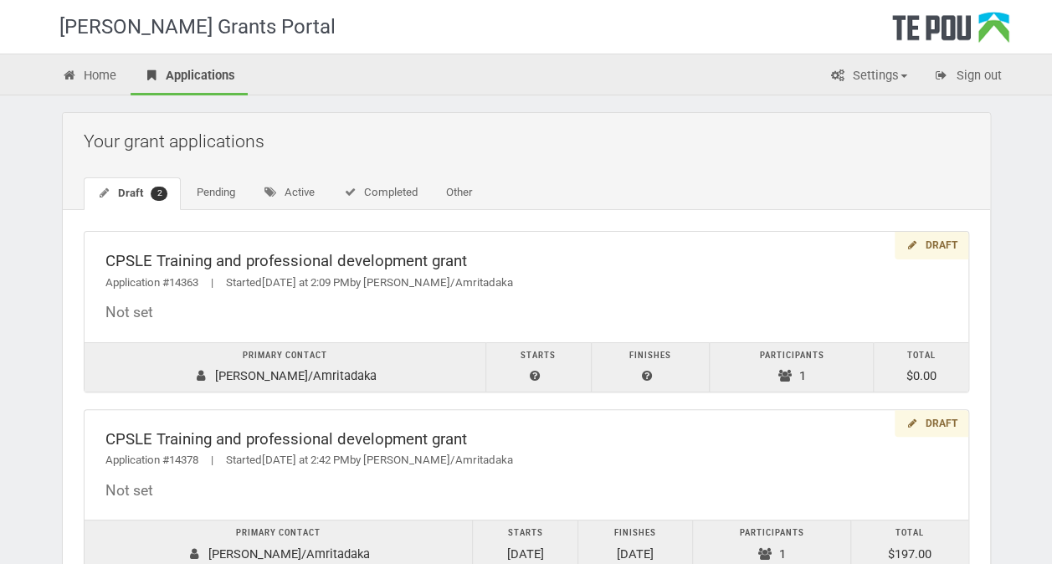
drag, startPoint x: 944, startPoint y: 0, endPoint x: 590, endPoint y: 157, distance: 387.2
click at [590, 157] on h2 "Your grant applications" at bounding box center [530, 140] width 893 height 39
